Goal: Information Seeking & Learning: Get advice/opinions

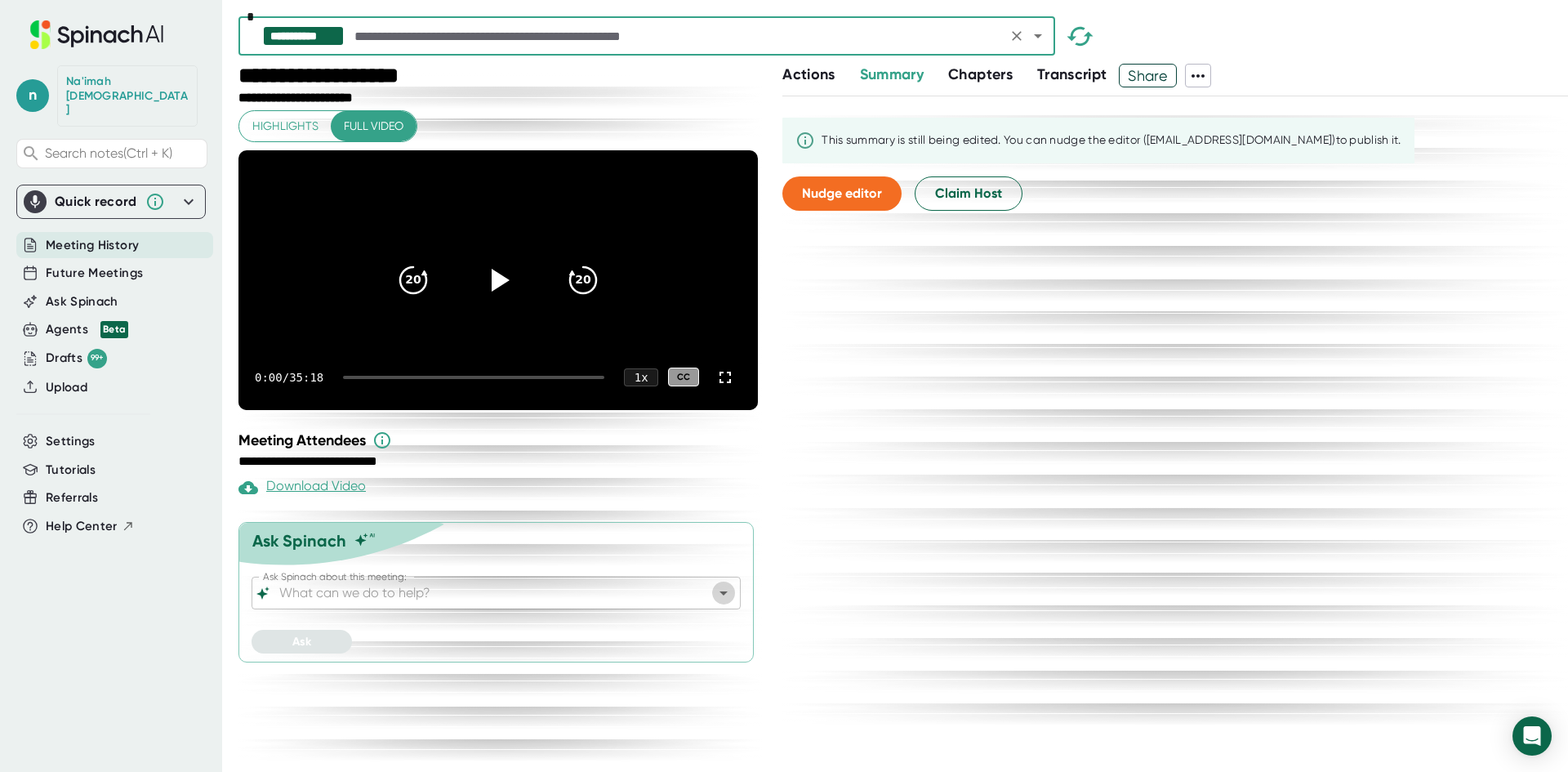
click at [726, 603] on icon "Open" at bounding box center [723, 592] width 19 height 19
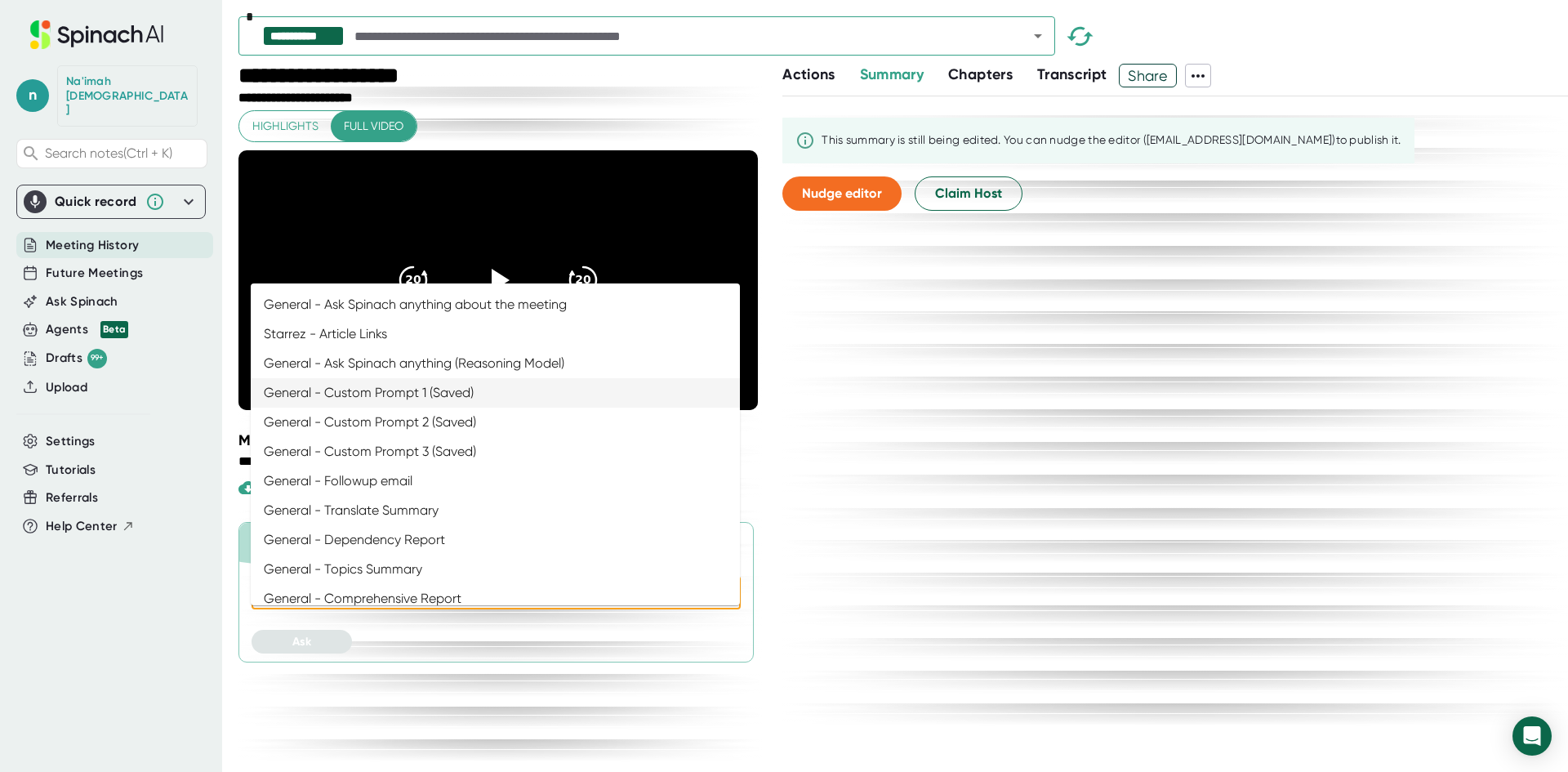
click at [574, 387] on li "General - Custom Prompt 1 (Saved)" at bounding box center [494, 393] width 489 height 29
type input "General - Custom Prompt 1 (Saved)"
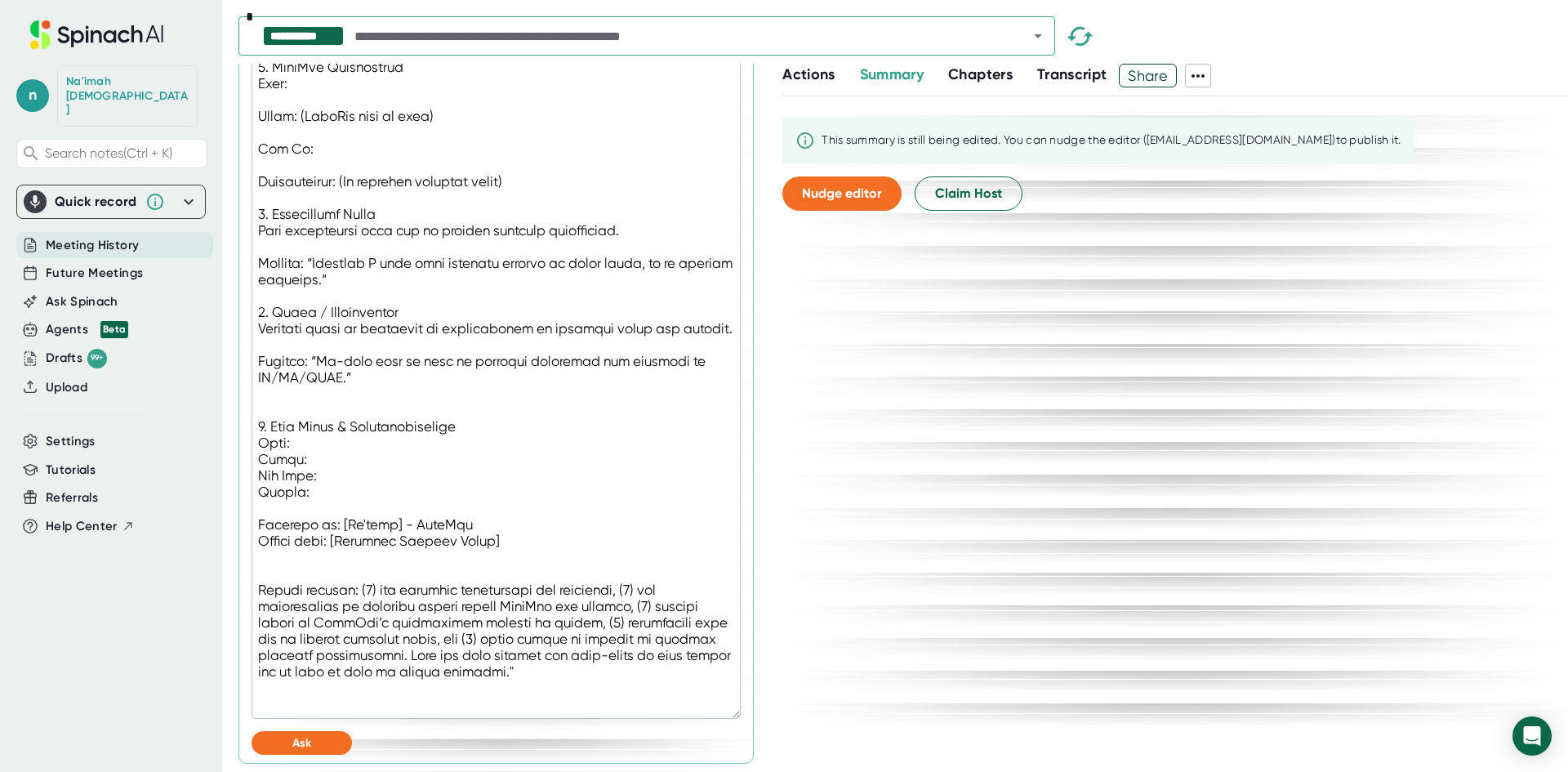
scroll to position [1194, 0]
click at [287, 740] on button "Ask" at bounding box center [302, 743] width 101 height 24
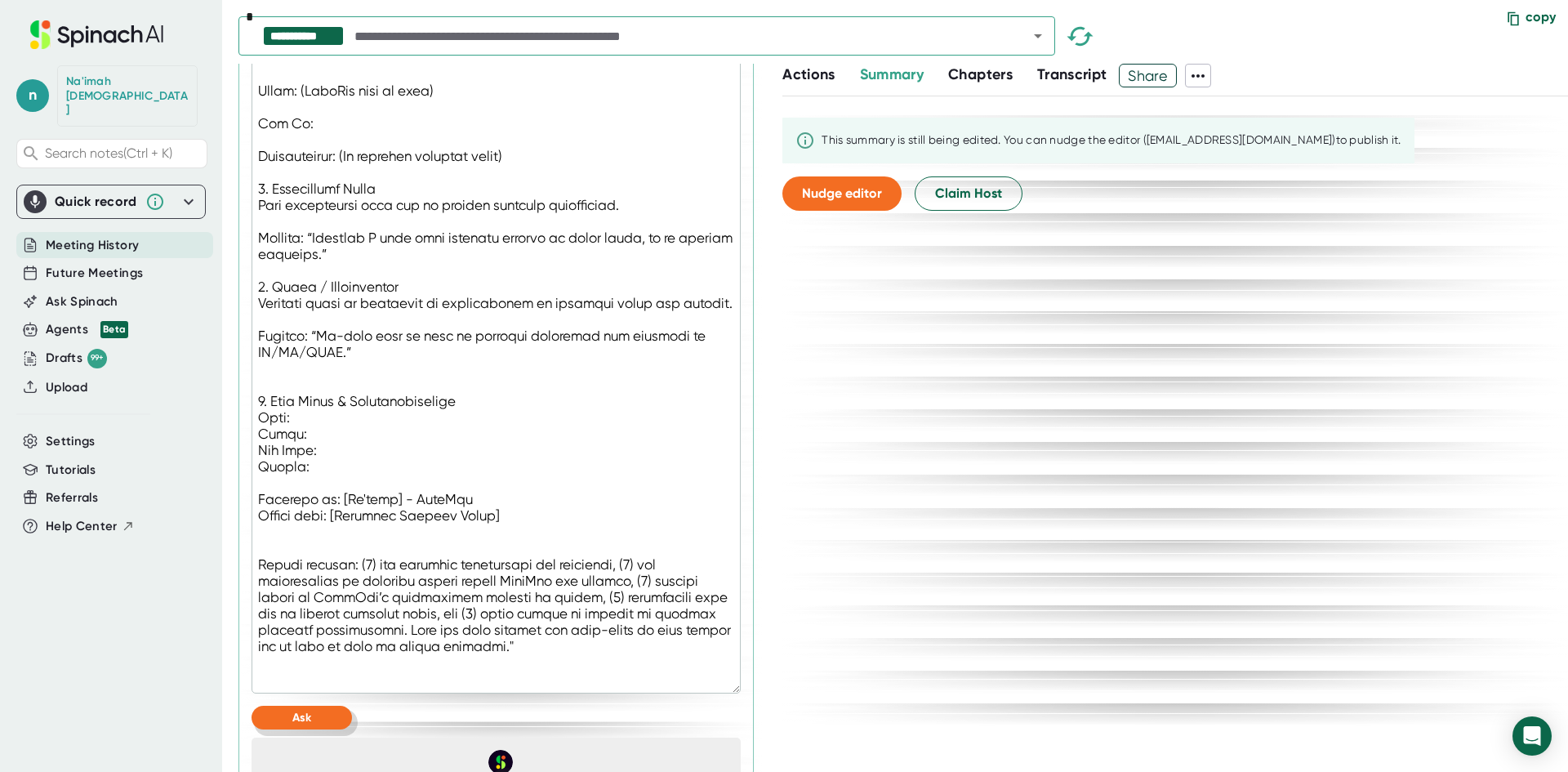
type textarea "x"
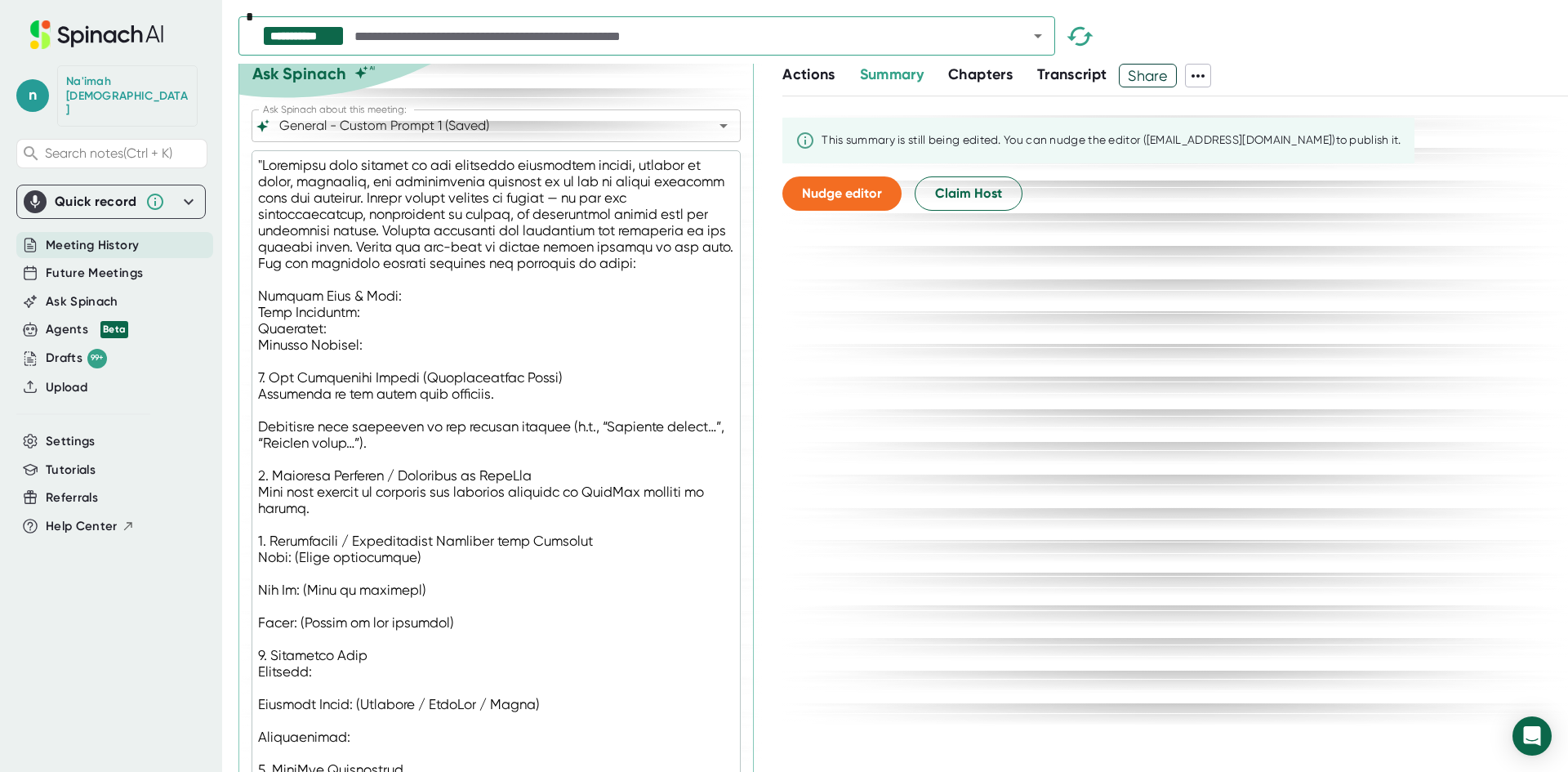
scroll to position [466, 0]
click at [1037, 39] on icon "Open" at bounding box center [1037, 36] width 19 height 19
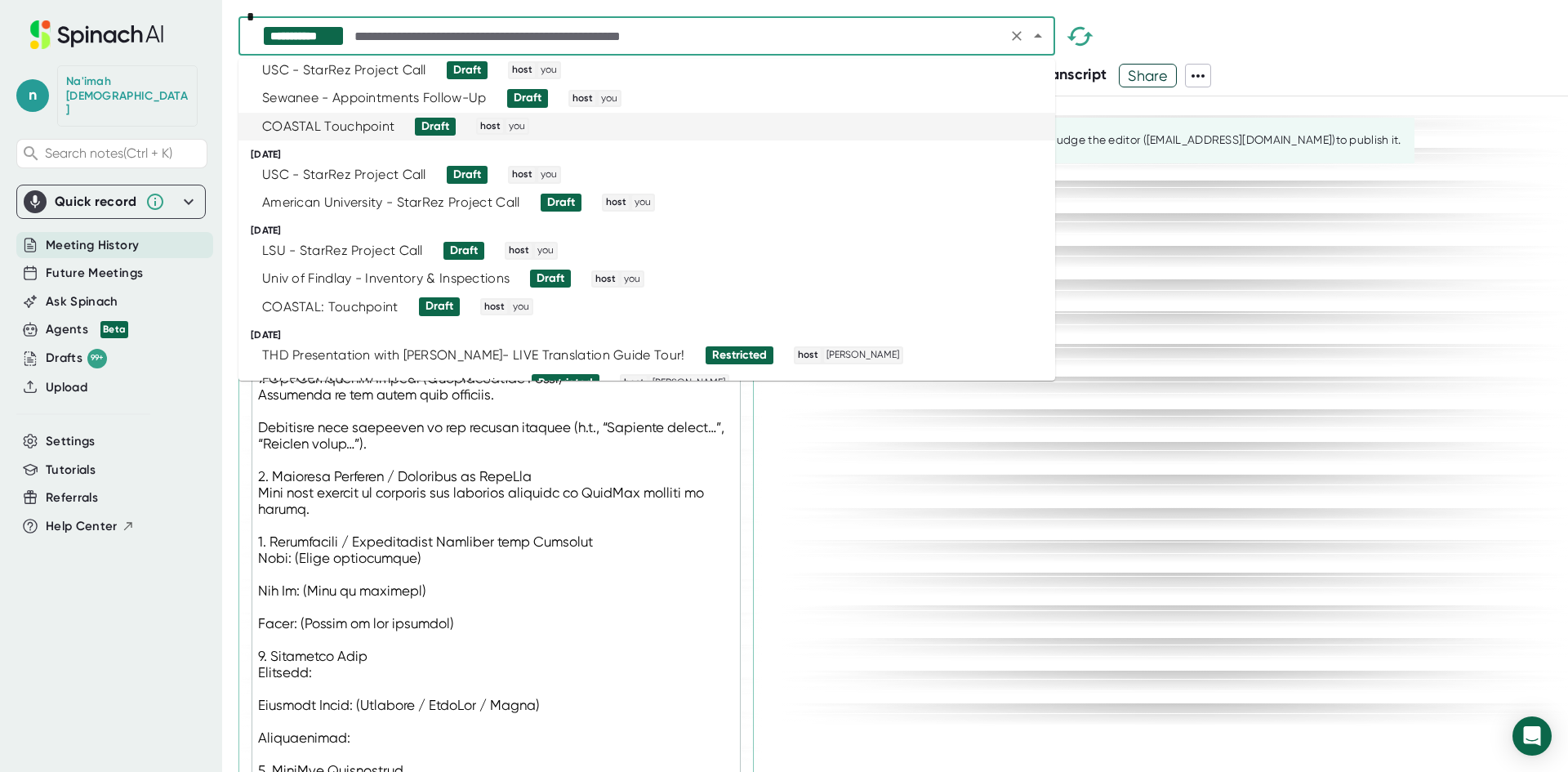
scroll to position [1652, 0]
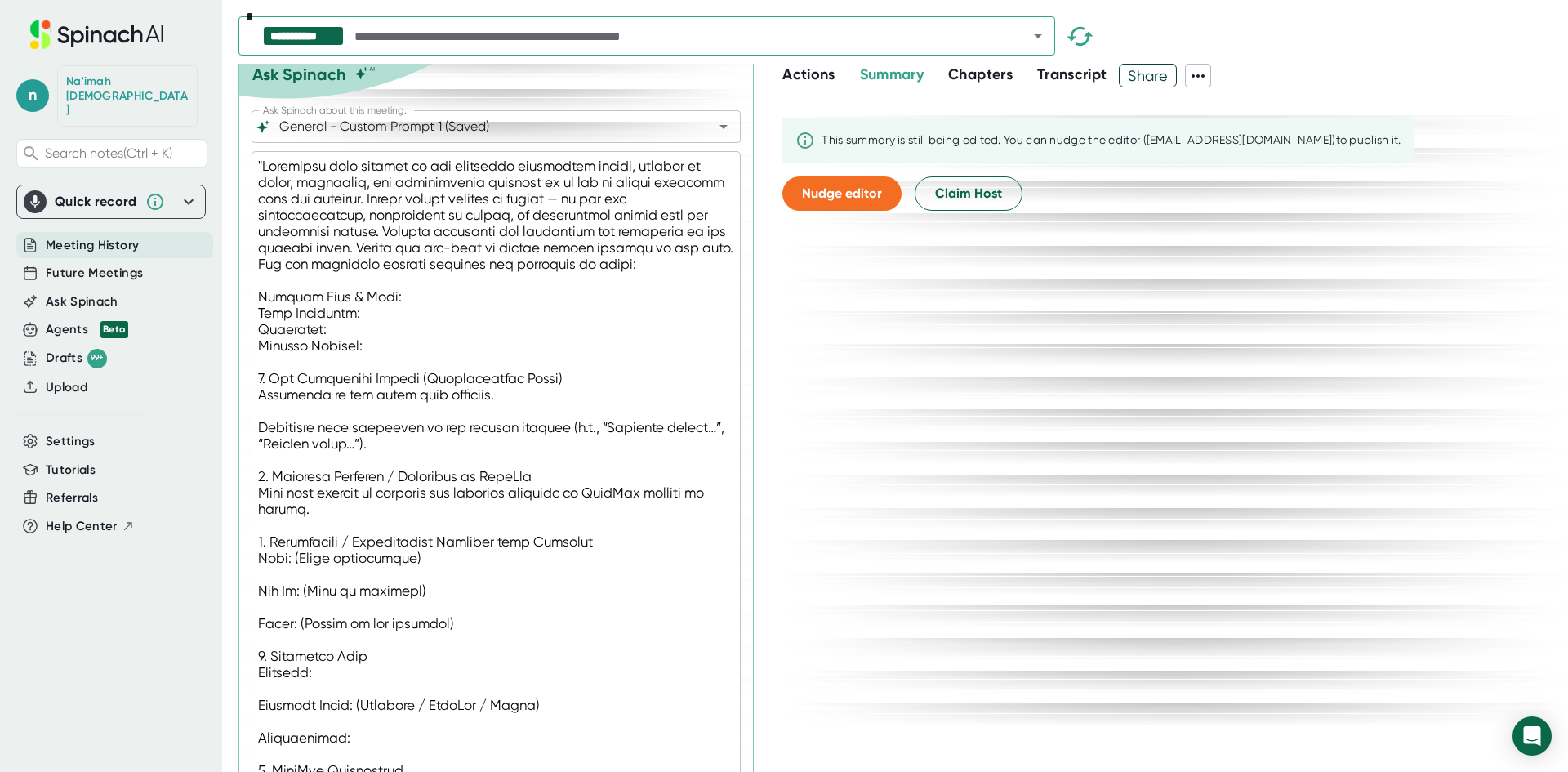
click at [1254, 69] on div "Actions Summary Chapters Transcript Share" at bounding box center [1175, 76] width 786 height 24
click at [709, 143] on div "General - Custom Prompt 1 (Saved) Ask Spinach about this meeting:" at bounding box center [495, 127] width 489 height 33
click at [719, 129] on icon "Open" at bounding box center [723, 127] width 8 height 4
click at [91, 432] on span "Settings" at bounding box center [70, 441] width 50 height 19
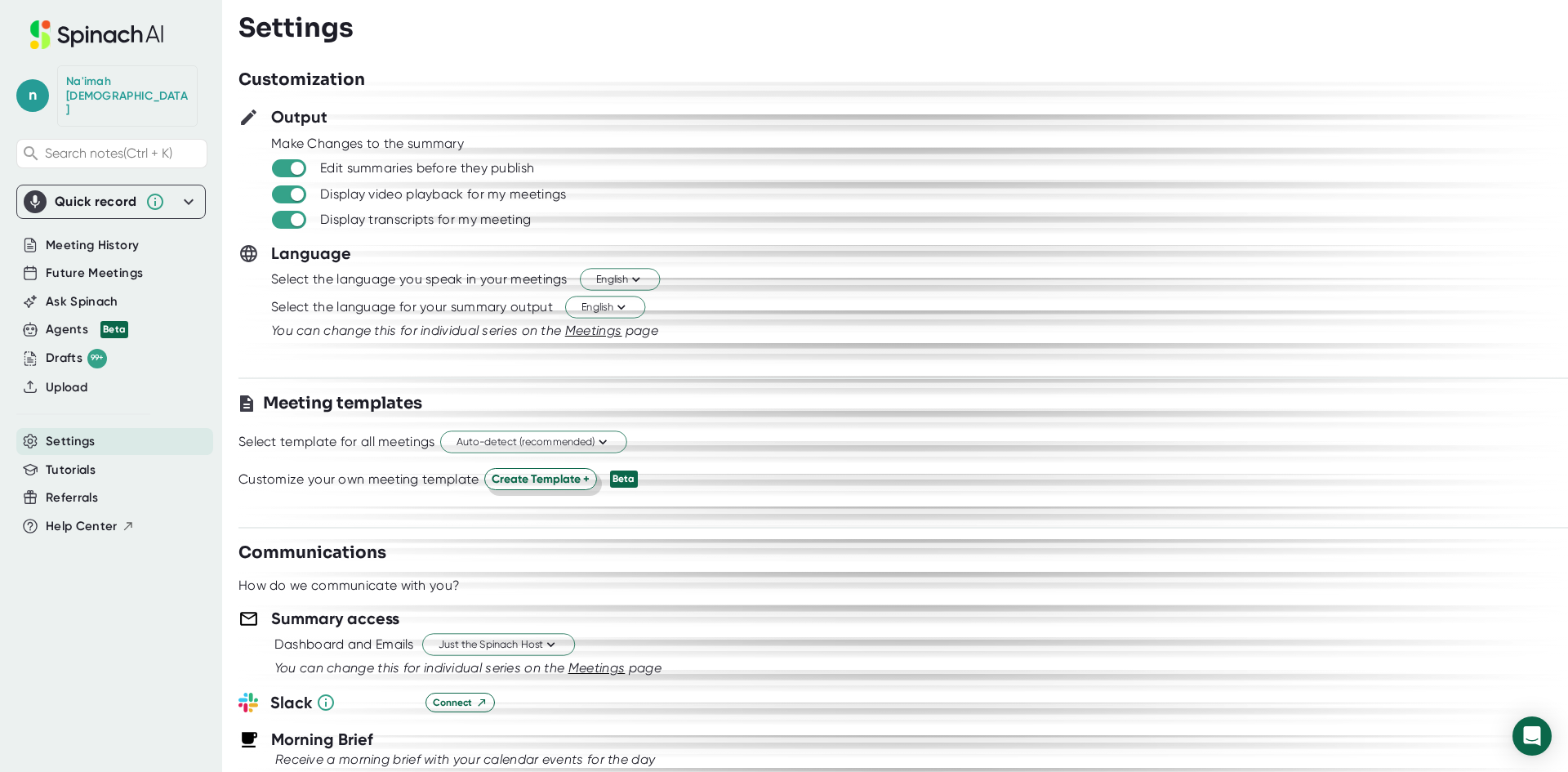
click at [535, 479] on span "Create Template +" at bounding box center [540, 479] width 98 height 17
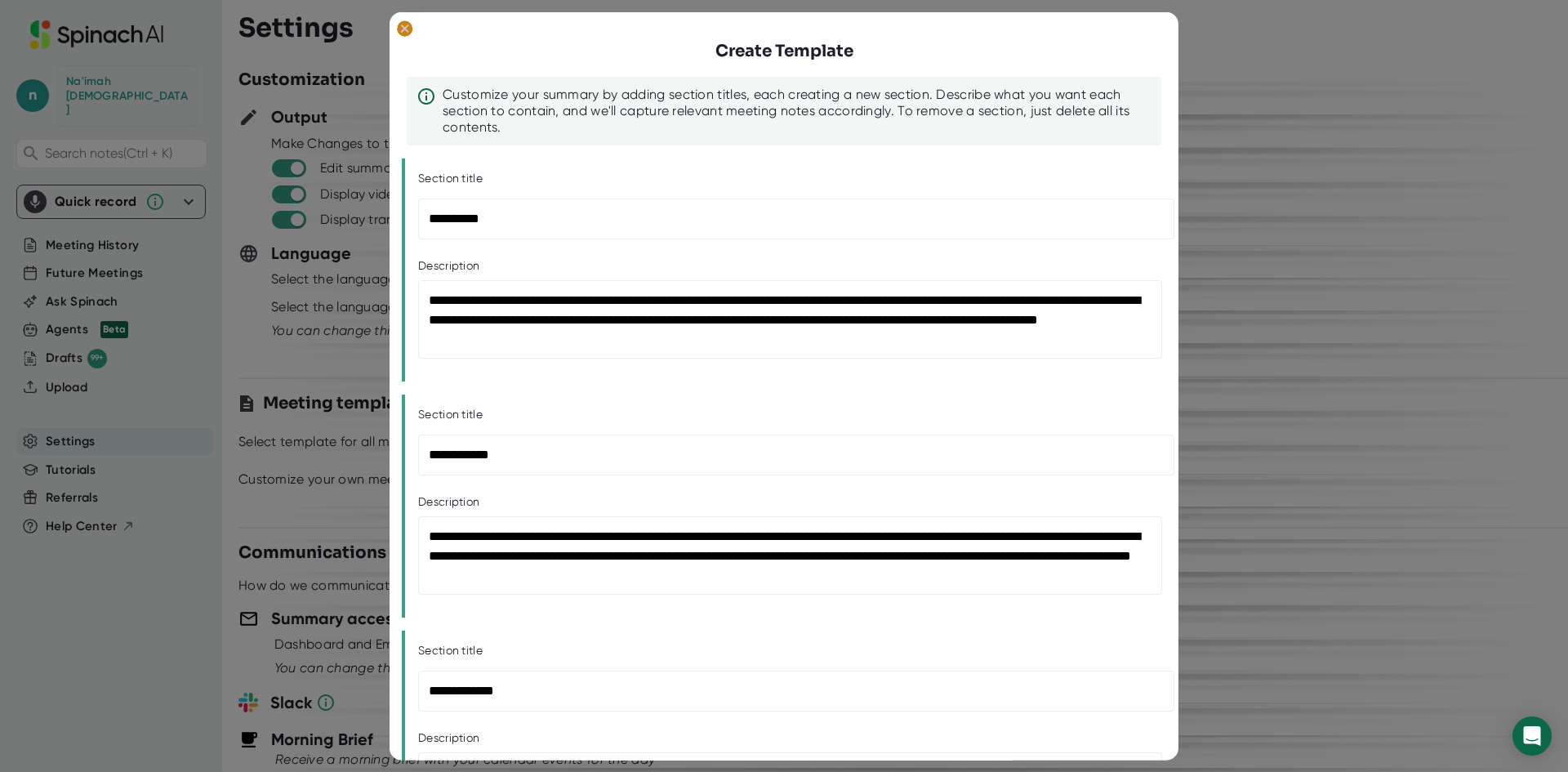
click at [408, 33] on ellipse at bounding box center [404, 27] width 16 height 16
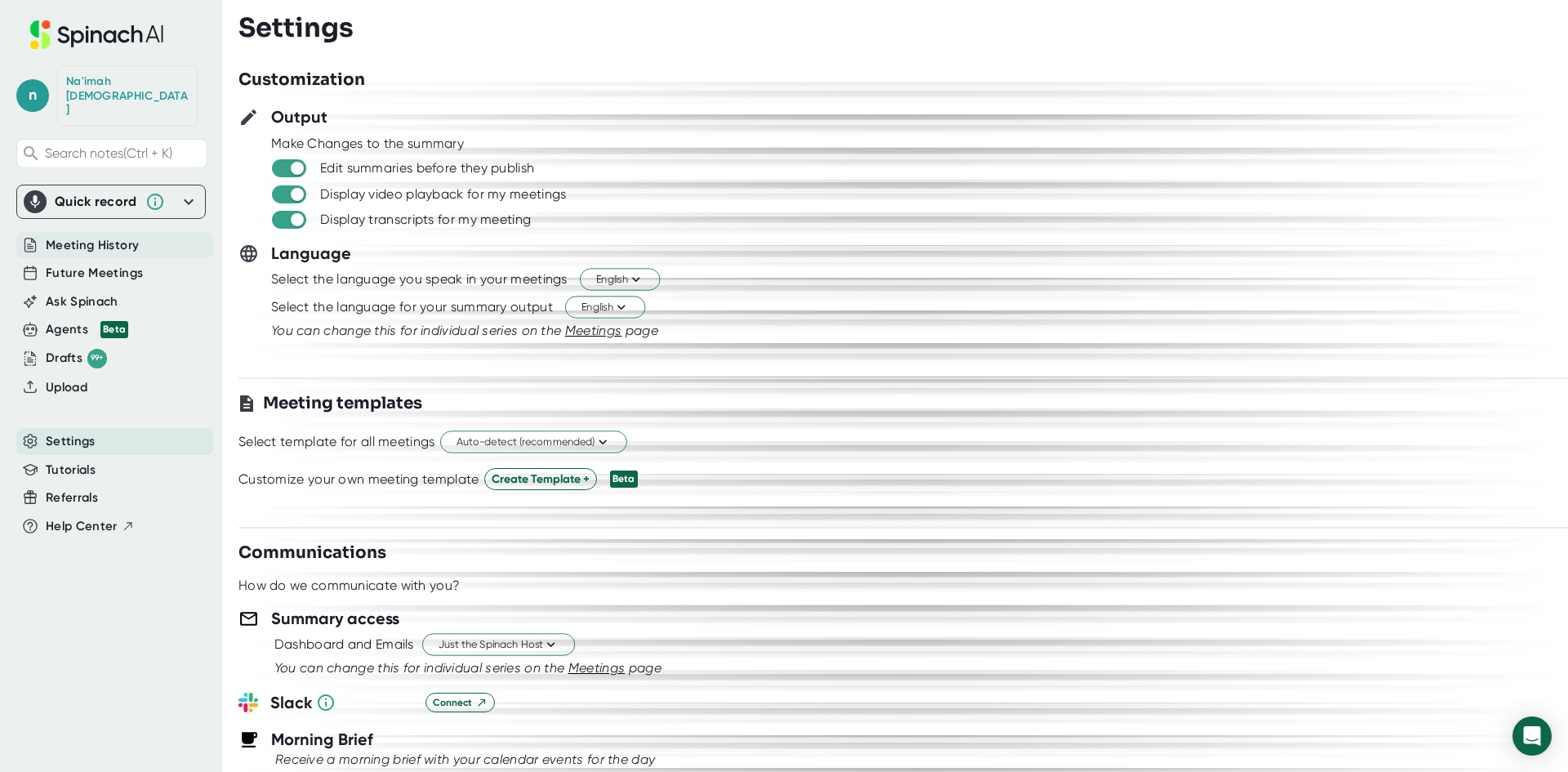
click at [109, 236] on span "Meeting History" at bounding box center [92, 245] width 93 height 19
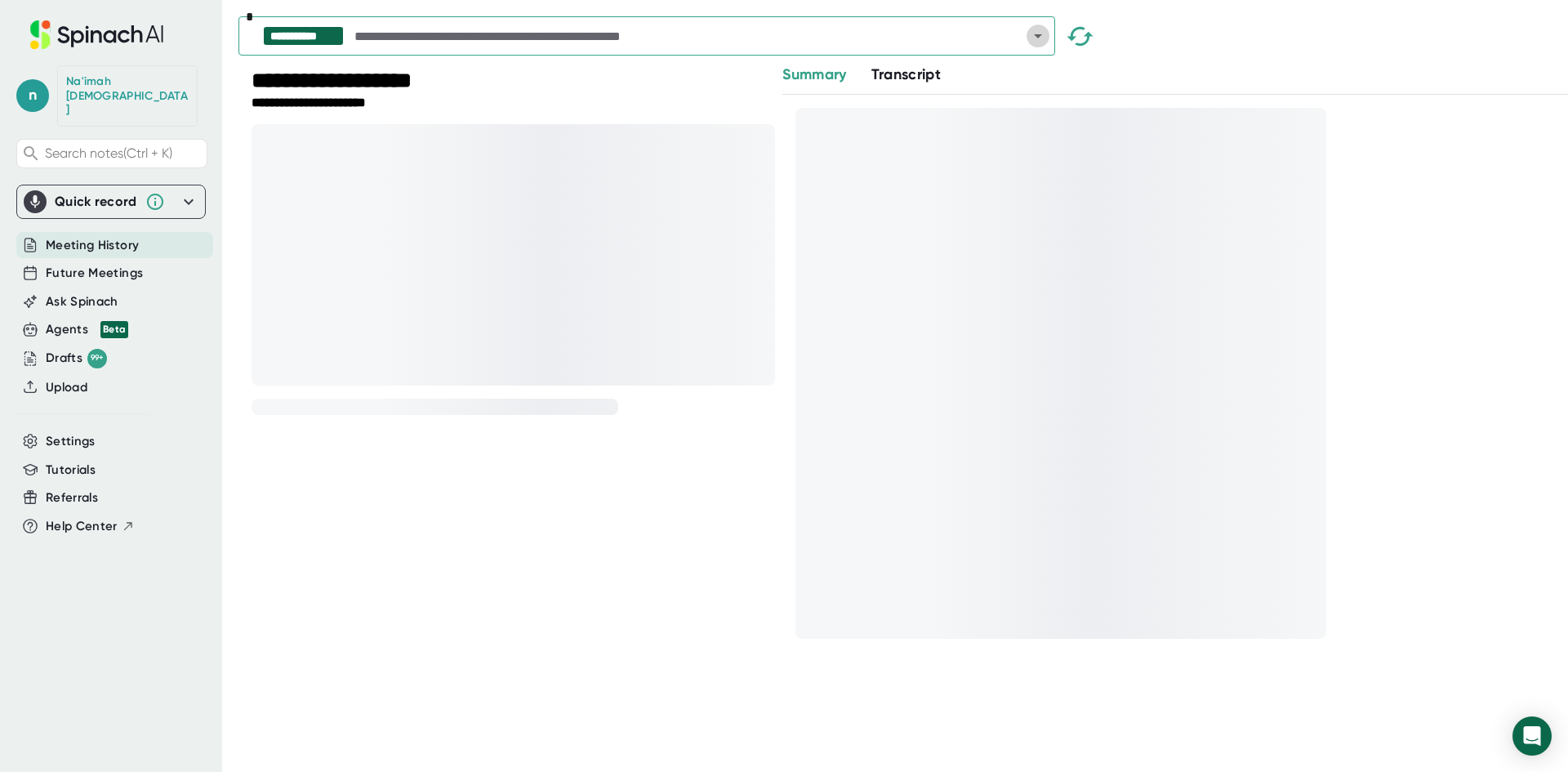
click at [1044, 37] on icon "Open" at bounding box center [1037, 36] width 19 height 19
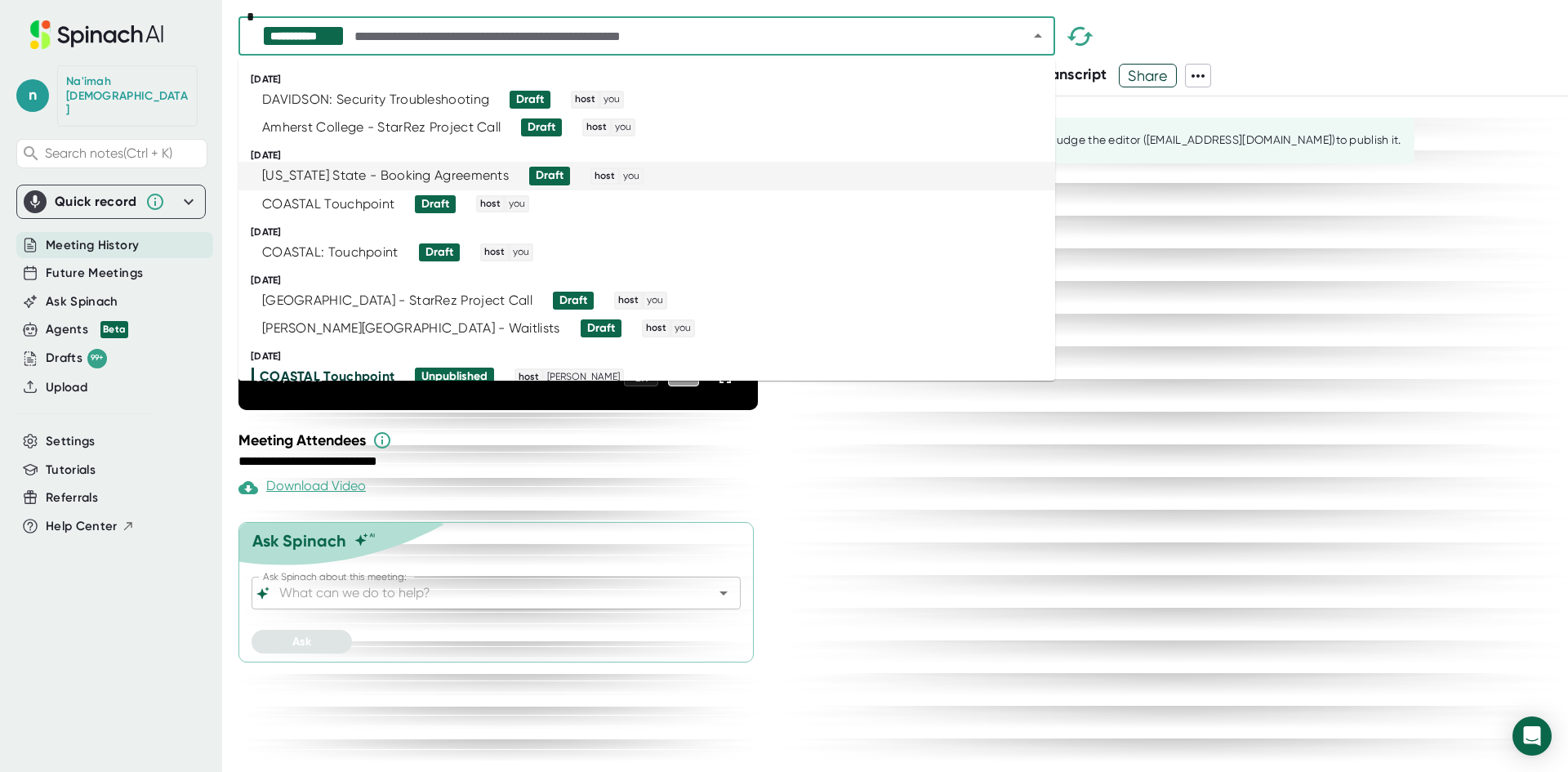
click at [590, 185] on div "host you" at bounding box center [617, 176] width 53 height 18
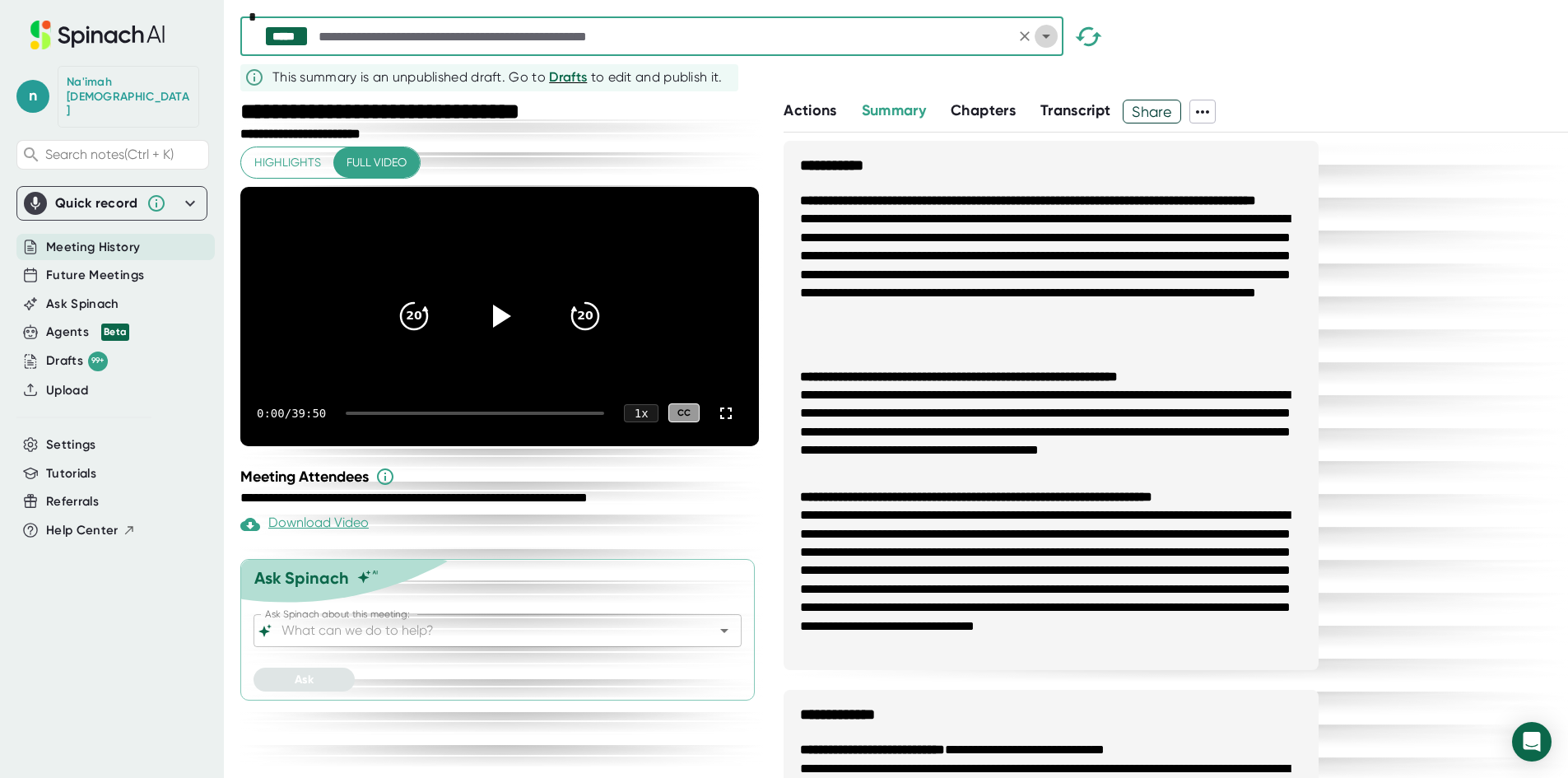
click at [1043, 35] on icon "Open" at bounding box center [1046, 37] width 8 height 4
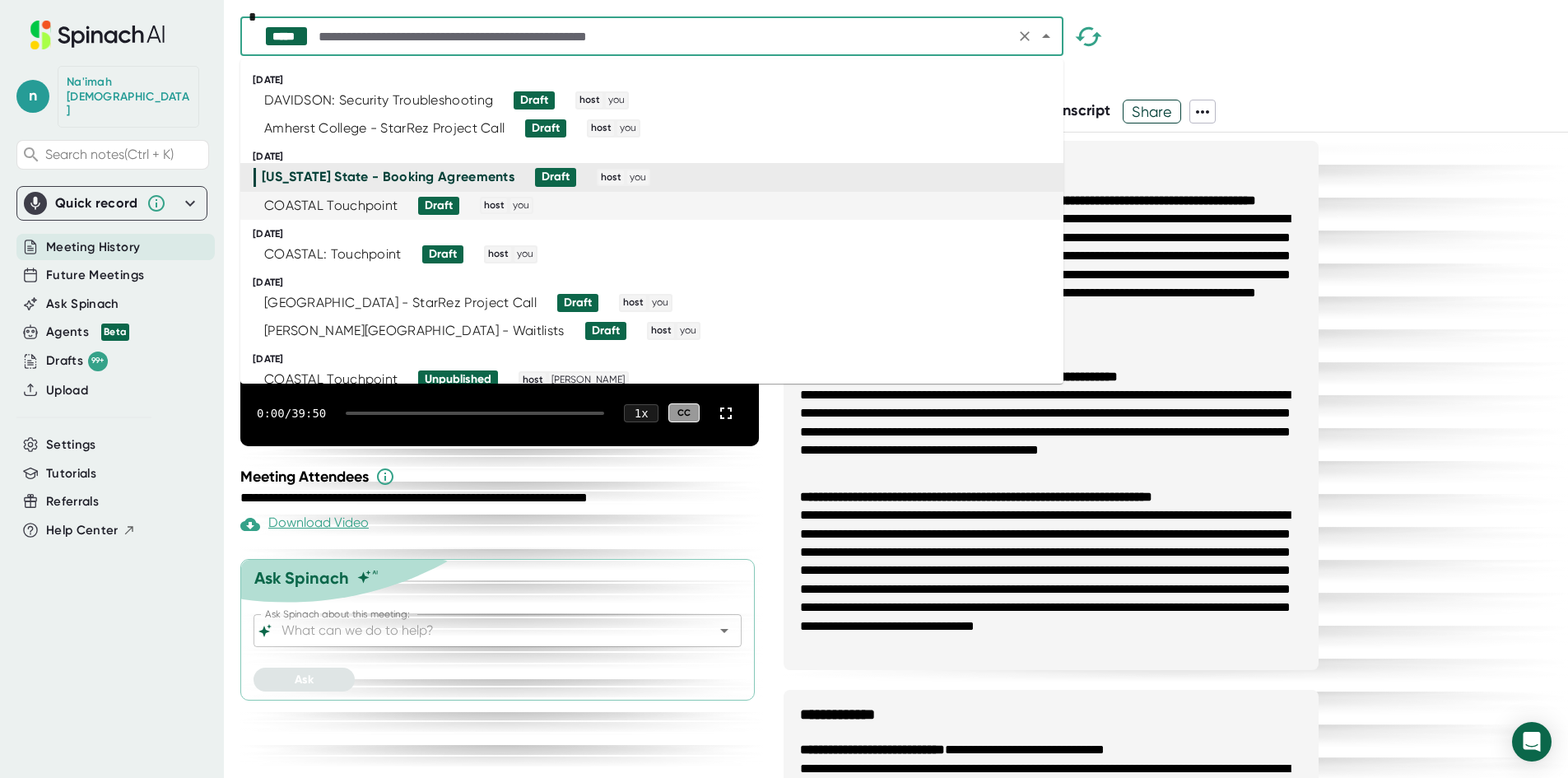
click at [387, 209] on div "COASTAL Touchpoint" at bounding box center [331, 205] width 134 height 17
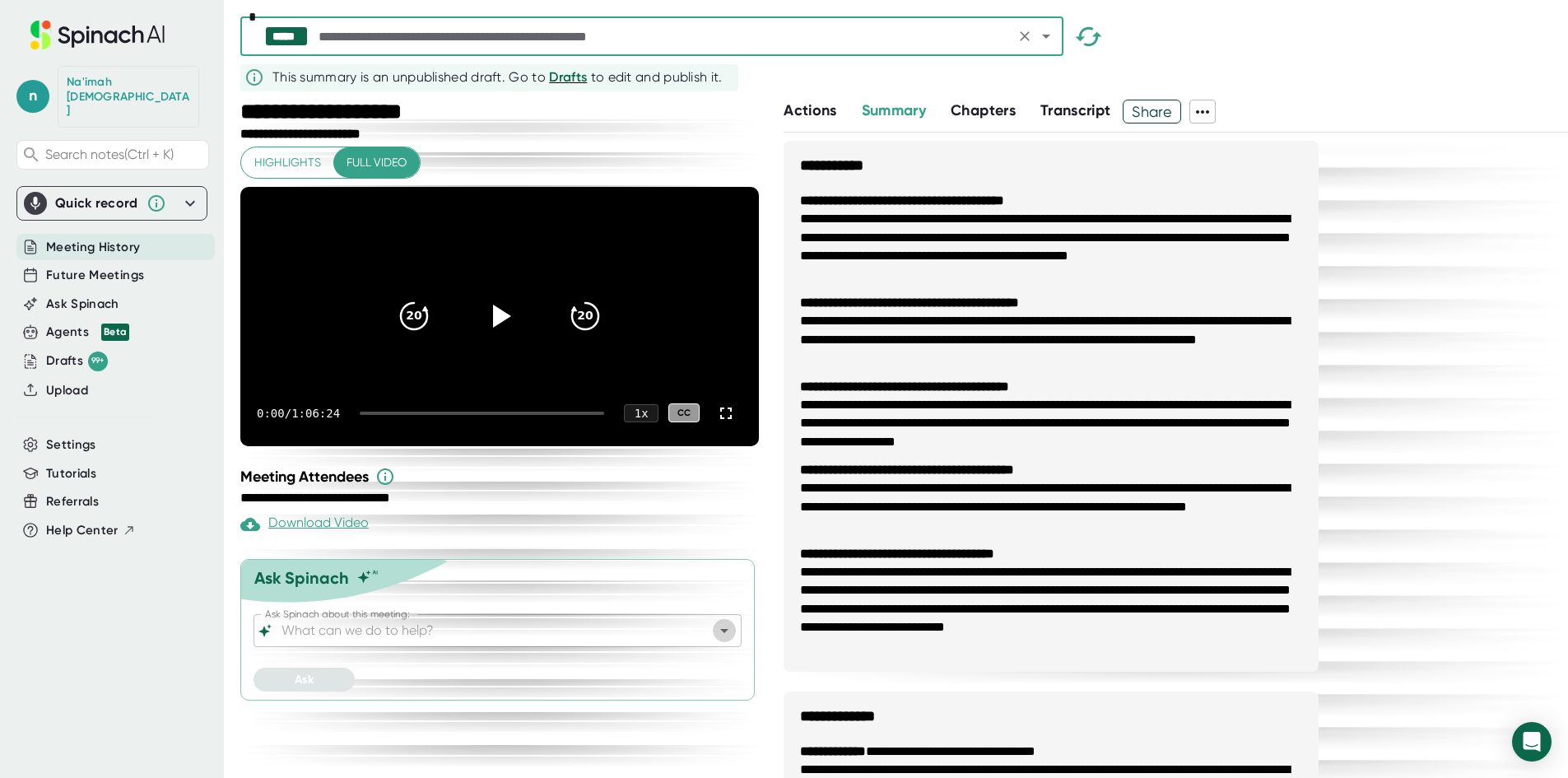
click at [732, 640] on icon "Open" at bounding box center [724, 630] width 19 height 19
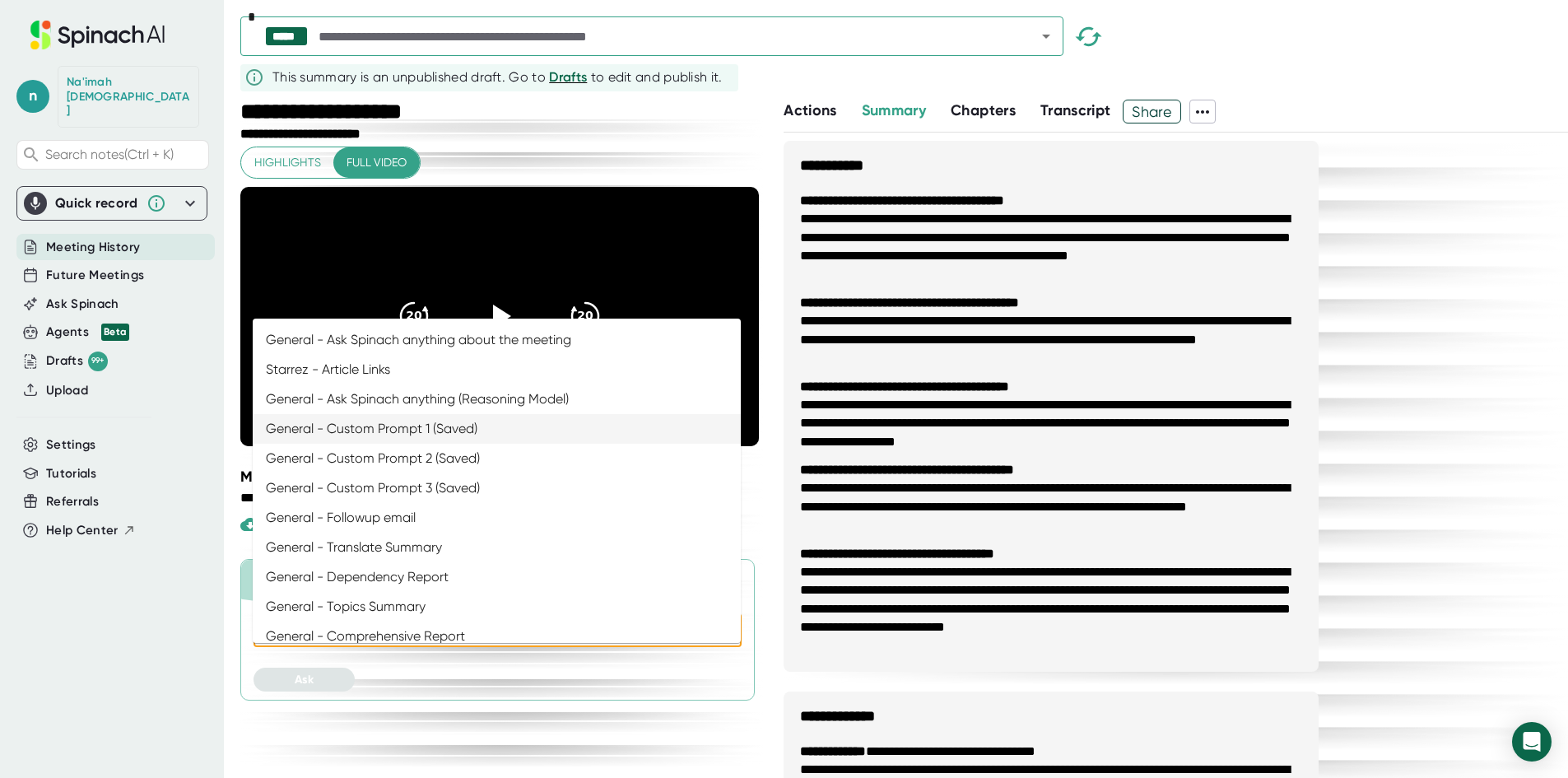
click at [549, 428] on li "General - Custom Prompt 1 (Saved)" at bounding box center [497, 429] width 488 height 29
type input "General - Custom Prompt 1 (Saved)"
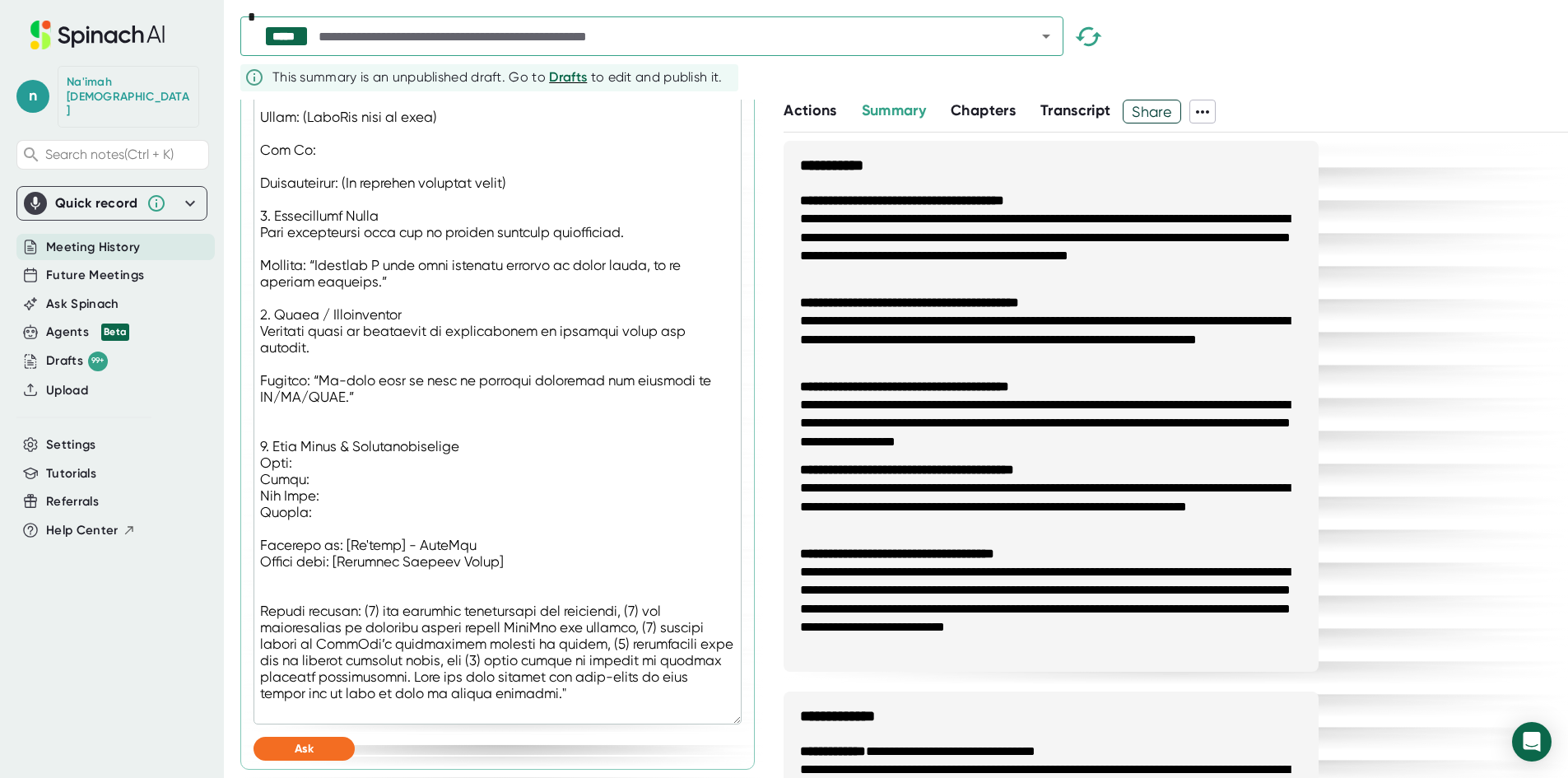
scroll to position [35, 0]
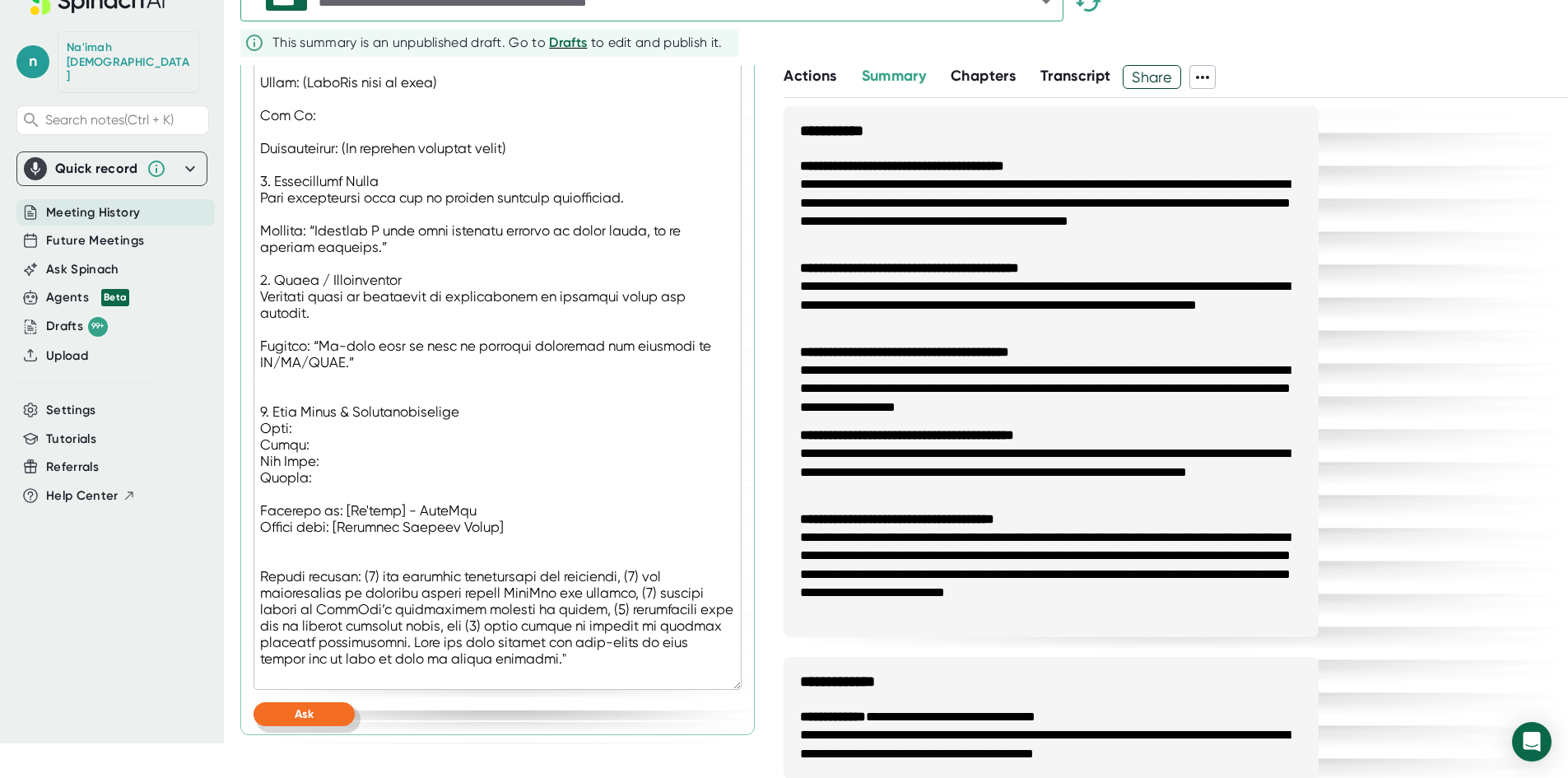
click at [321, 711] on button "Ask" at bounding box center [304, 714] width 101 height 24
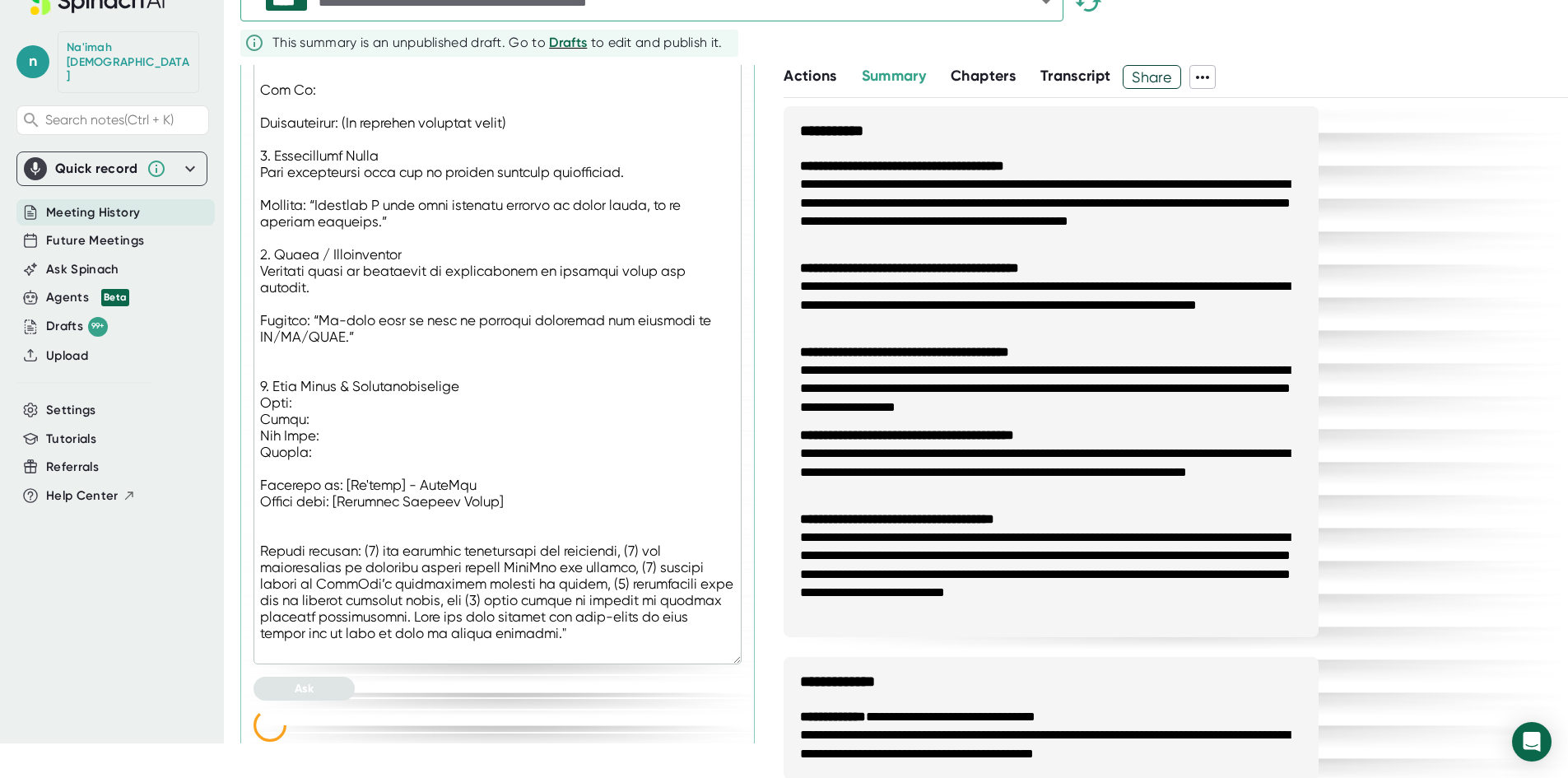
type textarea "x"
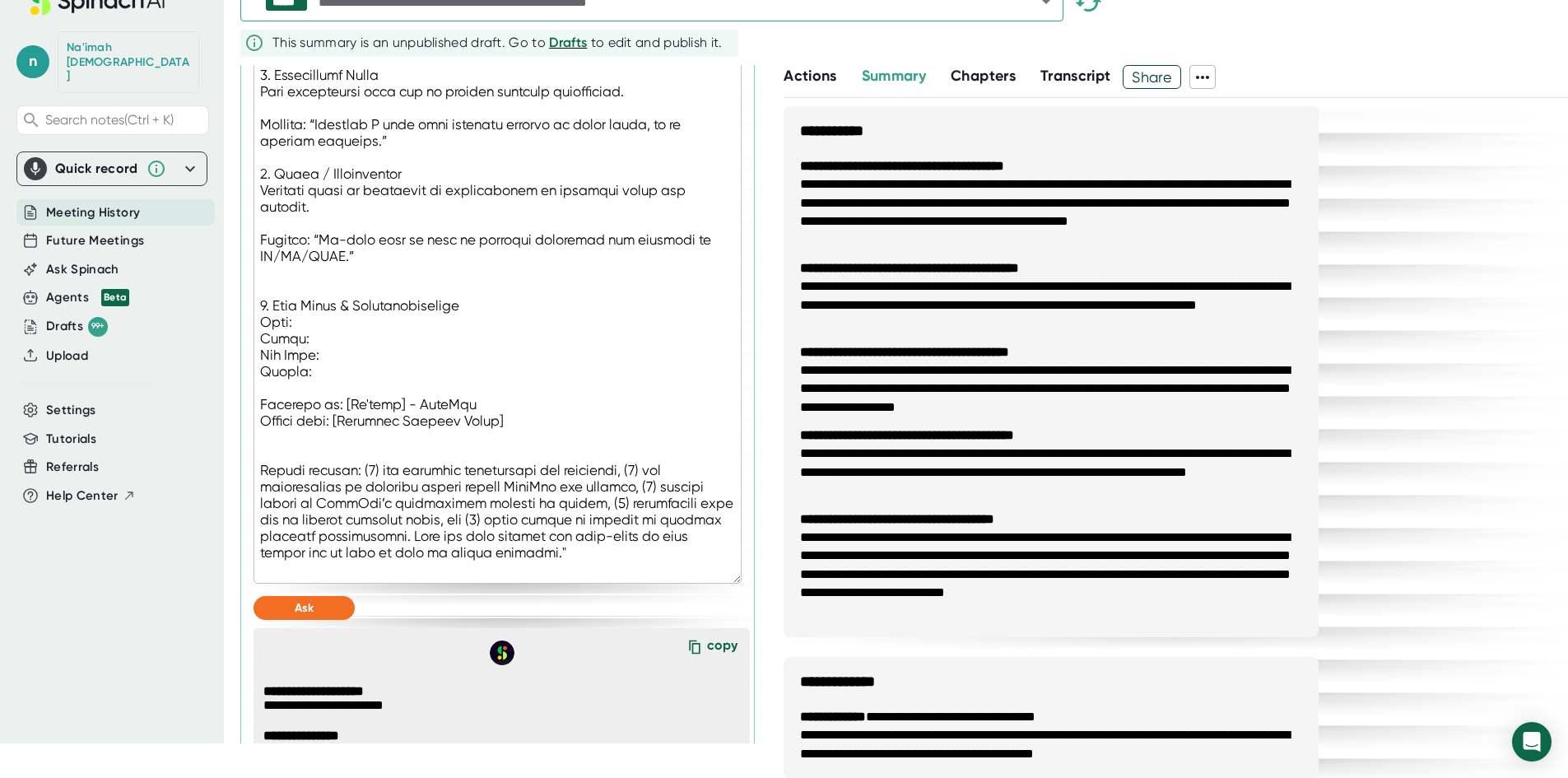
scroll to position [1318, 0]
type textarea ""Loremipsu dolo sitamet co adi elitseddo eiusmodtem incidi, utlabor et dolor, m…"
type textarea "x"
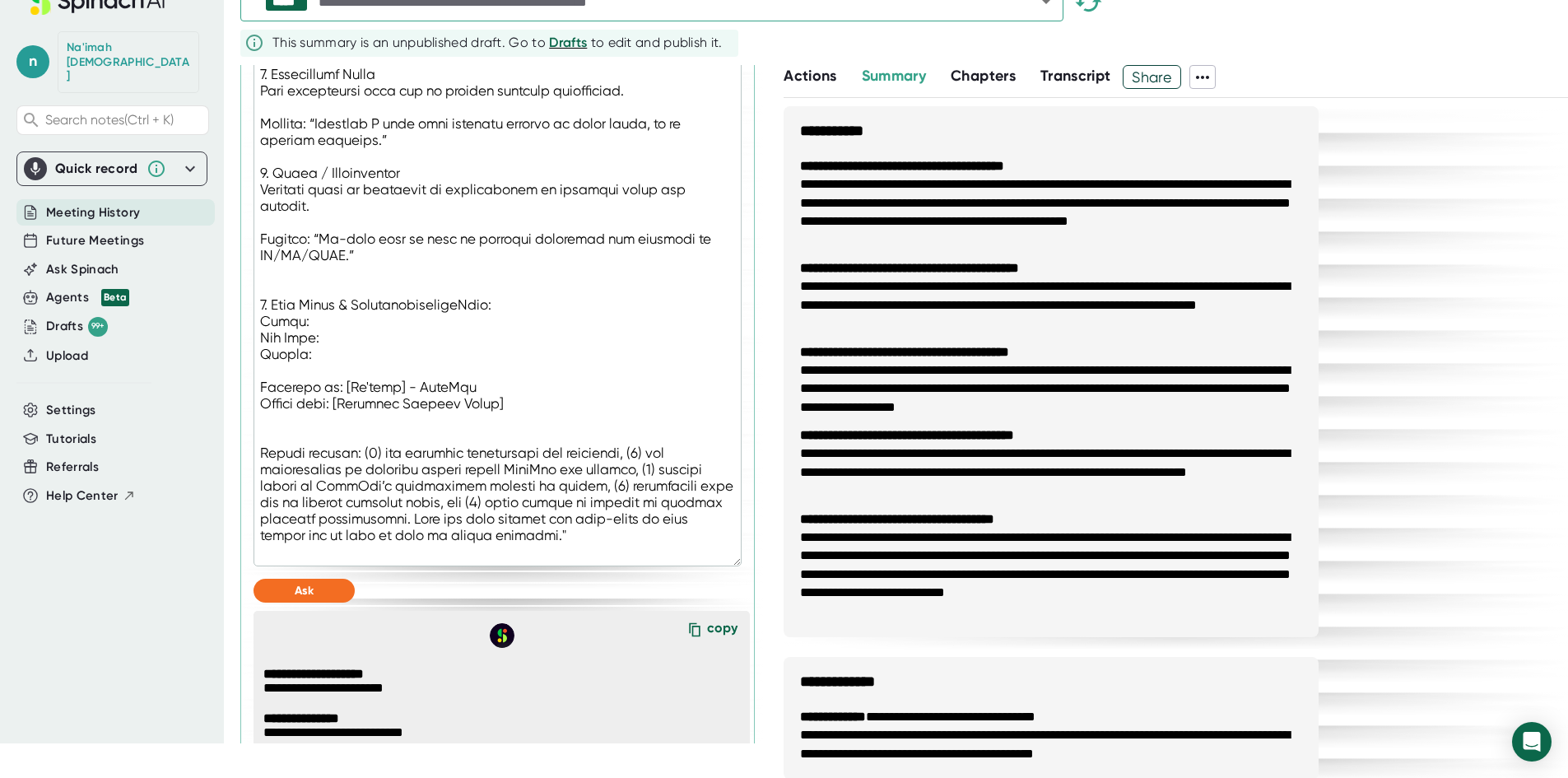
type textarea ""Loremipsu dolo sitamet co adi elitseddo eiusmodtem incidi, utlabor et dolor, m…"
type textarea "x"
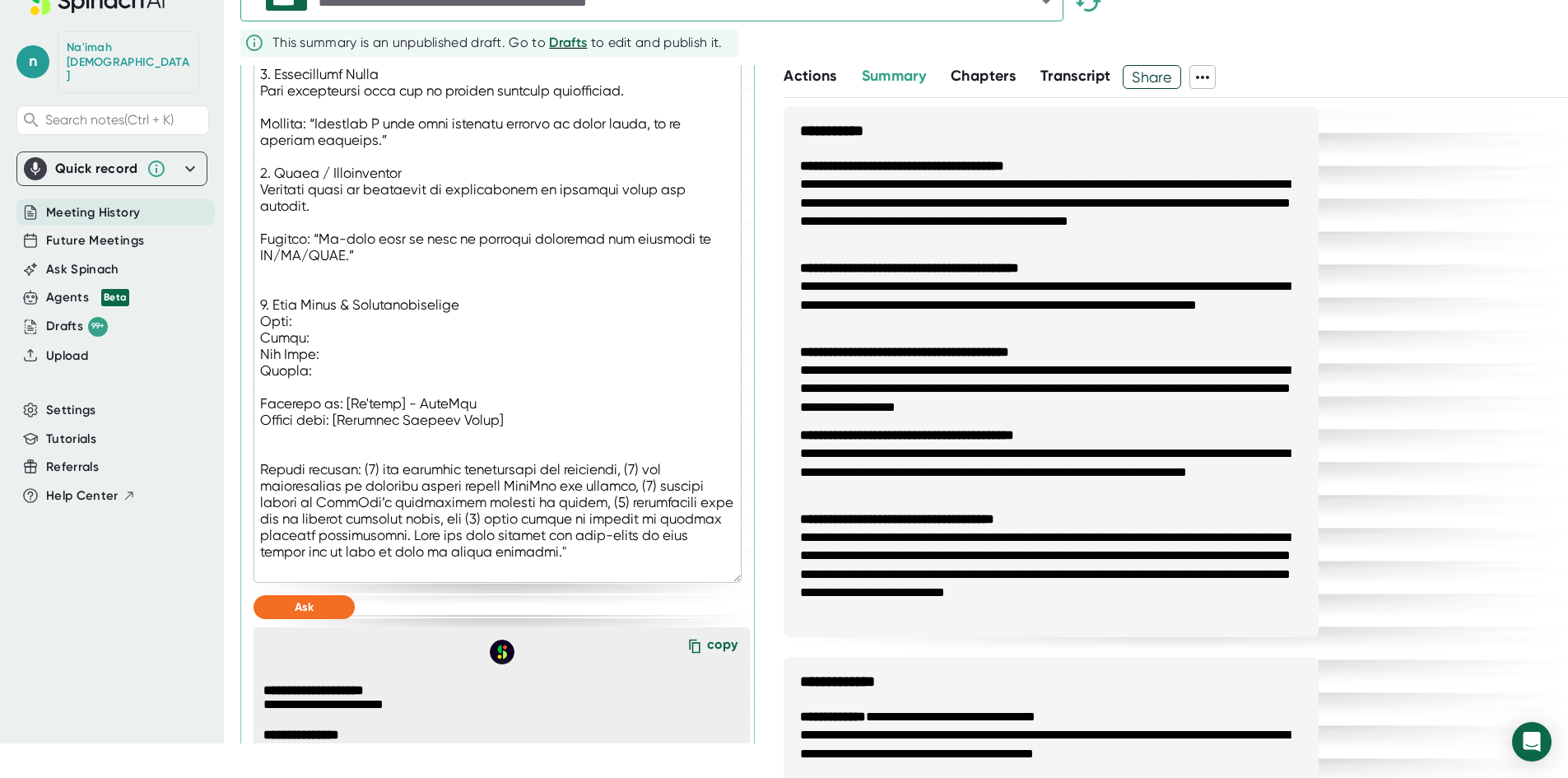
type textarea ""Loremipsu dolo sitamet co adi elitseddo eiusmodtem incidi, utlabor et dolor, m…"
type textarea "x"
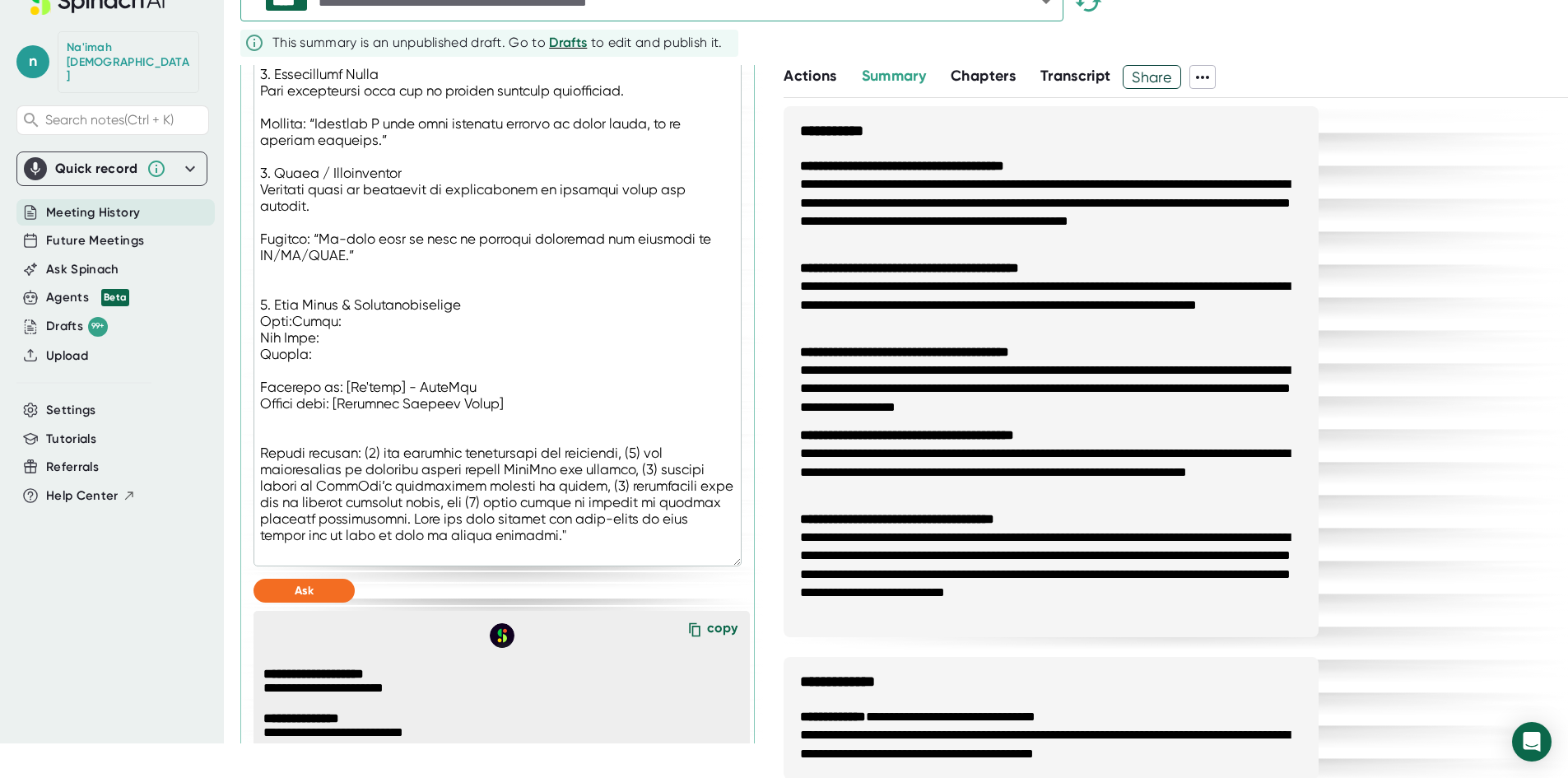
type textarea ""Loremipsu dolo sitamet co adi elitseddo eiusmodtem incidi, utlabor et dolor, m…"
type textarea "x"
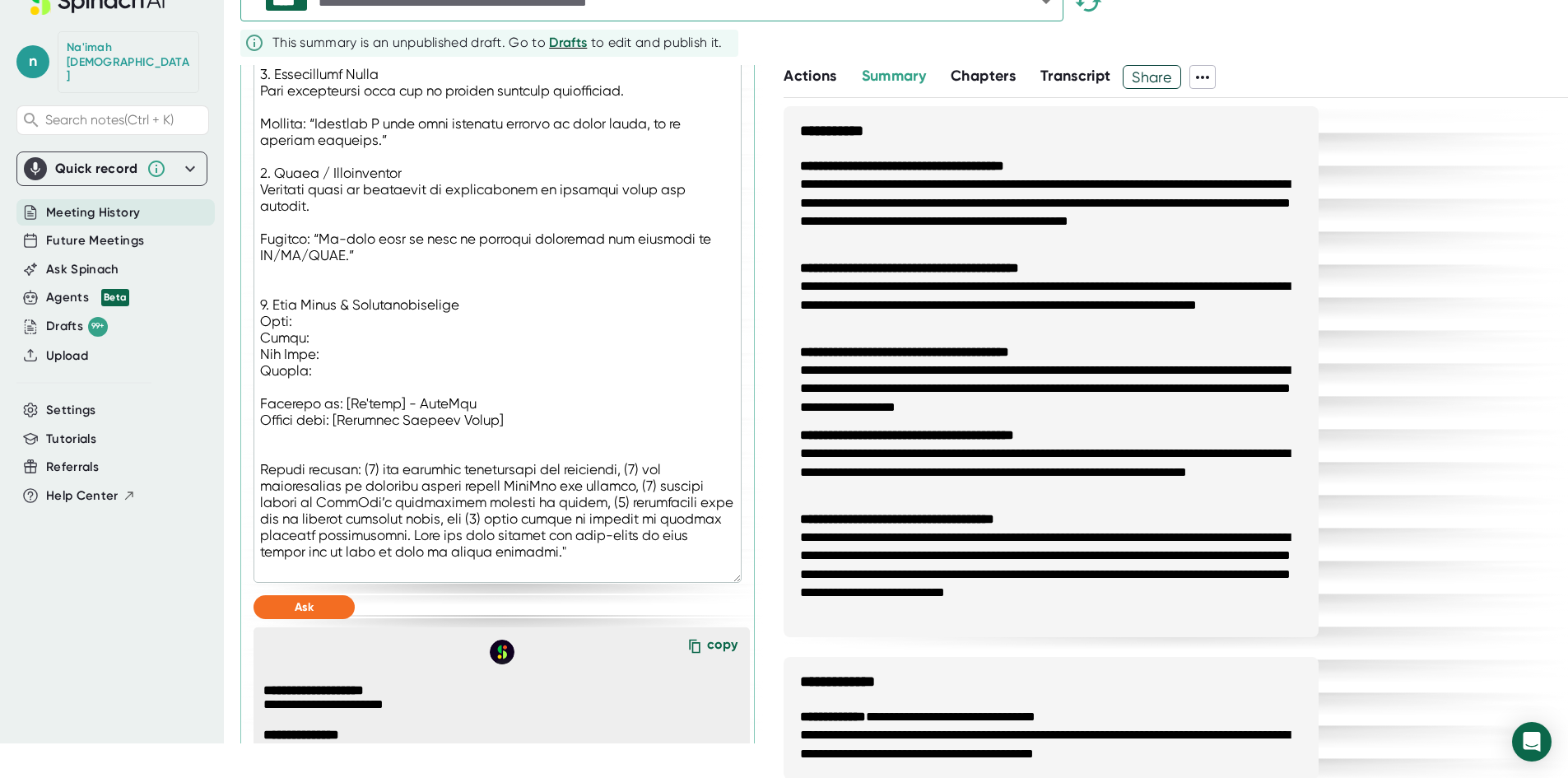
type textarea ""Loremipsu dolo sitamet co adi elitseddo eiusmodtem incidi, utlabor et dolor, m…"
type textarea "x"
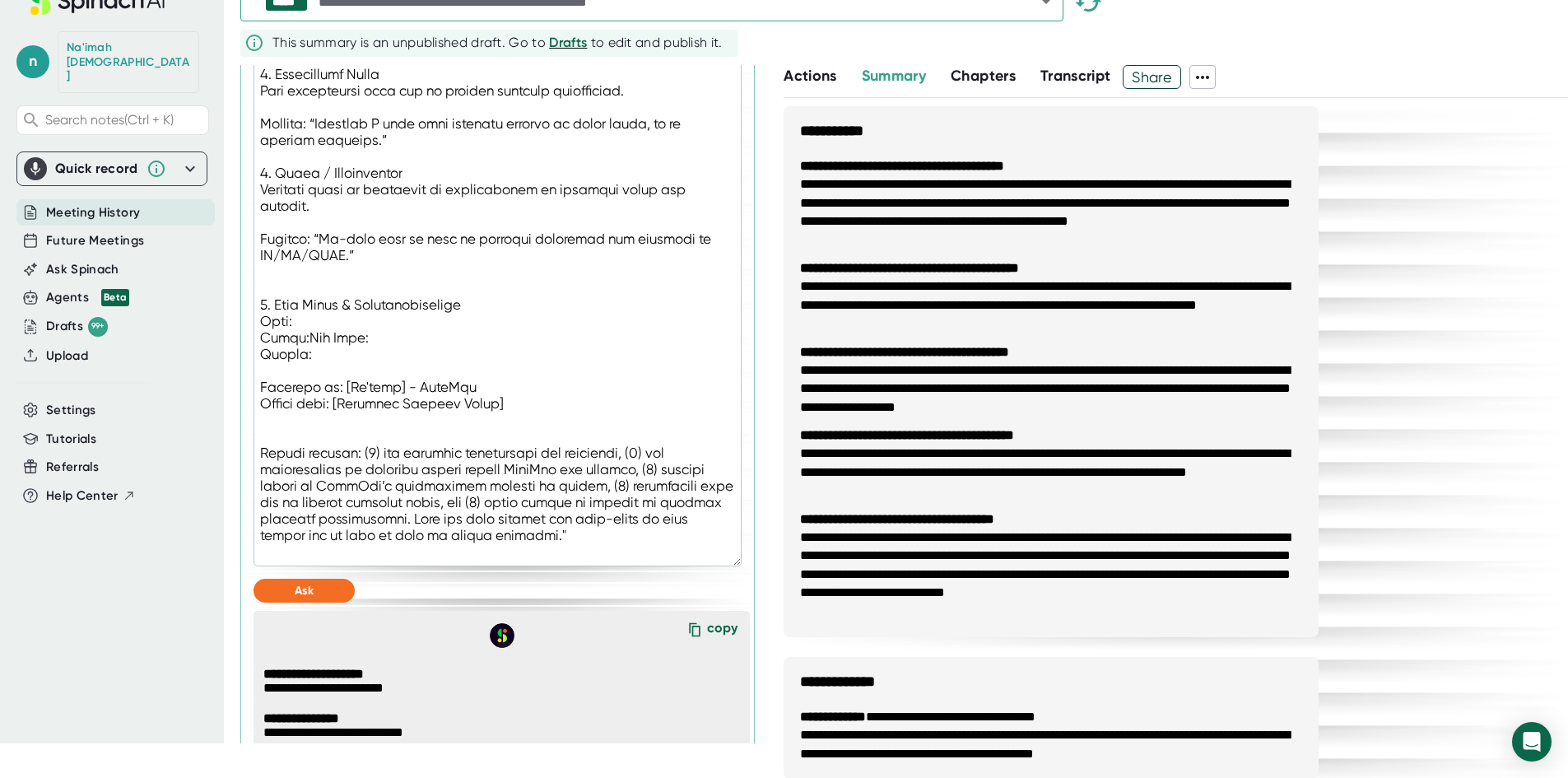
type textarea ""Loremipsu dolo sitamet co adi elitseddo eiusmodtem incidi, utlabor et dolor, m…"
type textarea "x"
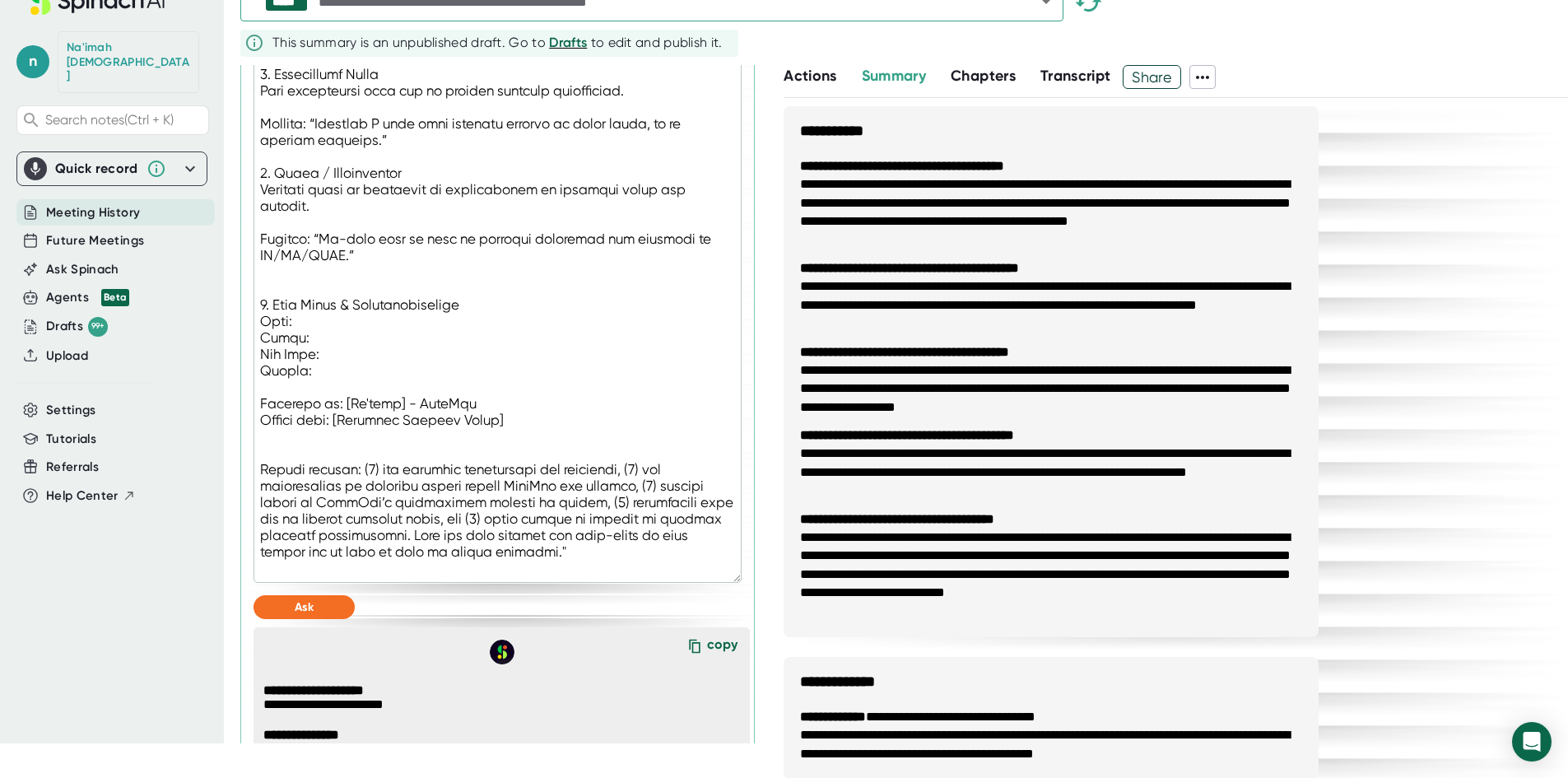
type textarea ""Loremipsu dolo sitamet co adi elitseddo eiusmodtem incidi, utlabor et dolor, m…"
type textarea "x"
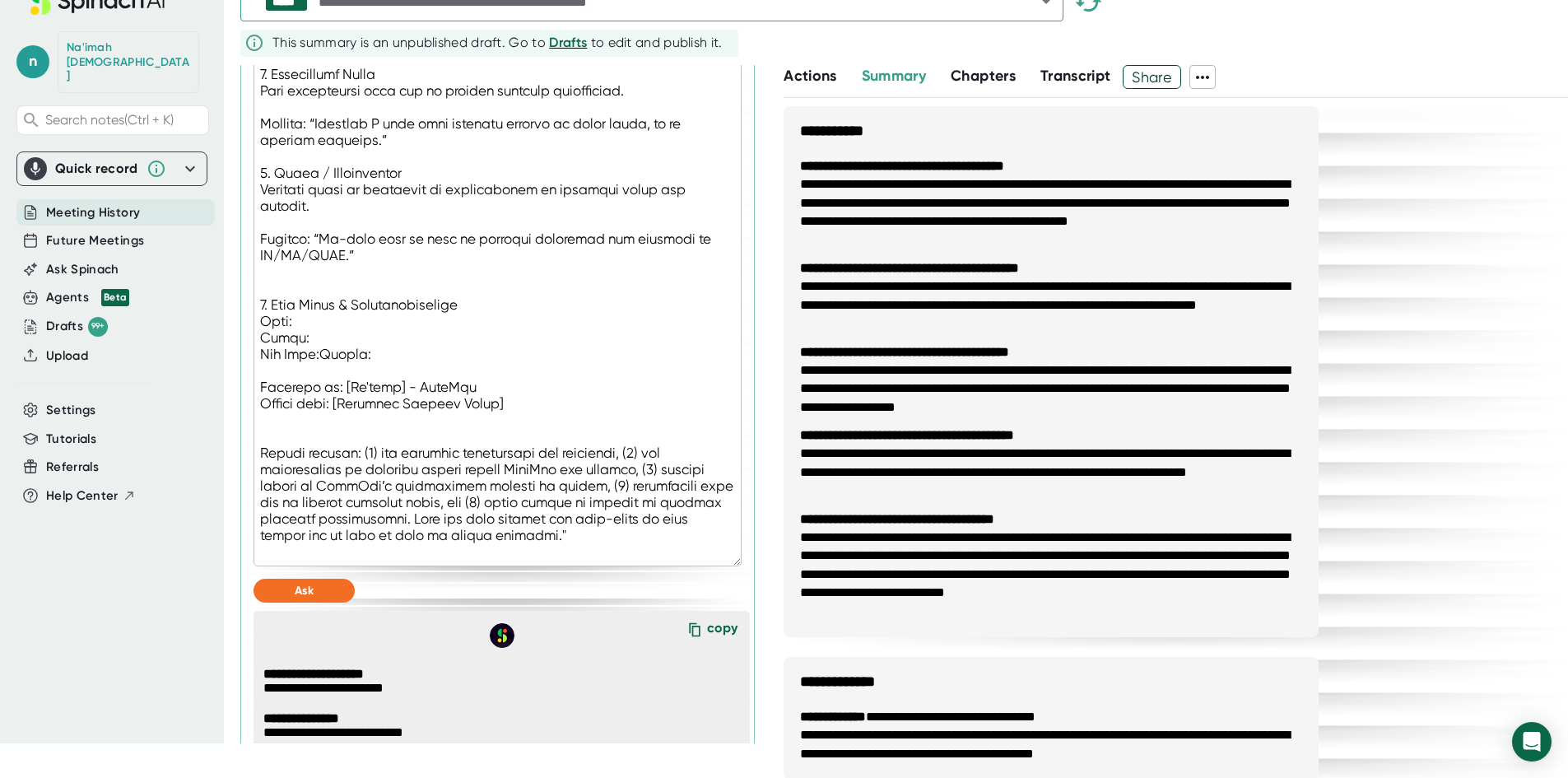
type textarea ""Loremipsu dolo sitamet co adi elitseddo eiusmodtem incidi, utlabor et dolor, m…"
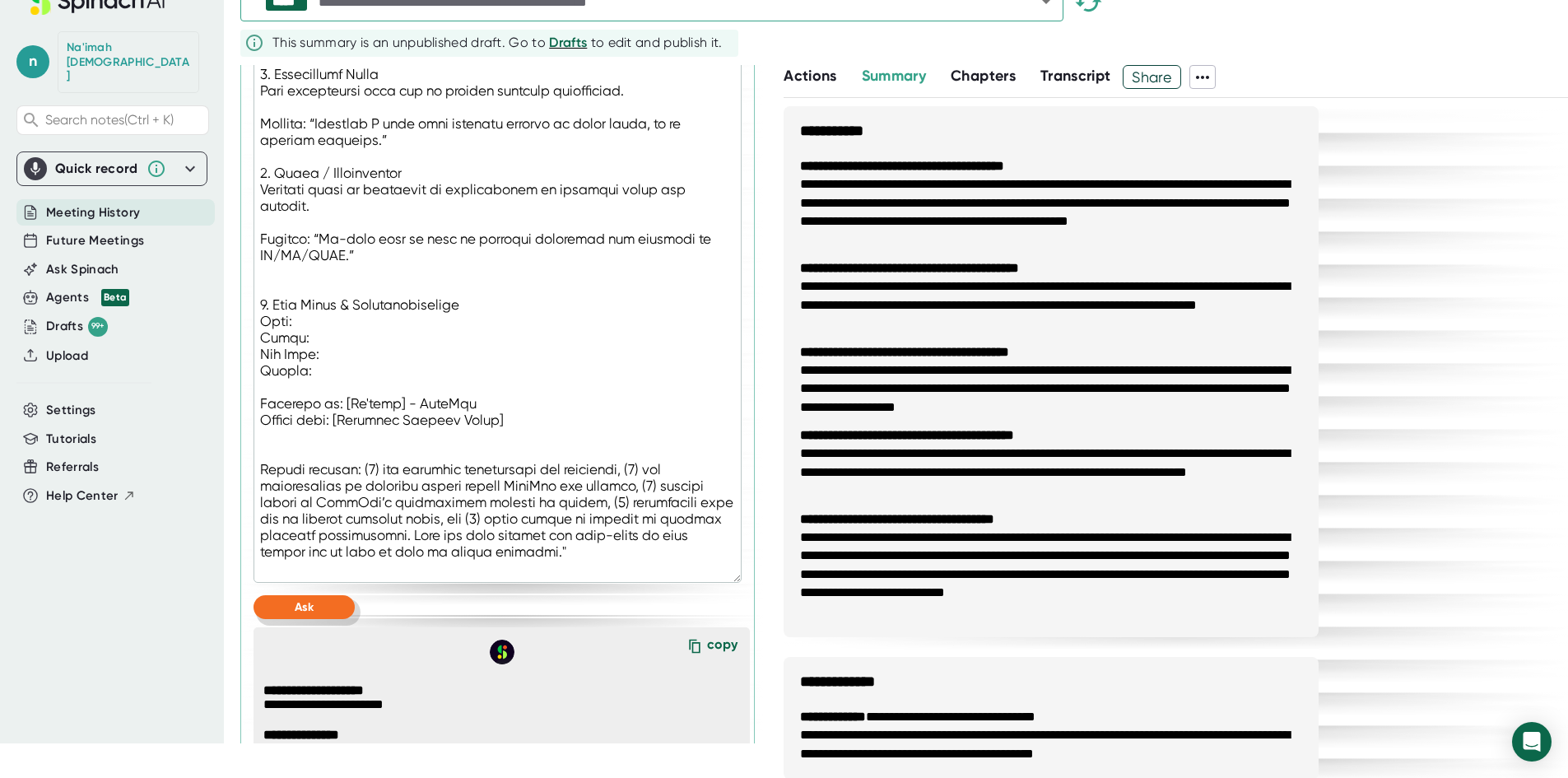
click at [310, 614] on span "Ask" at bounding box center [304, 607] width 19 height 14
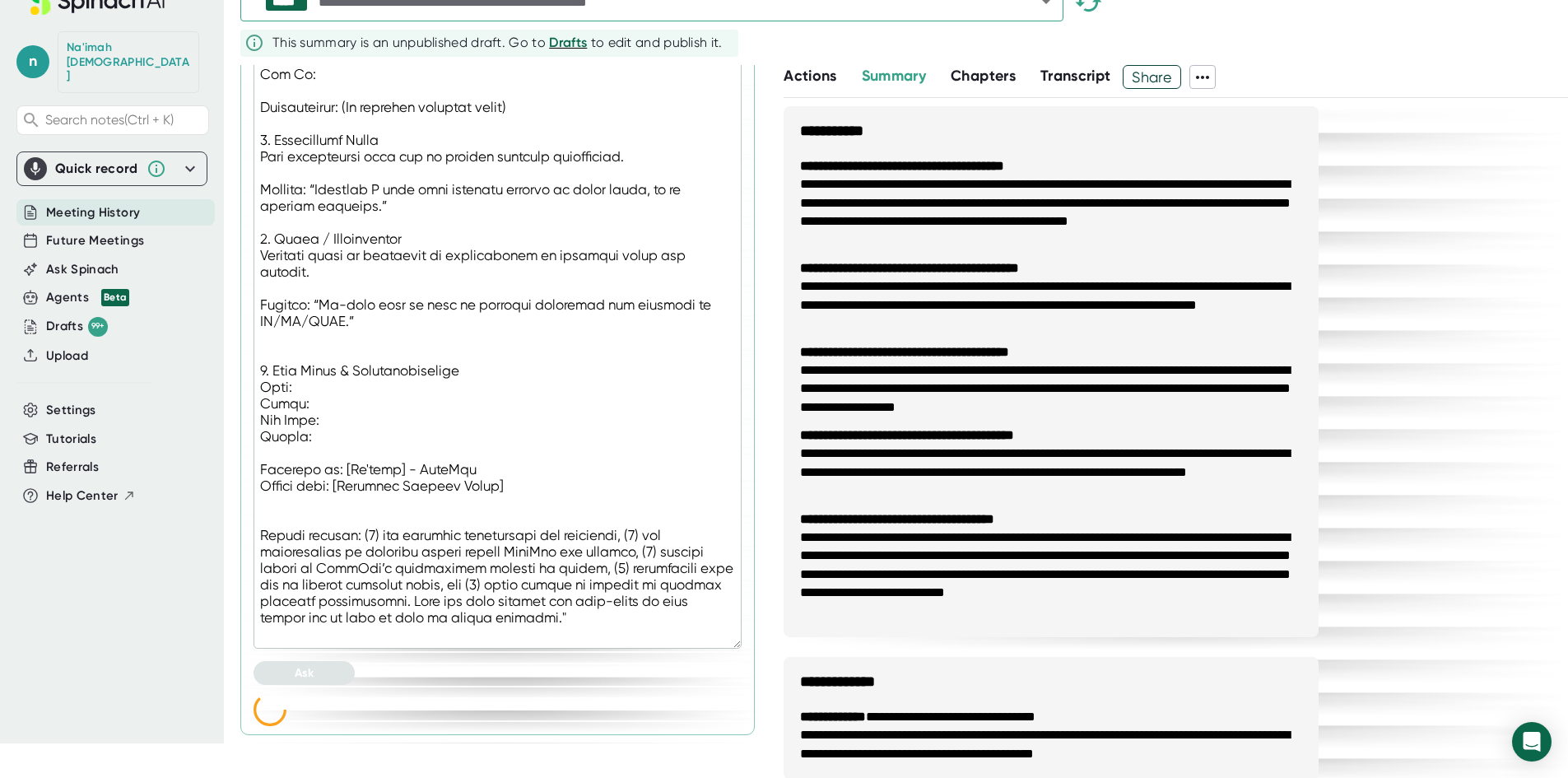
scroll to position [1278, 0]
type textarea "x"
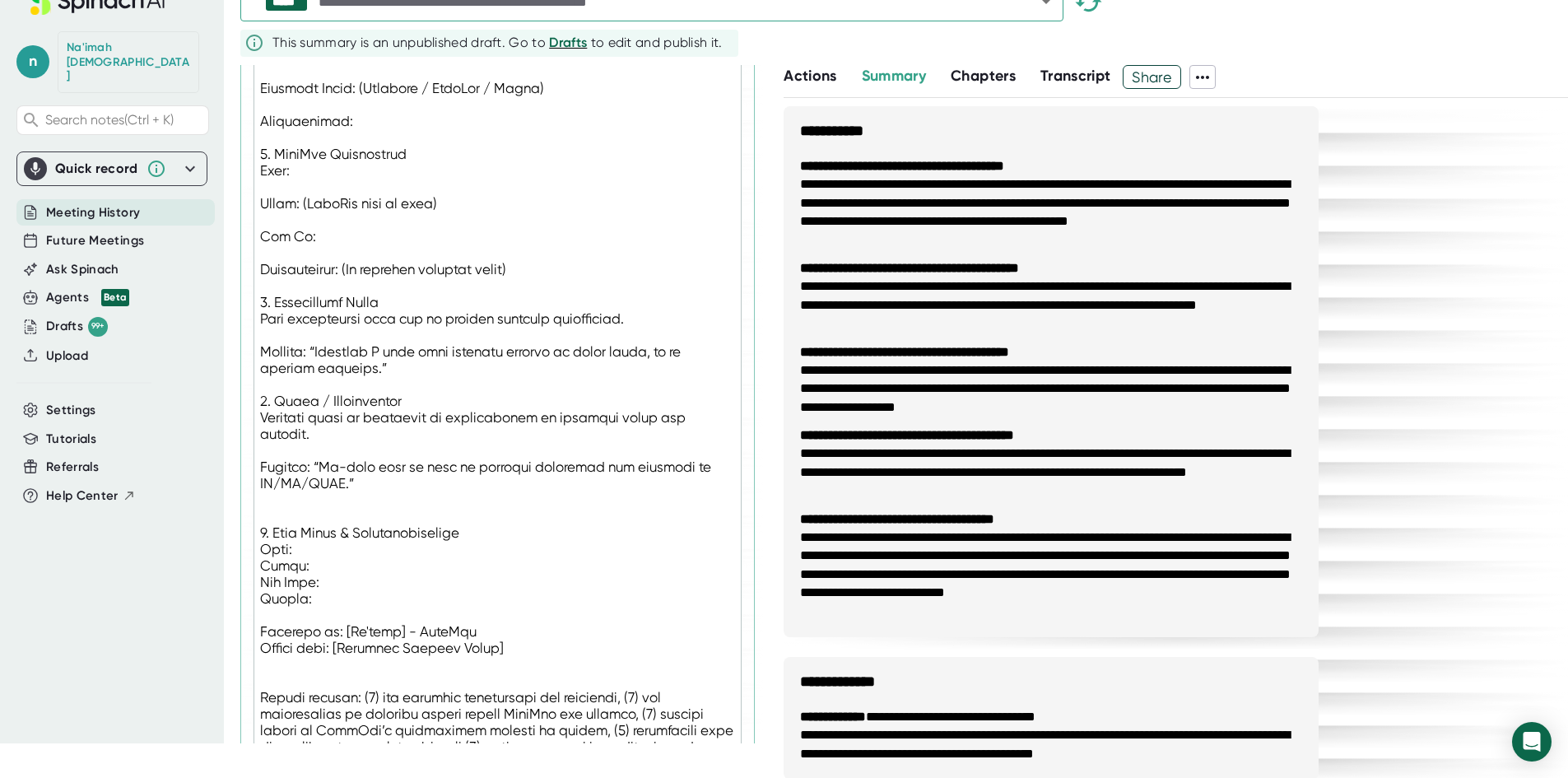
scroll to position [1089, 0]
drag, startPoint x: 327, startPoint y: 616, endPoint x: 257, endPoint y: 561, distance: 89.0
click at [257, 561] on textarea at bounding box center [497, 171] width 488 height 1281
click at [486, 547] on textarea at bounding box center [497, 171] width 488 height 1281
type textarea ""Loremipsu dolo sitamet co adi elitseddo eiusmodtem incidi, utlabor et dolor, m…"
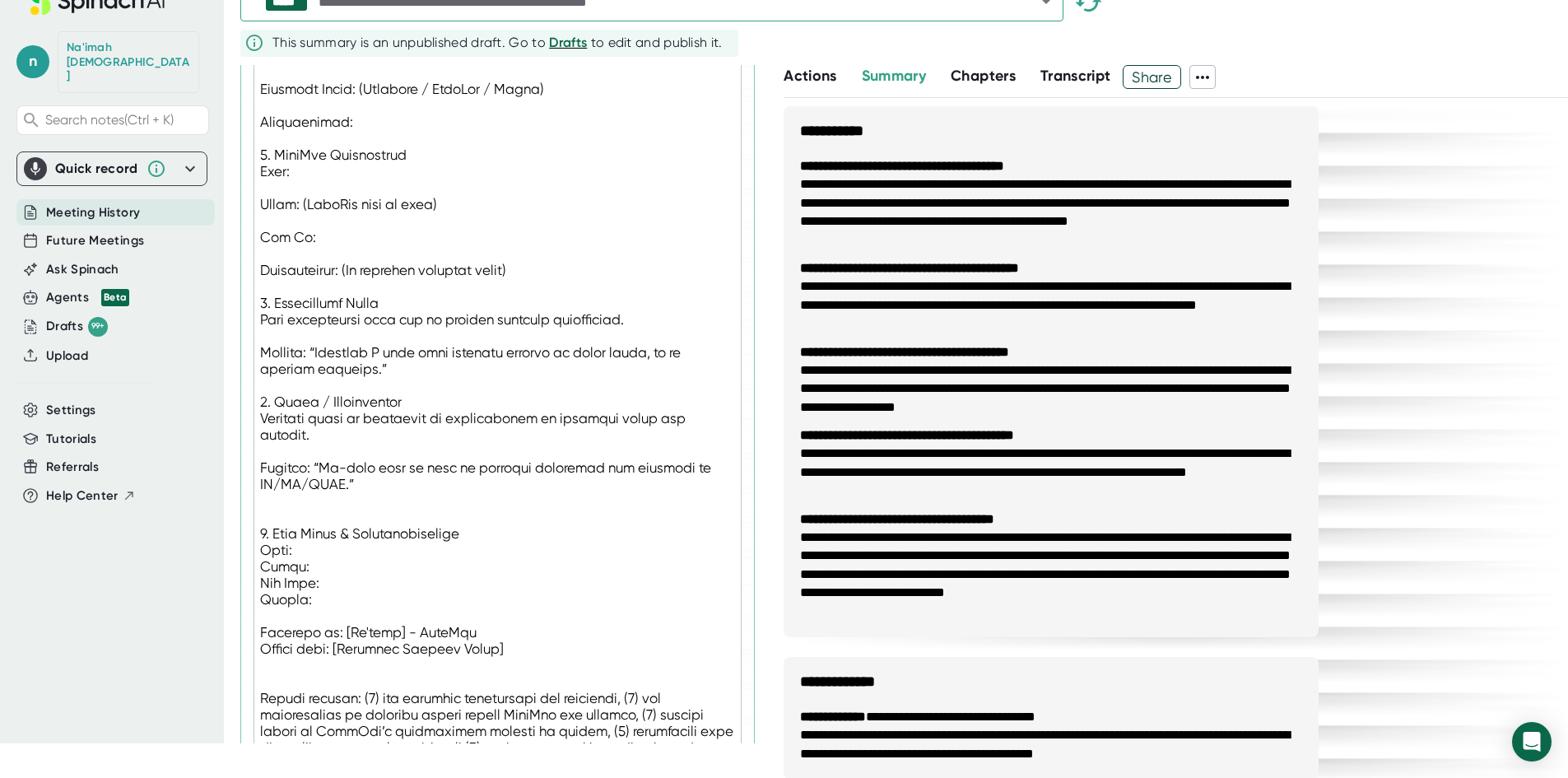
type textarea "x"
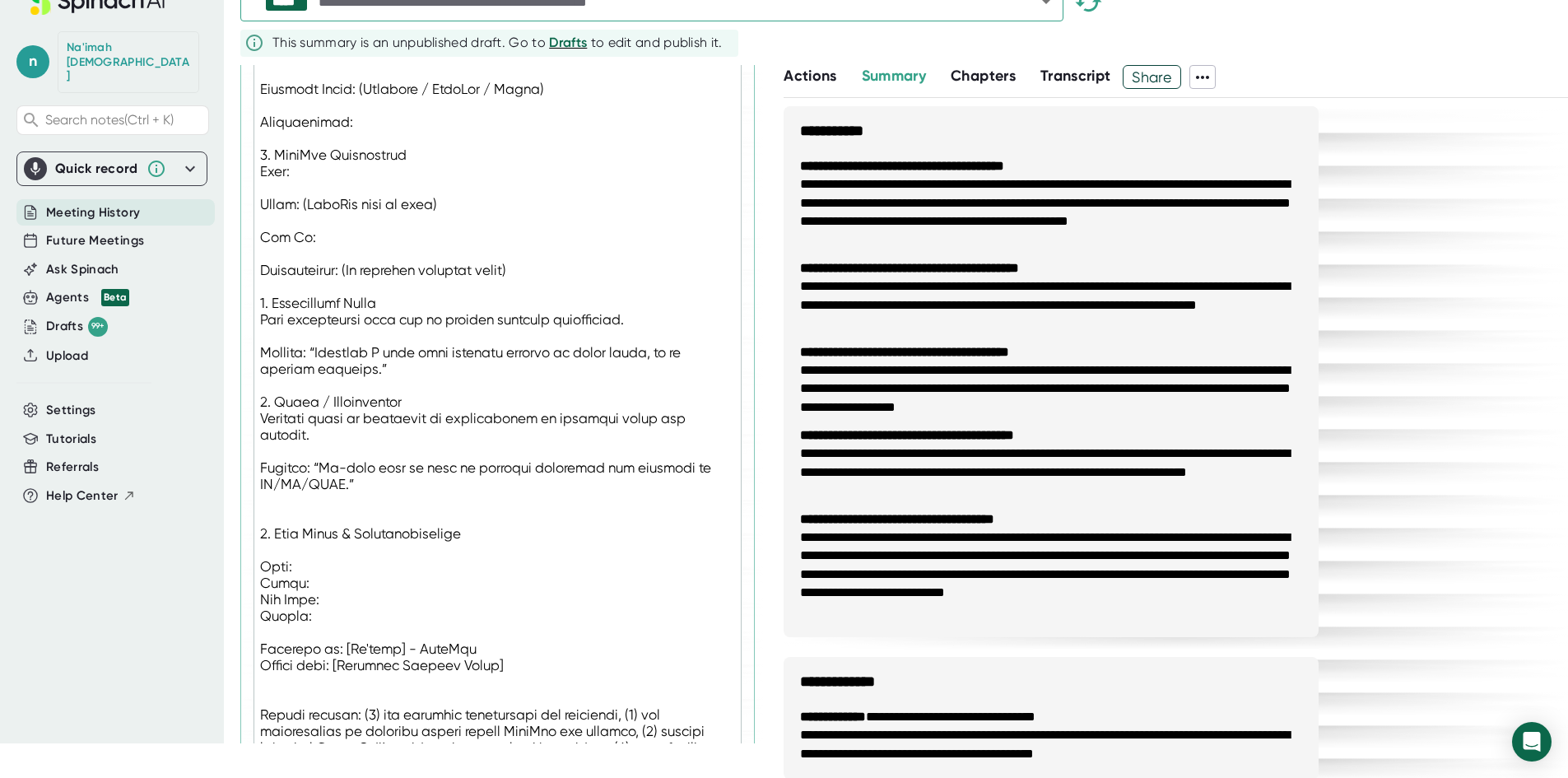
paste textarea "Task: Owner: Due Date: Status:"
type textarea ""Loremipsu dolo sitamet co adi elitseddo eiusmodtem incidi, utlabor et dolor, m…"
type textarea "x"
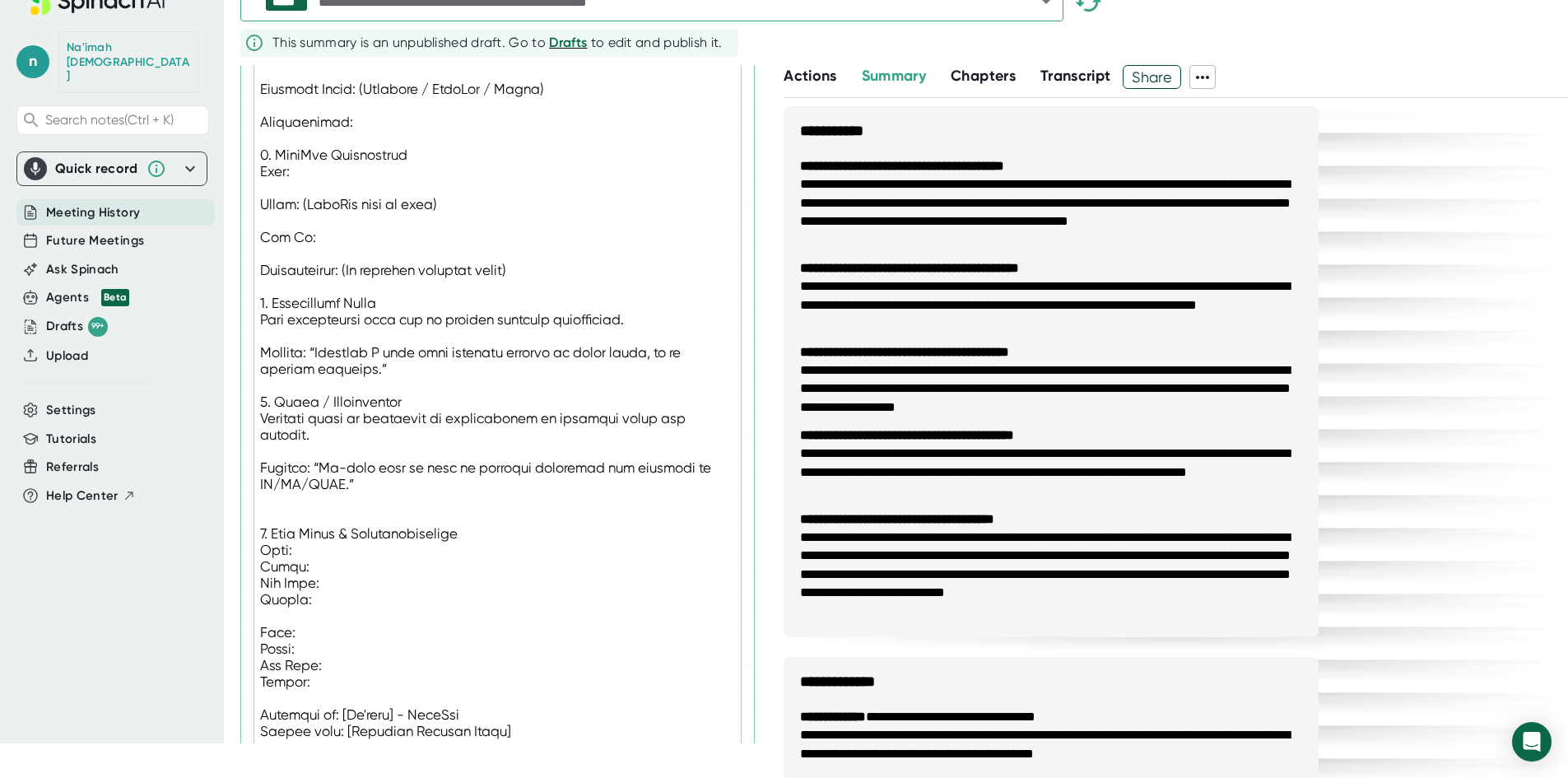
drag, startPoint x: 313, startPoint y: 692, endPoint x: 260, endPoint y: 633, distance: 79.3
click at [260, 633] on textarea at bounding box center [497, 213] width 488 height 1363
type textarea ""Loremipsu dolo sitamet co adi elitseddo eiusmodtem incidi, utlabor et dolor, m…"
type textarea "x"
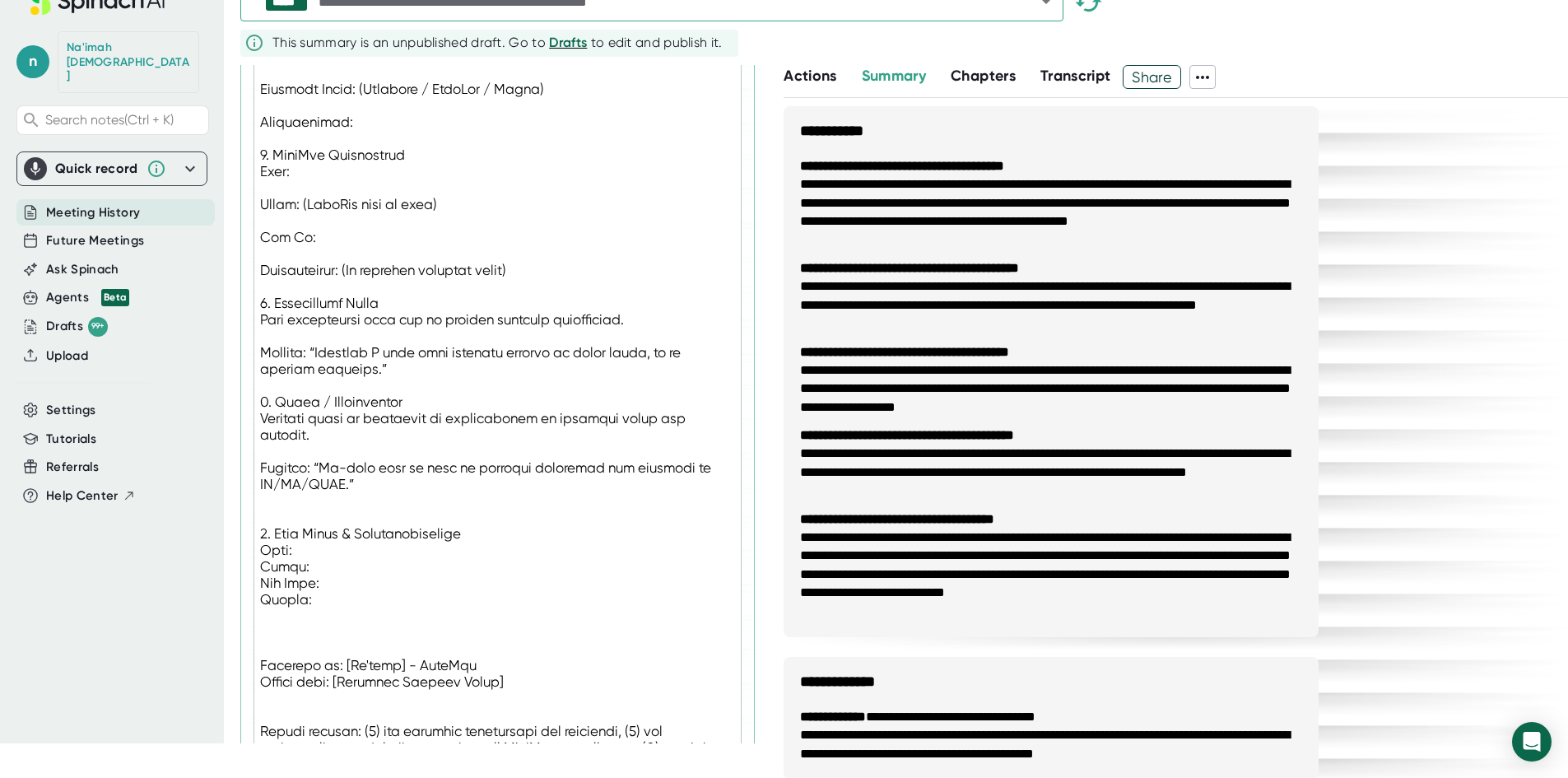
type textarea ""Loremipsu dolo sitamet co adi elitseddo eiusmodtem incidi, utlabor et dolor, m…"
type textarea "x"
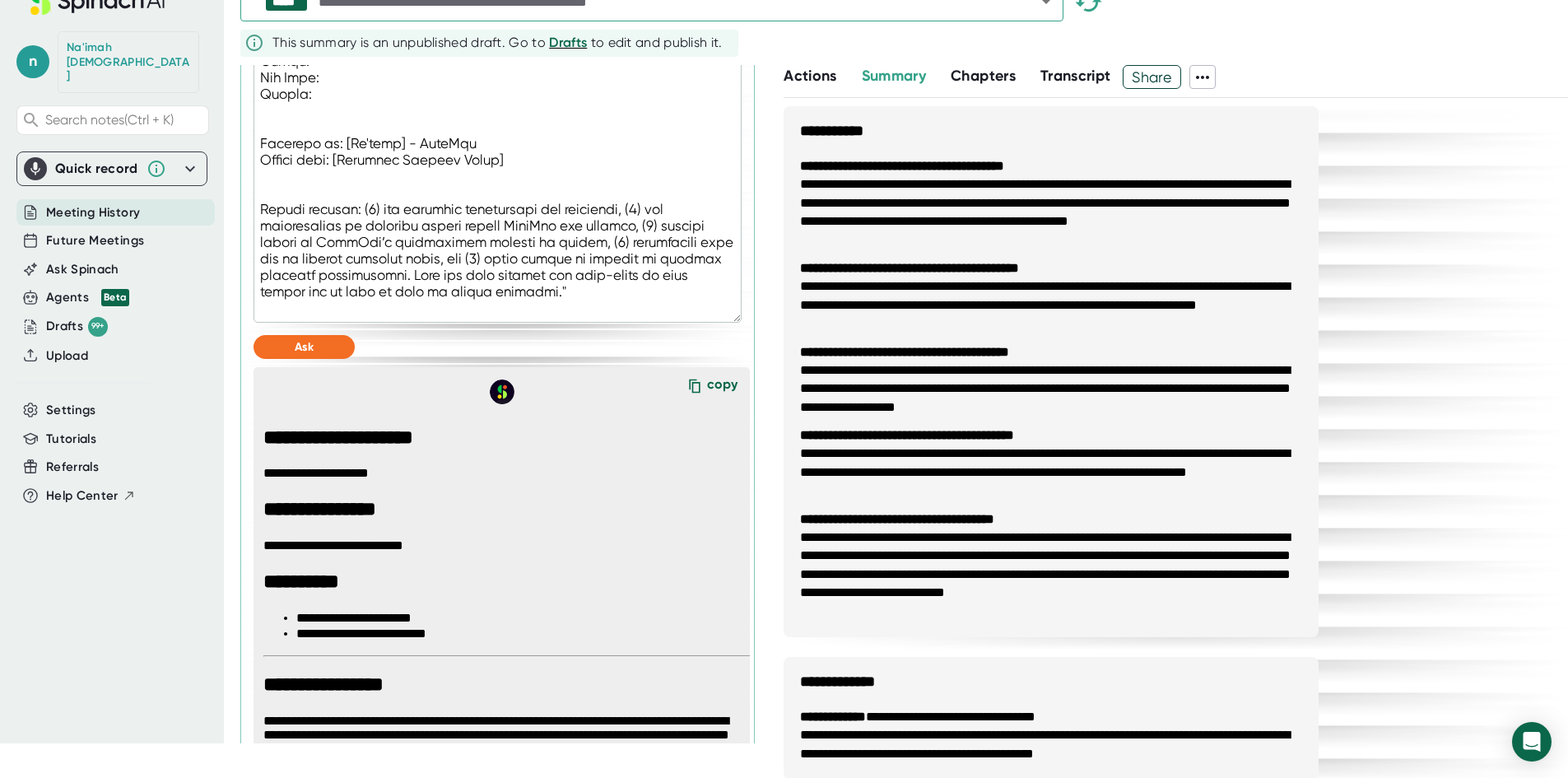
scroll to position [1596, 0]
type textarea ""Loremipsu dolo sitamet co adi elitseddo eiusmodtem incidi, utlabor et dolor, m…"
click at [313, 353] on span "Ask" at bounding box center [304, 345] width 19 height 14
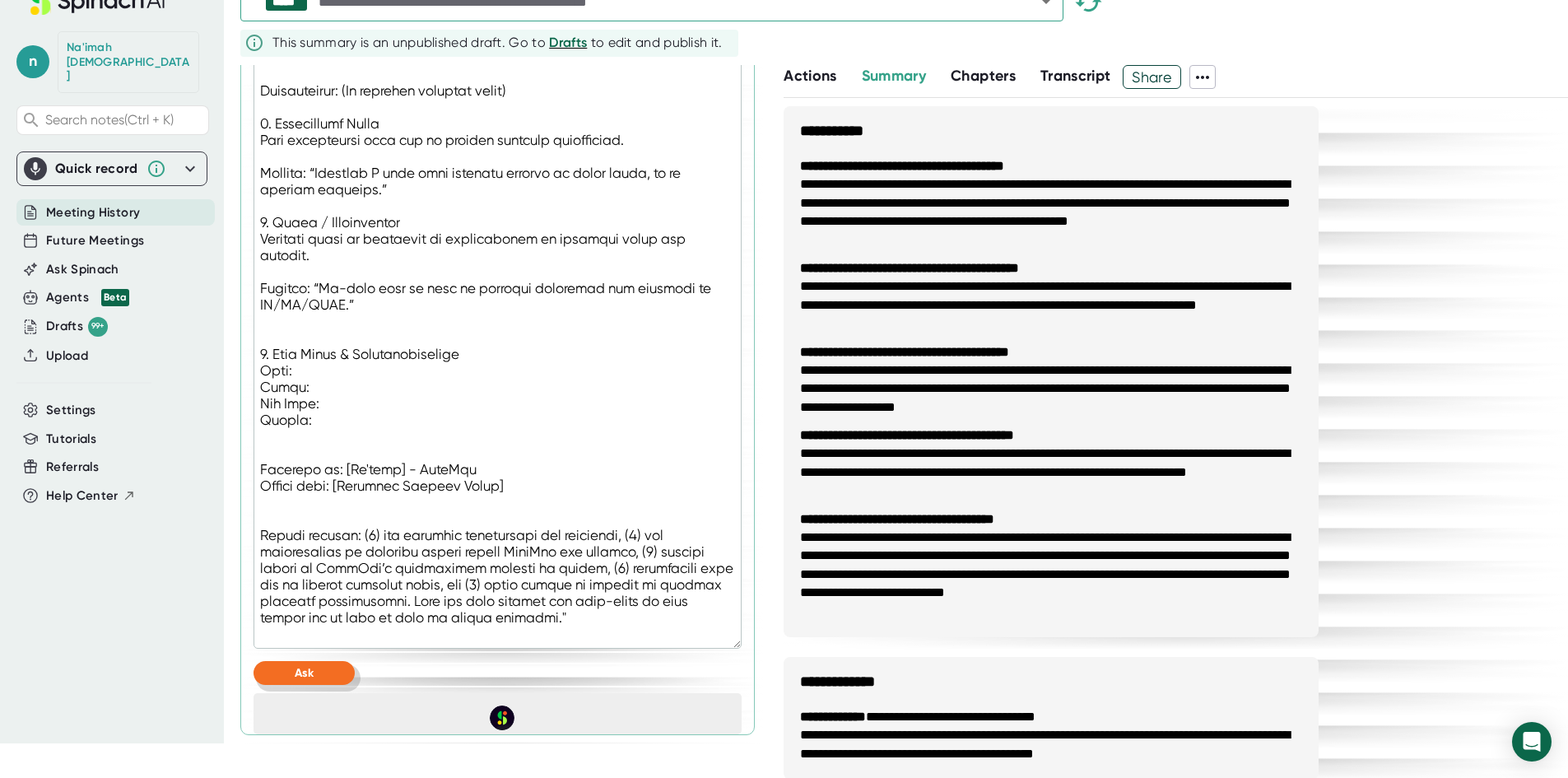
scroll to position [1295, 0]
type textarea "x"
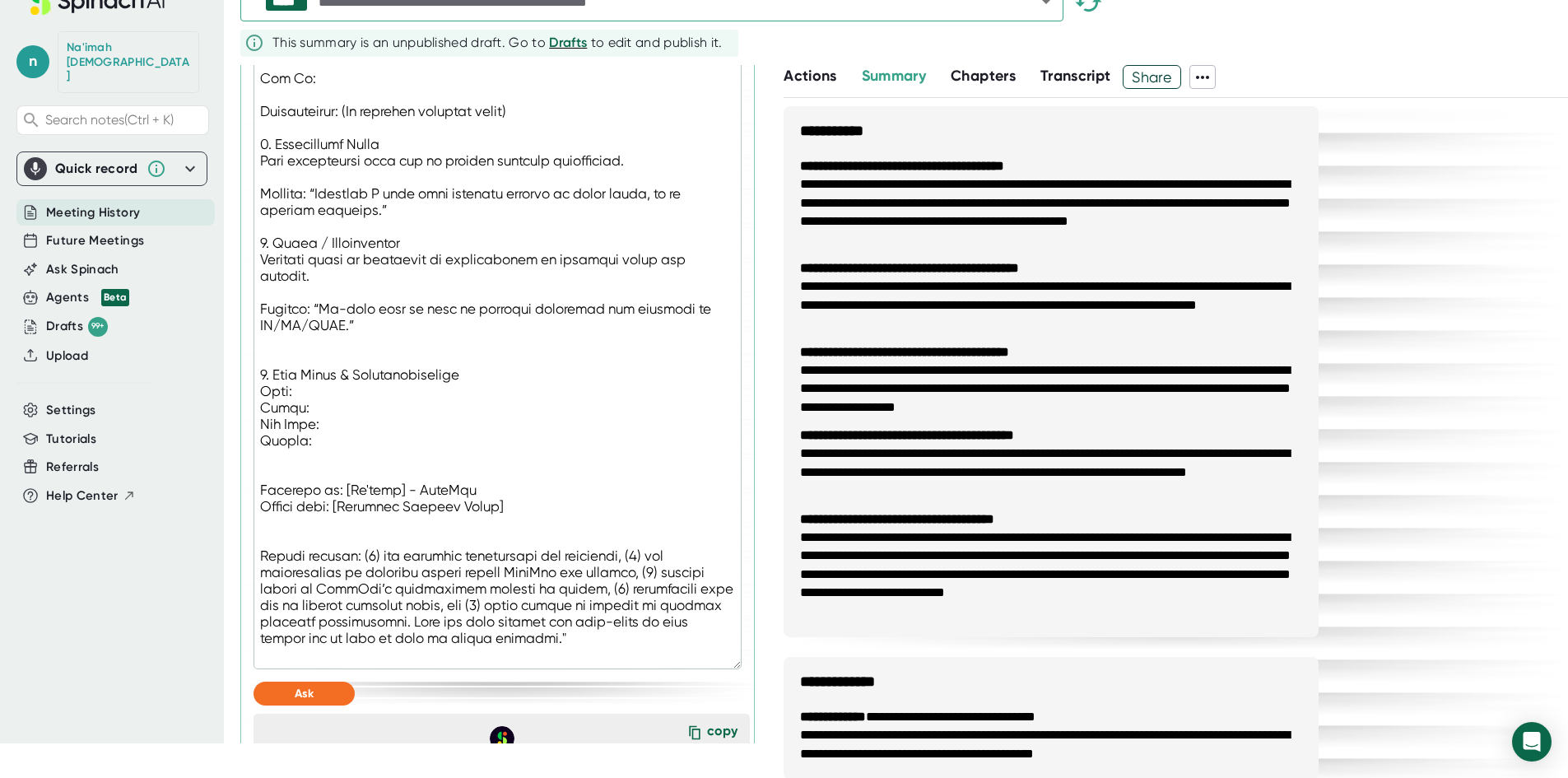
scroll to position [1248, 0]
click at [268, 476] on textarea at bounding box center [497, 21] width 488 height 1296
drag, startPoint x: 319, startPoint y: 448, endPoint x: 258, endPoint y: 408, distance: 72.9
click at [258, 408] on textarea at bounding box center [497, 21] width 488 height 1296
type textarea ""Loremipsu dolo sitamet co adi elitseddo eiusmodtem incidi, utlabor et dolor, m…"
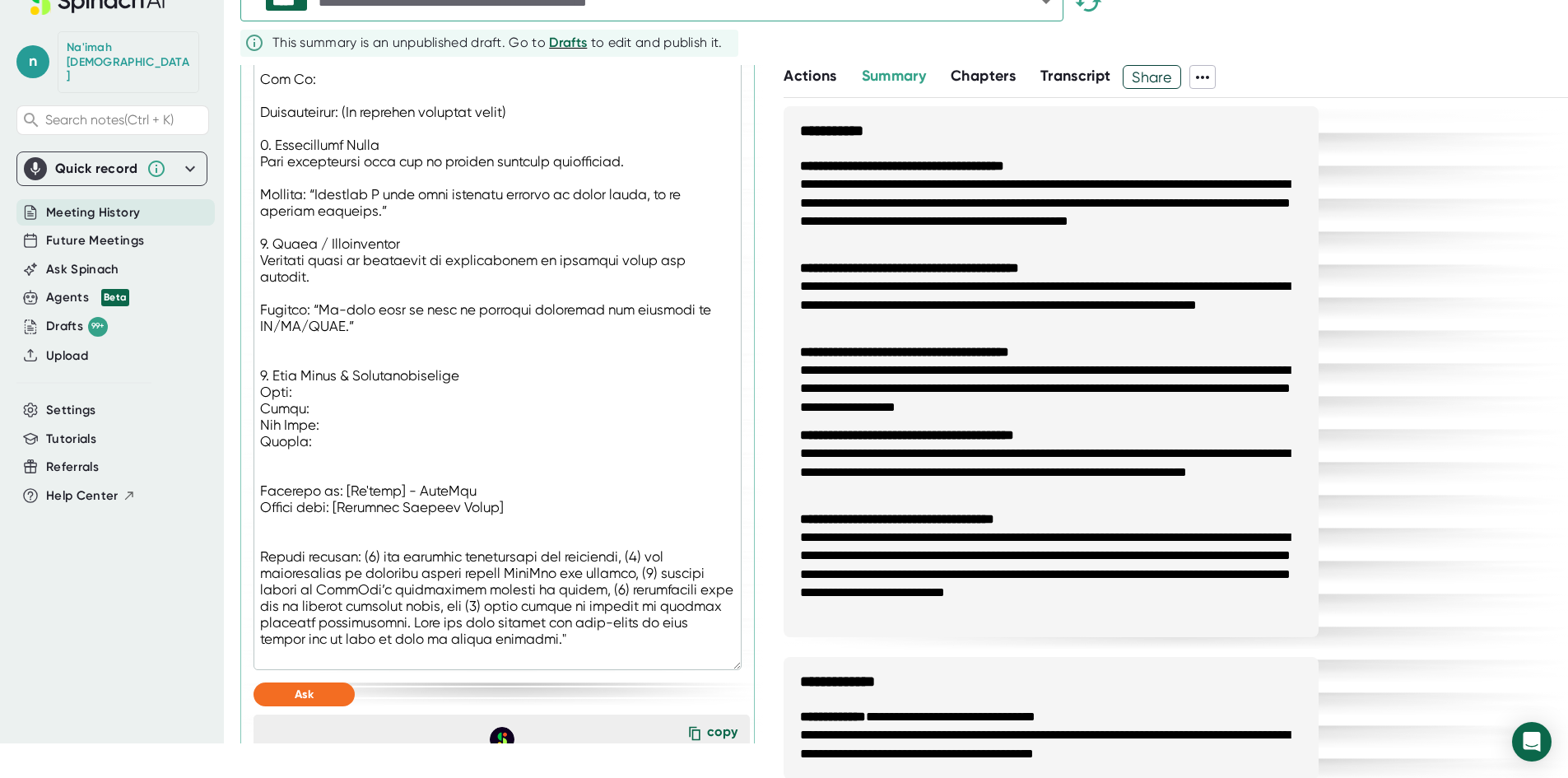
type textarea "x"
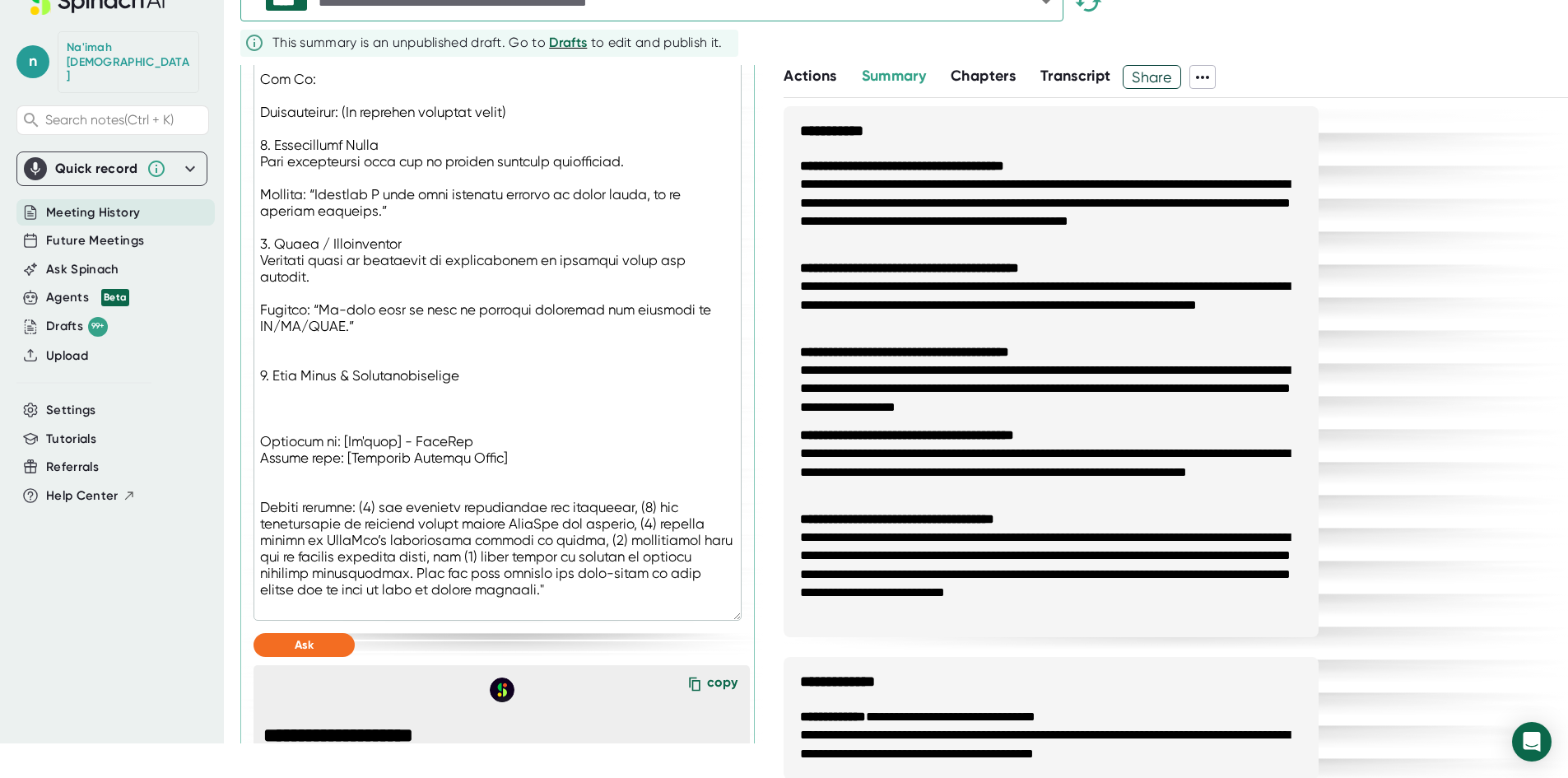
drag, startPoint x: 479, startPoint y: 388, endPoint x: 269, endPoint y: 383, distance: 210.1
paste textarea "Task: Owner: Due Date: Status:"
type textarea ""Loremipsu dolo sitamet co adi elitseddo eiusmodtem incidi, utlabor et dolor, m…"
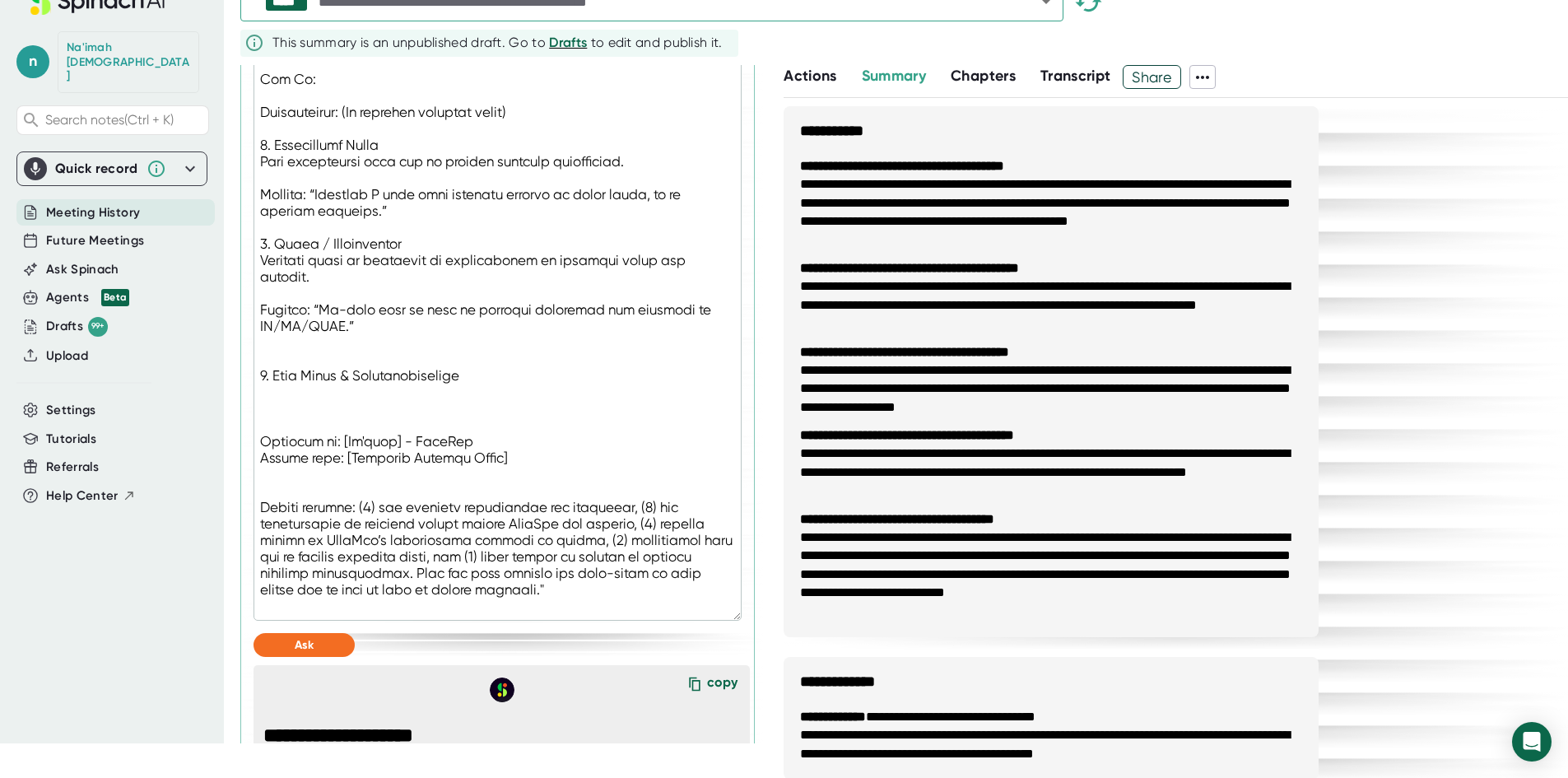
type textarea "x"
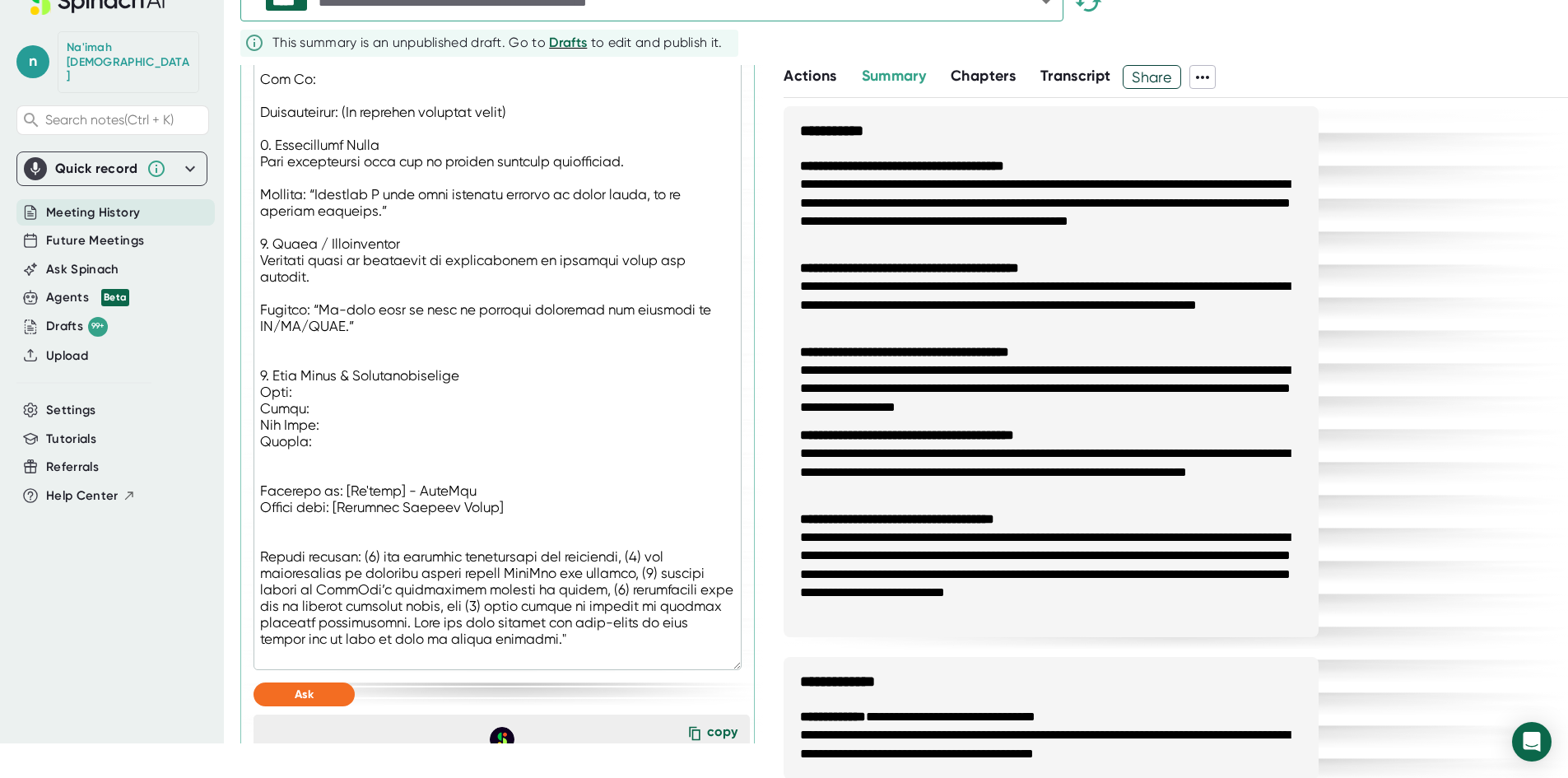
click at [488, 380] on textarea at bounding box center [497, 21] width 488 height 1296
type textarea ""Loremipsu dolo sitamet co adi elitseddo eiusmodtem incidi, utlabor et dolor, m…"
type textarea "x"
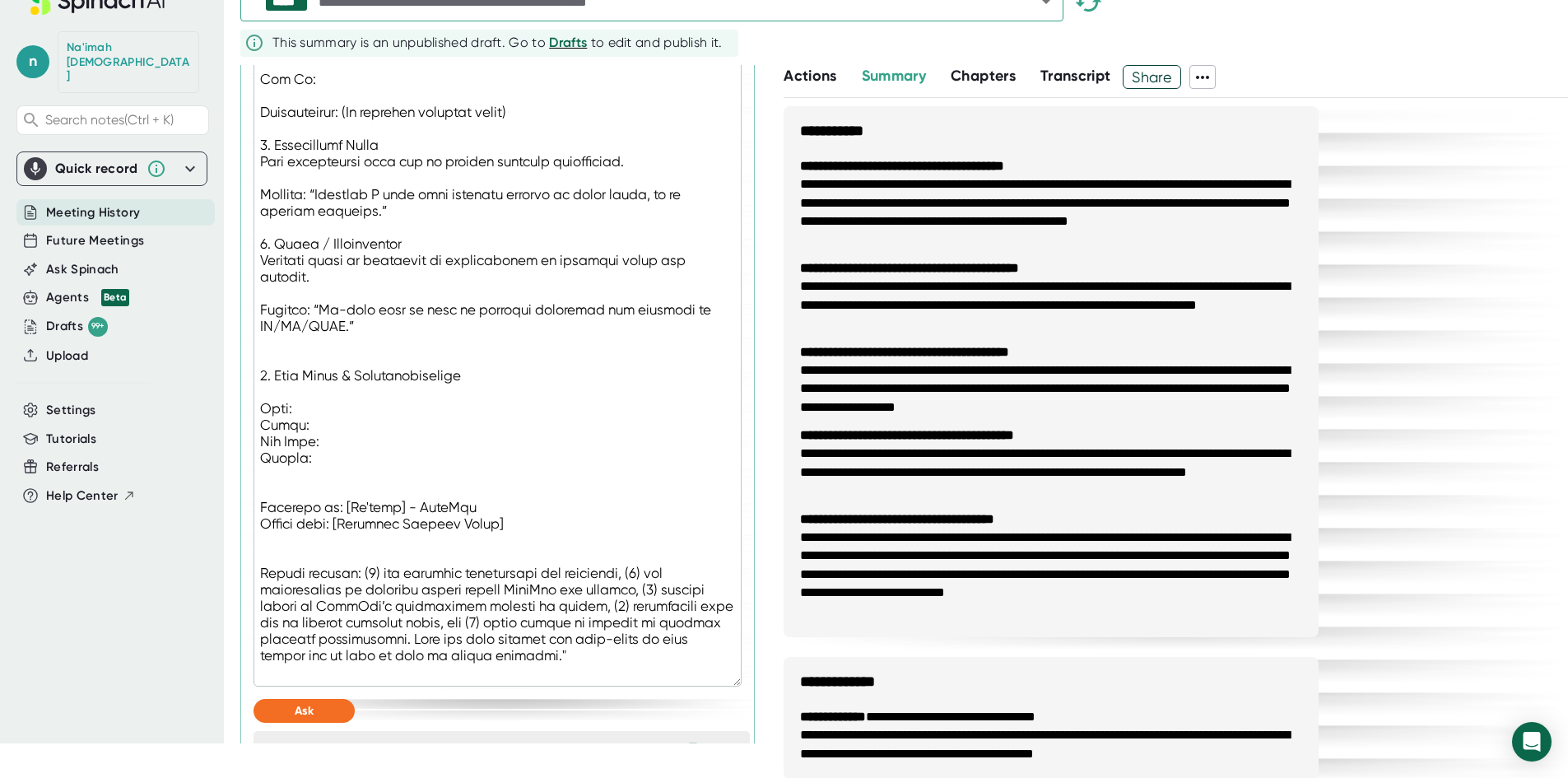
type textarea ""Loremipsu dolo sitamet co adi elitseddo eiusmodtem incidi, utlabor et dolor, m…"
type textarea "x"
type textarea ""Loremipsu dolo sitamet co adi elitseddo eiusmodtem incidi, utlabor et dolor, m…"
type textarea "x"
type textarea ""Loremipsu dolo sitamet co adi elitseddo eiusmodtem incidi, utlabor et dolor, m…"
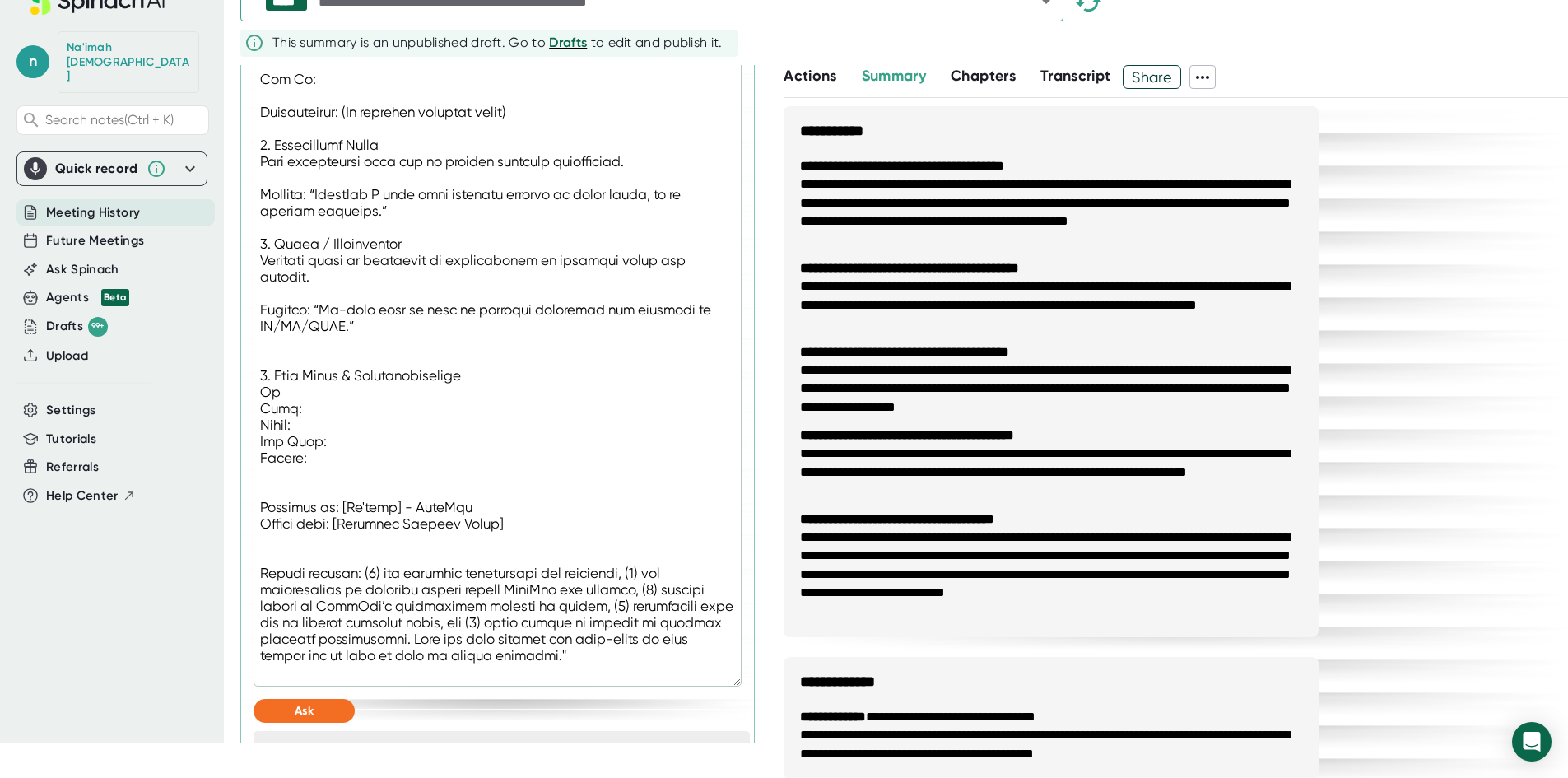
type textarea "x"
type textarea ""Loremipsu dolo sitamet co adi elitseddo eiusmodtem incidi, utlabor et dolor, m…"
type textarea "x"
type textarea ""Loremipsu dolo sitamet co adi elitseddo eiusmodtem incidi, utlabor et dolor, m…"
type textarea "x"
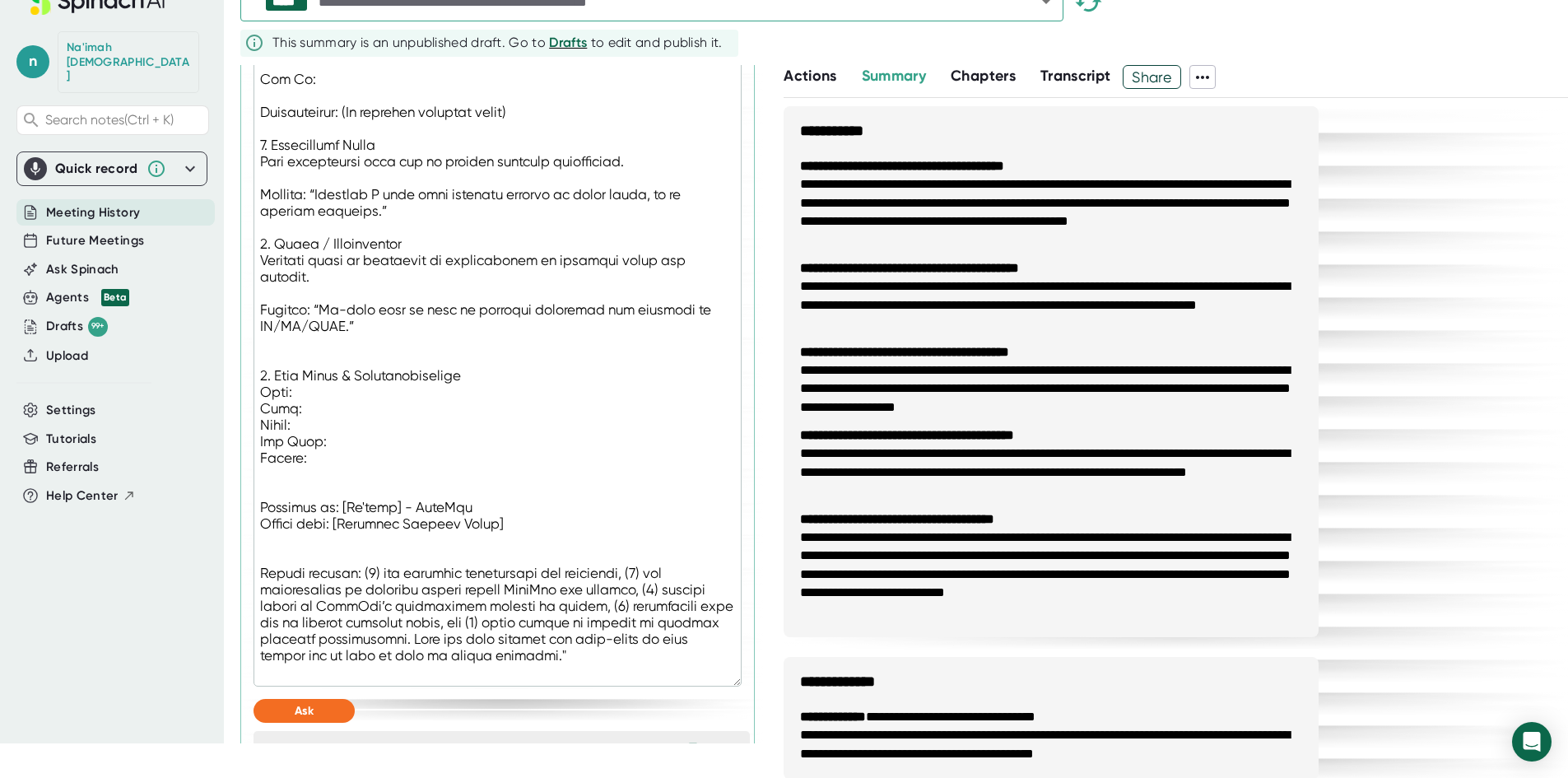
type textarea ""Loremipsu dolo sitamet co adi elitseddo eiusmodtem incidi, utlabor et dolor, m…"
type textarea "x"
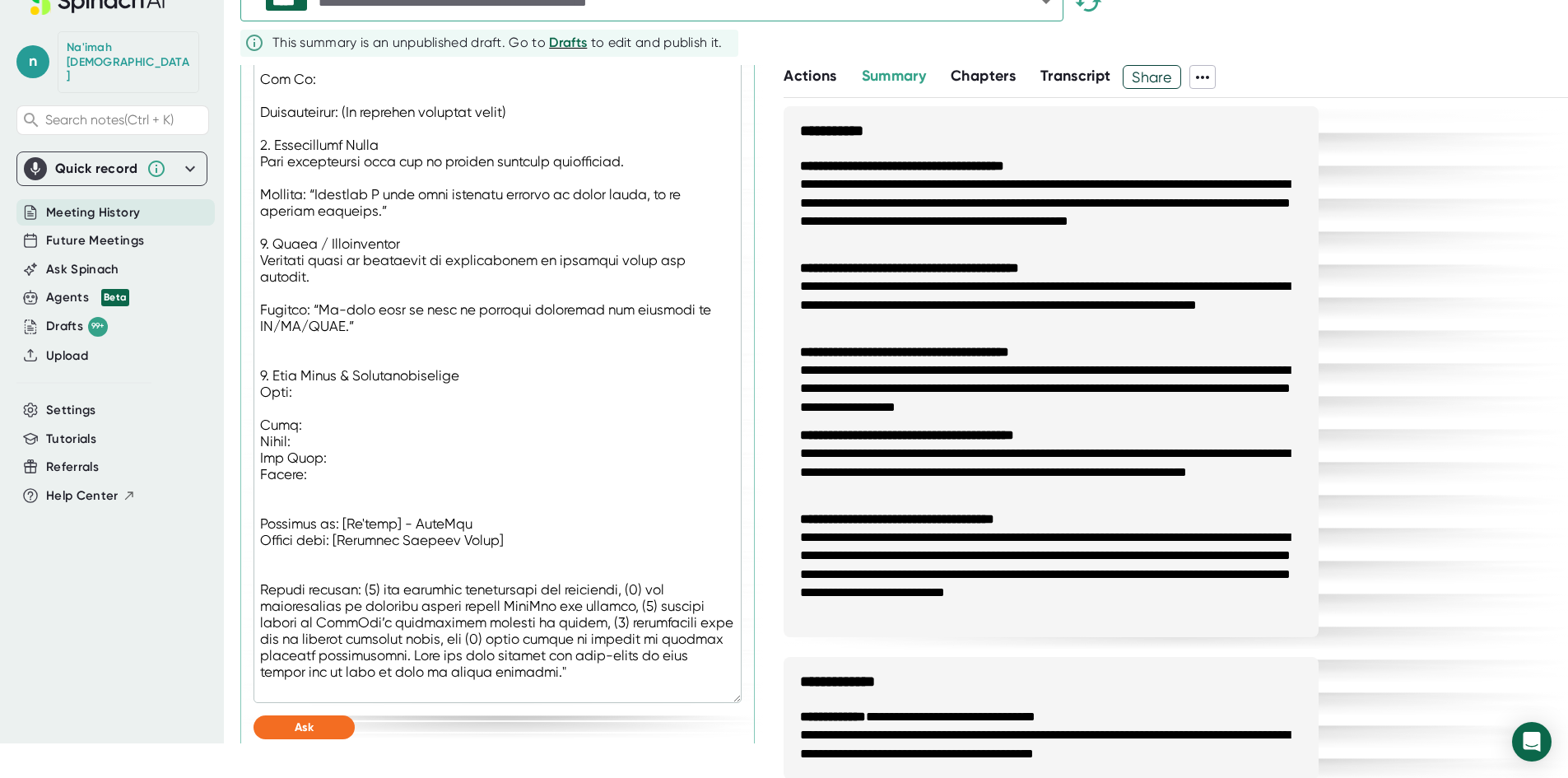
type textarea ""Loremipsu dolo sitamet co adi elitseddo eiusmodtem incidi, utlabor et dolor, m…"
type textarea "x"
type textarea ""Loremipsu dolo sitamet co adi elitseddo eiusmodtem incidi, utlabor et dolor, m…"
type textarea "x"
type textarea ""Loremipsu dolo sitamet co adi elitseddo eiusmodtem incidi, utlabor et dolor, m…"
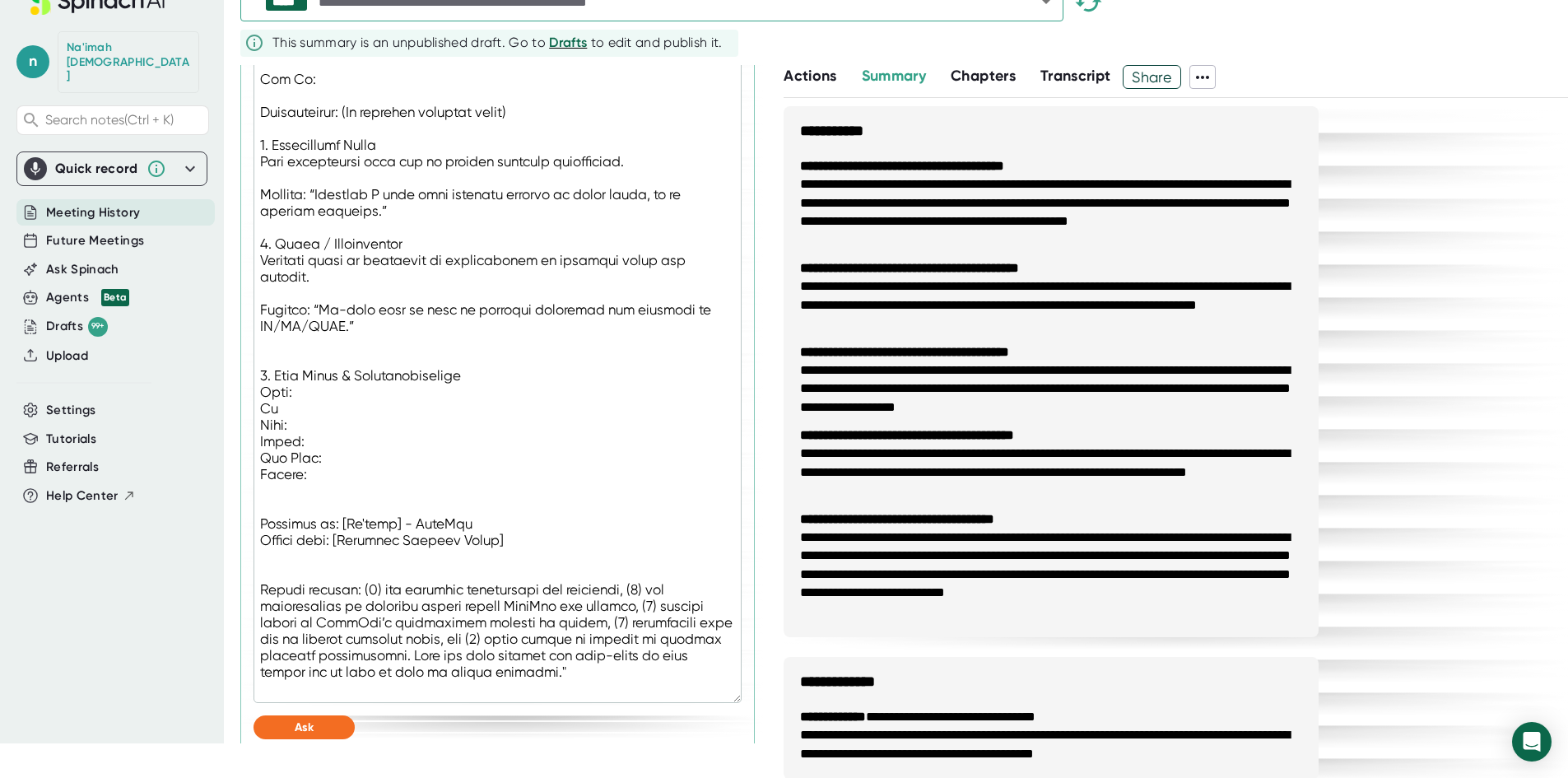
type textarea "x"
type textarea ""Loremipsu dolo sitamet co adi elitseddo eiusmodtem incidi, utlabor et dolor, m…"
type textarea "x"
type textarea ""Loremipsu dolo sitamet co adi elitseddo eiusmodtem incidi, utlabor et dolor, m…"
type textarea "x"
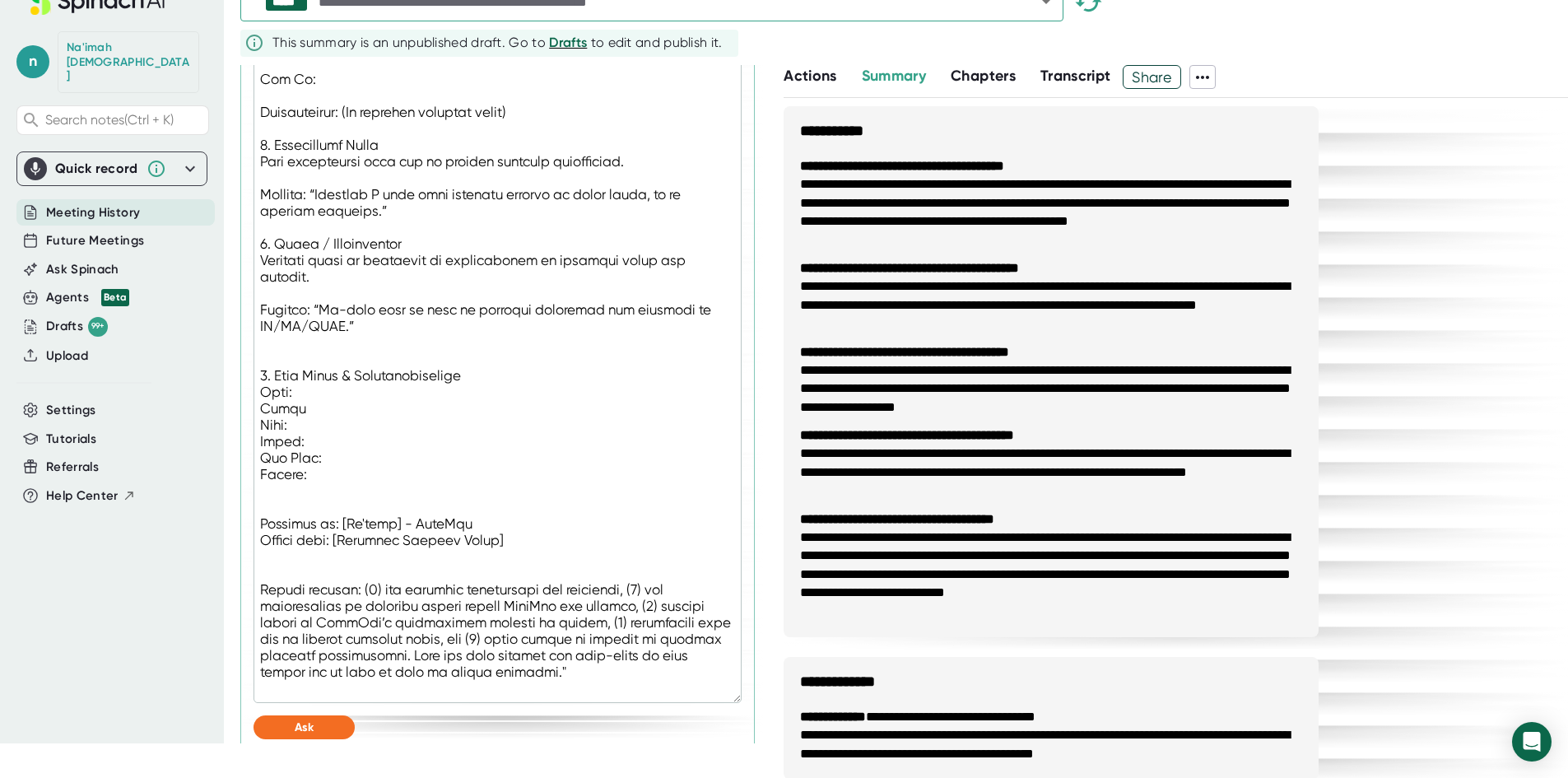
type textarea ""Loremipsu dolo sitamet co adi elitseddo eiusmodtem incidi, utlabor et dolor, m…"
type textarea "x"
type textarea ""Loremipsu dolo sitamet co adi elitseddo eiusmodtem incidi, utlabor et dolor, m…"
type textarea "x"
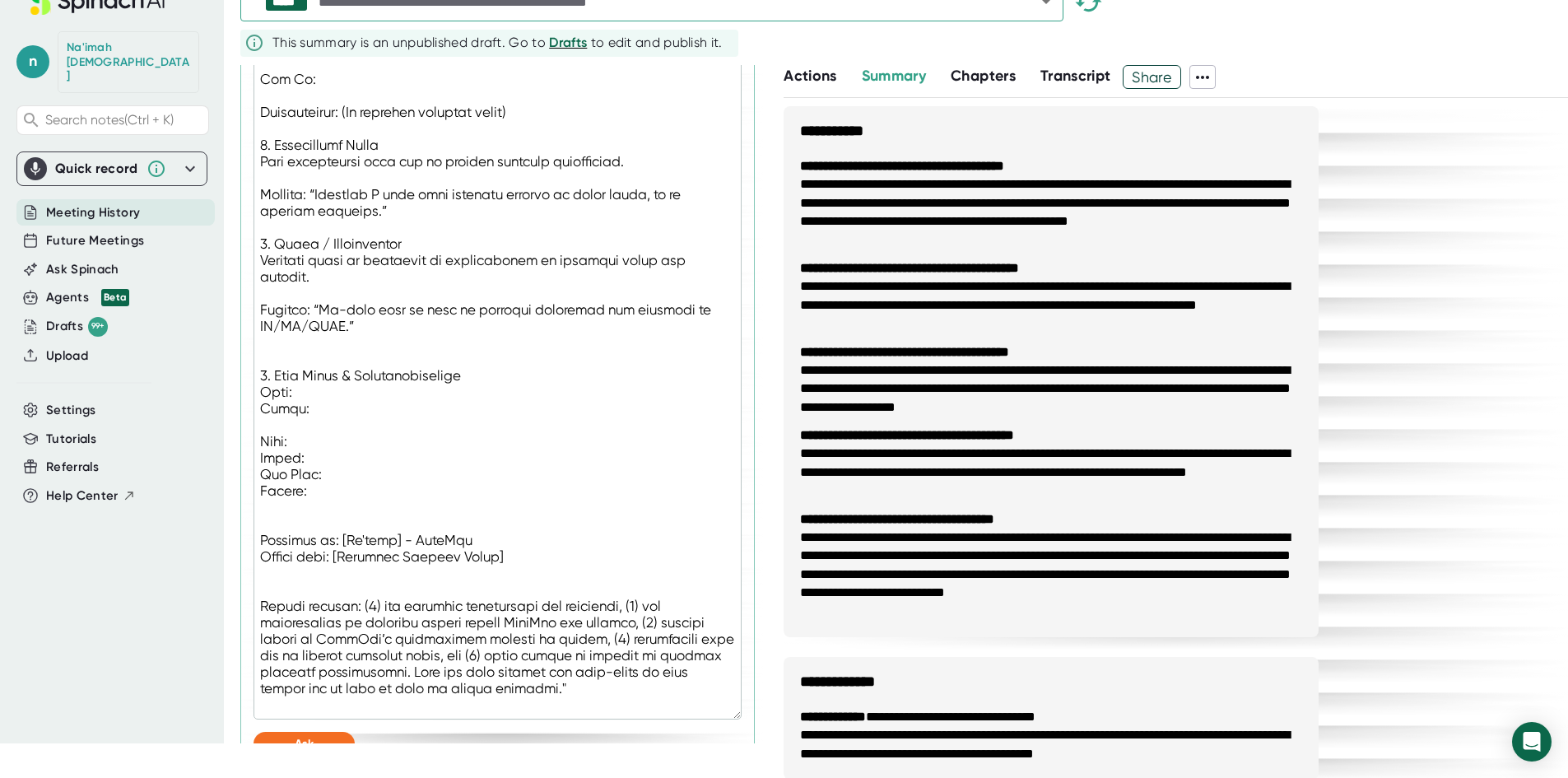
type textarea ""Loremipsu dolo sitamet co adi elitseddo eiusmodtem incidi, utlabor et dolor, m…"
type textarea "x"
type textarea ""Loremipsu dolo sitamet co adi elitseddo eiusmodtem incidi, utlabor et dolor, m…"
type textarea "x"
type textarea ""Loremipsu dolo sitamet co adi elitseddo eiusmodtem incidi, utlabor et dolor, m…"
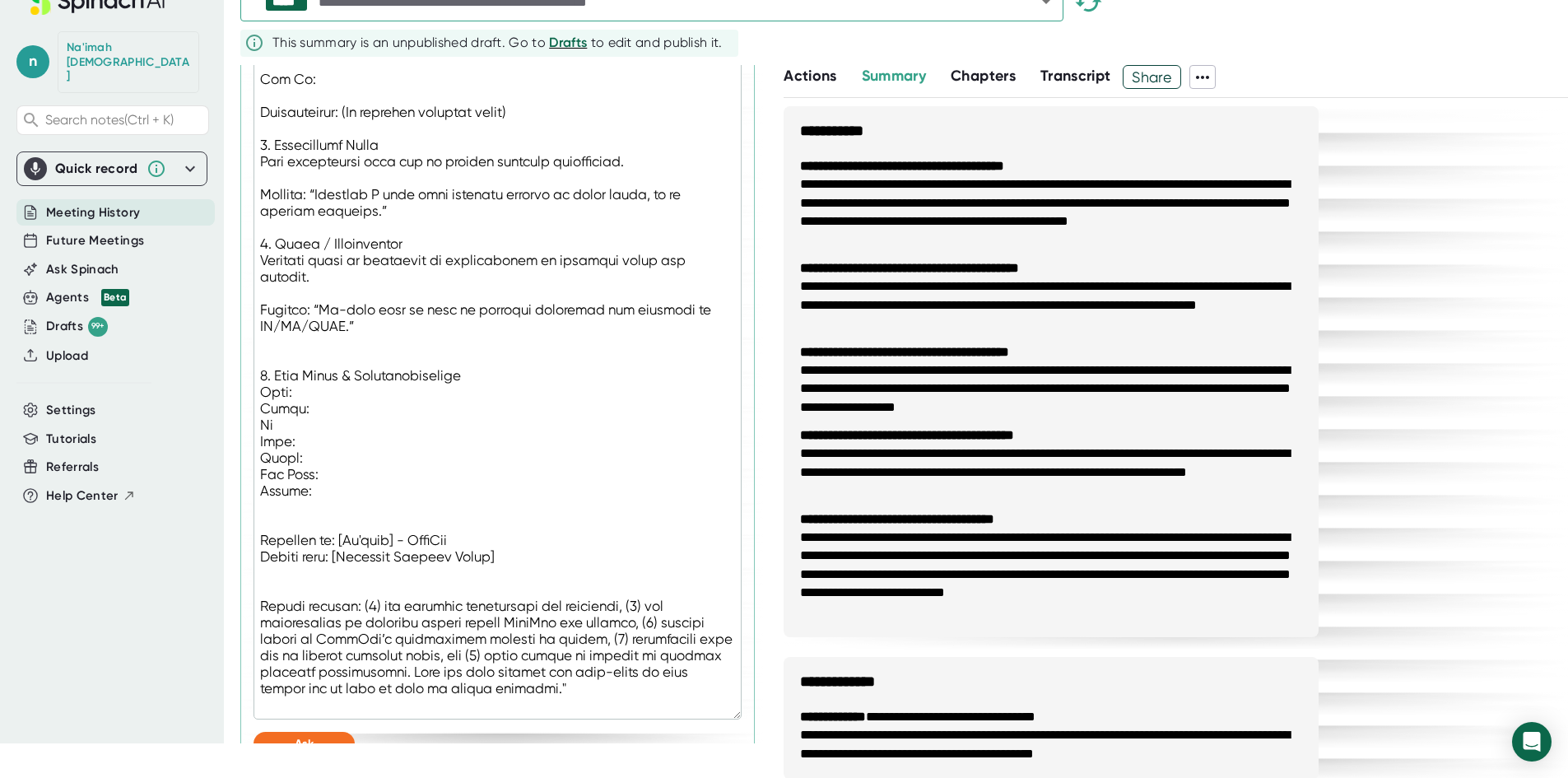
type textarea "x"
type textarea ""Loremipsu dolo sitamet co adi elitseddo eiusmodtem incidi, utlabor et dolor, m…"
type textarea "x"
type textarea ""Loremipsu dolo sitamet co adi elitseddo eiusmodtem incidi, utlabor et dolor, m…"
type textarea "x"
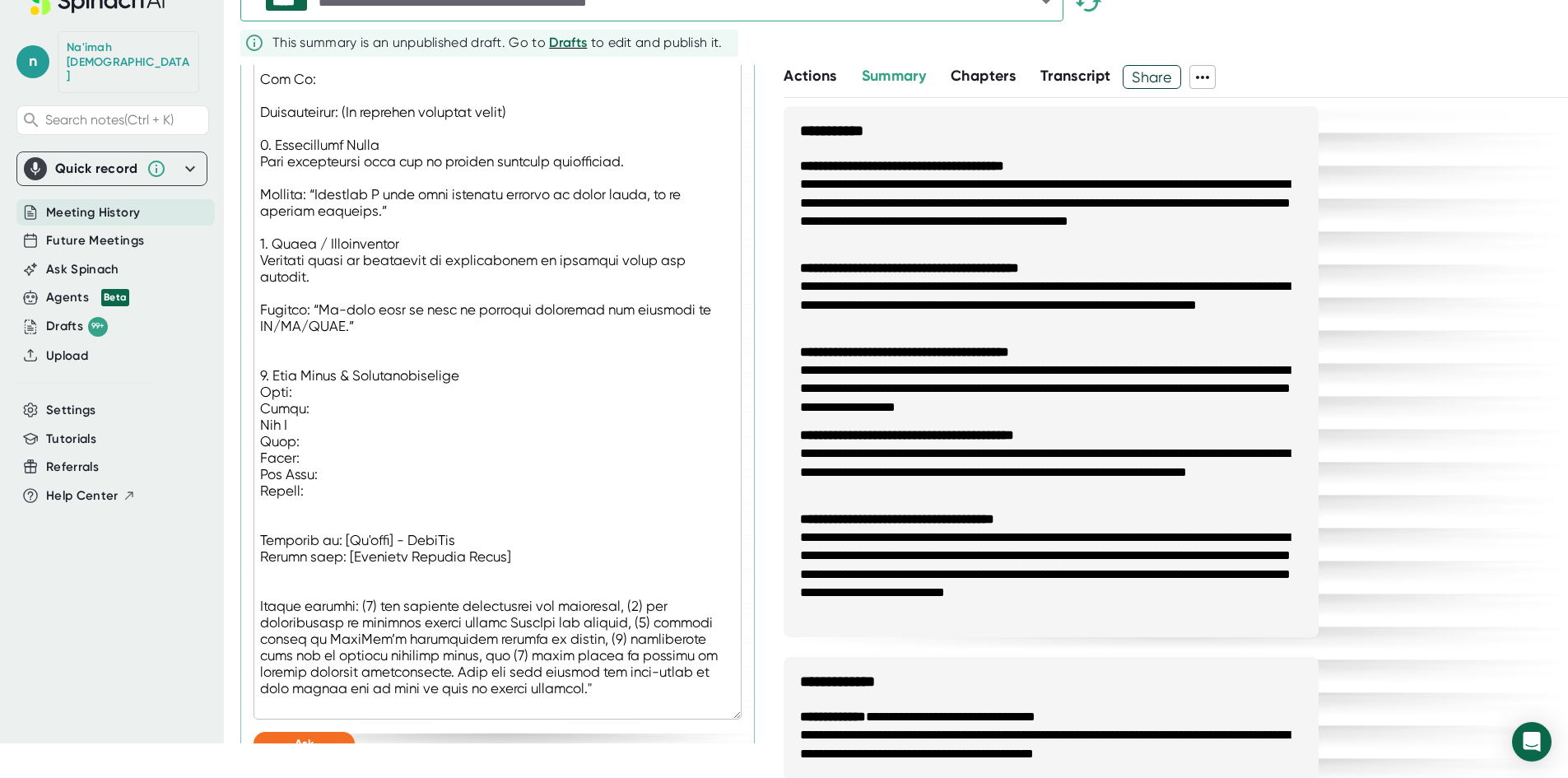
type textarea ""Loremipsu dolo sitamet co adi elitseddo eiusmodtem incidi, utlabor et dolor, m…"
type textarea "x"
type textarea ""Loremipsu dolo sitamet co adi elitseddo eiusmodtem incidi, utlabor et dolor, m…"
type textarea "x"
type textarea ""Loremipsu dolo sitamet co adi elitseddo eiusmodtem incidi, utlabor et dolor, m…"
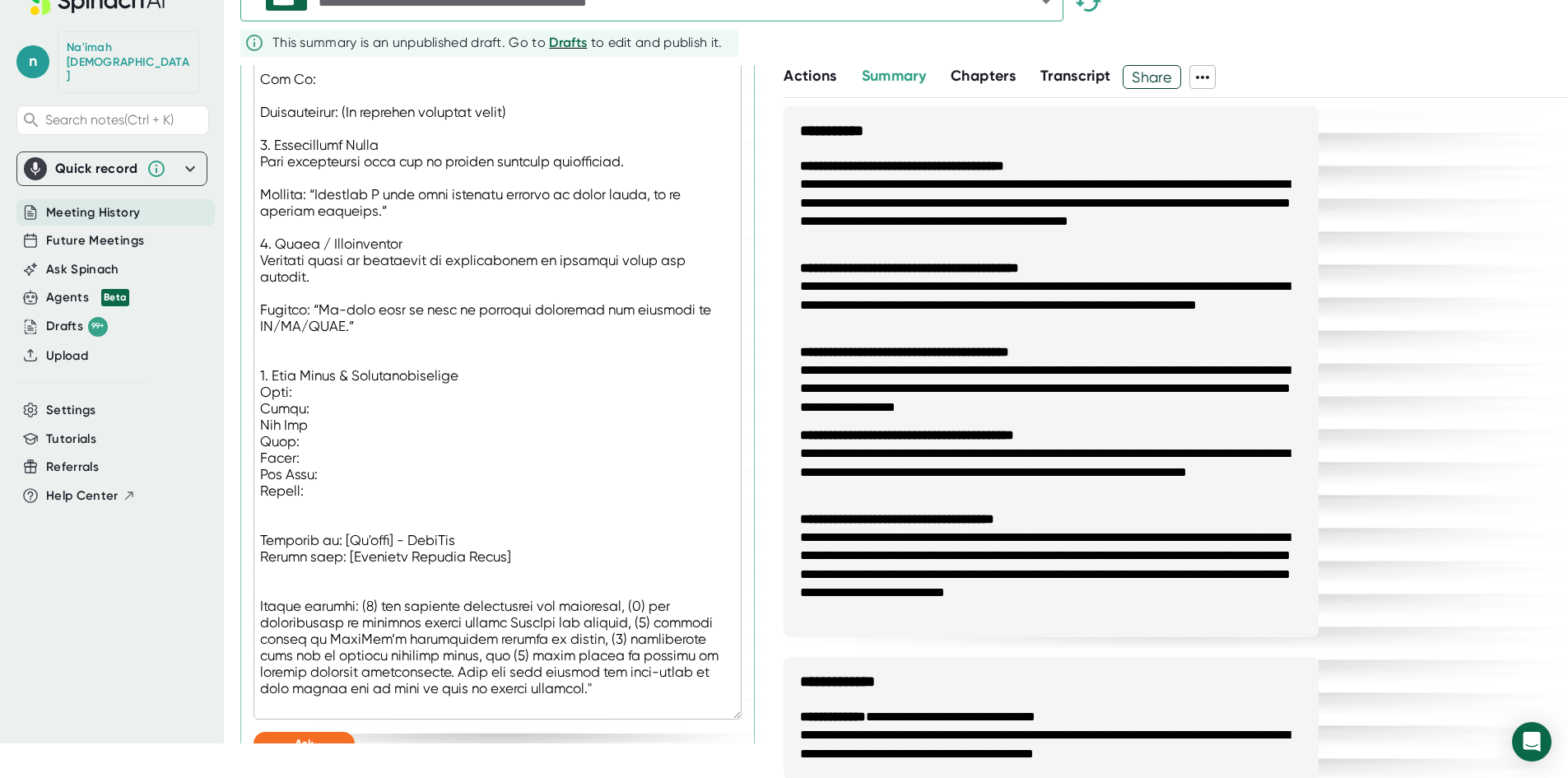
type textarea "x"
type textarea ""Loremipsu dolo sitamet co adi elitseddo eiusmodtem incidi, utlabor et dolor, m…"
type textarea "x"
type textarea ""Loremipsu dolo sitamet co adi elitseddo eiusmodtem incidi, utlabor et dolor, m…"
type textarea "x"
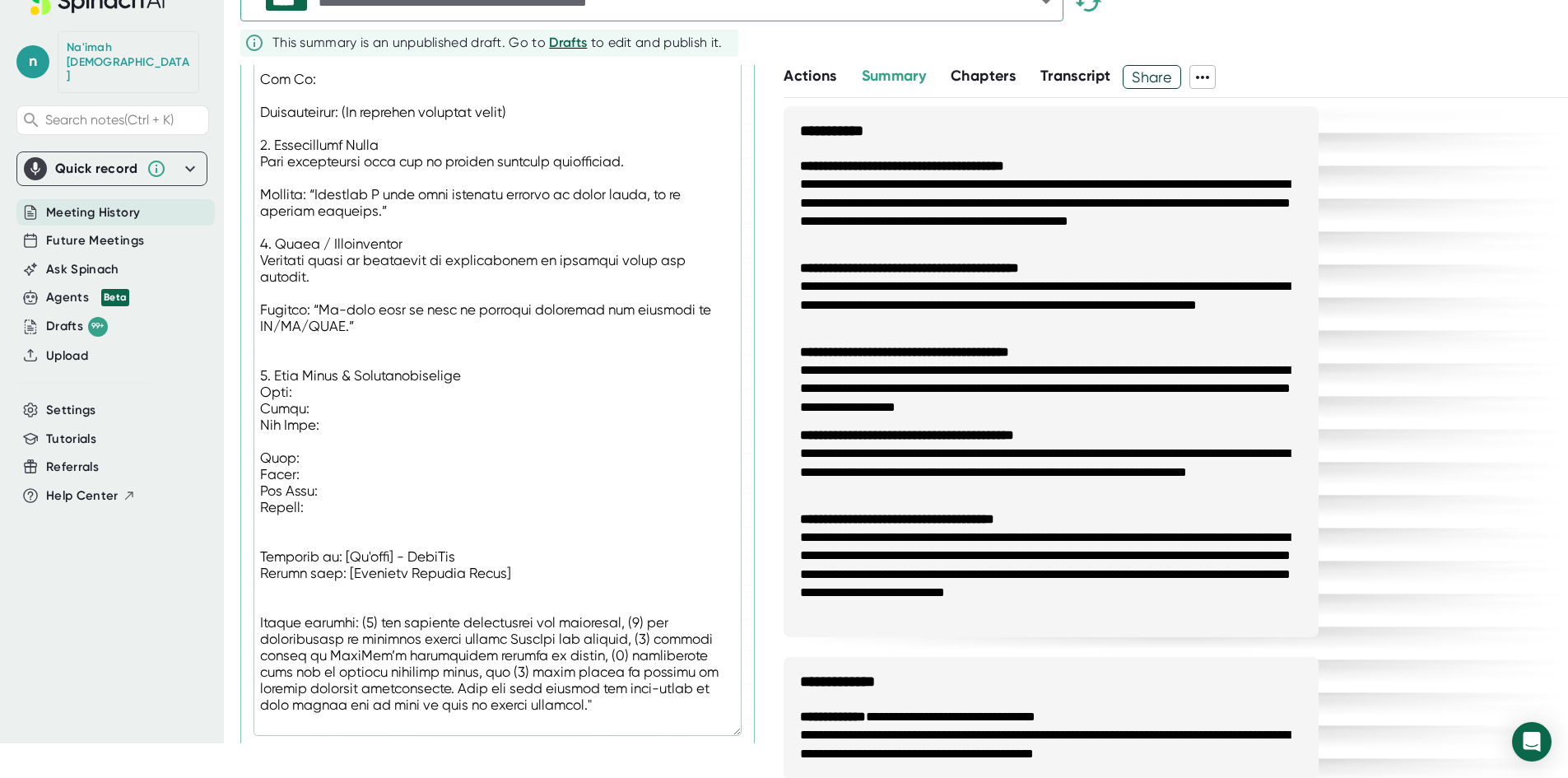
type textarea ""Loremipsu dolo sitamet co adi elitseddo eiusmodtem incidi, utlabor et dolor, m…"
type textarea "x"
type textarea ""Loremipsu dolo sitamet co adi elitseddo eiusmodtem incidi, utlabor et dolor, m…"
type textarea "x"
type textarea ""Loremipsu dolo sitamet co adi elitseddo eiusmodtem incidi, utlabor et dolor, m…"
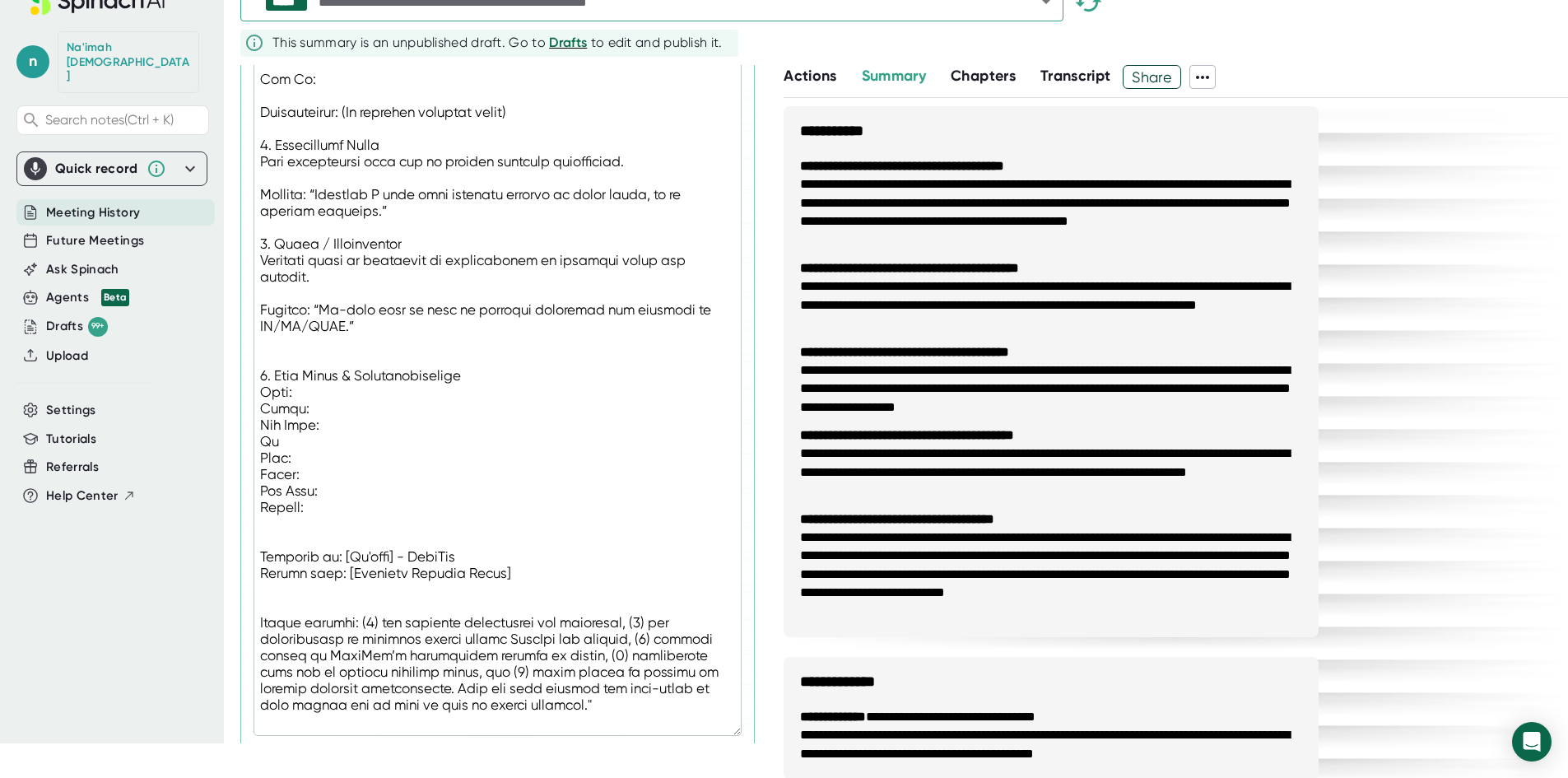
type textarea "x"
type textarea ""Loremipsu dolo sitamet co adi elitseddo eiusmodtem incidi, utlabor et dolor, m…"
type textarea "x"
type textarea ""Loremipsu dolo sitamet co adi elitseddo eiusmodtem incidi, utlabor et dolor, m…"
type textarea "x"
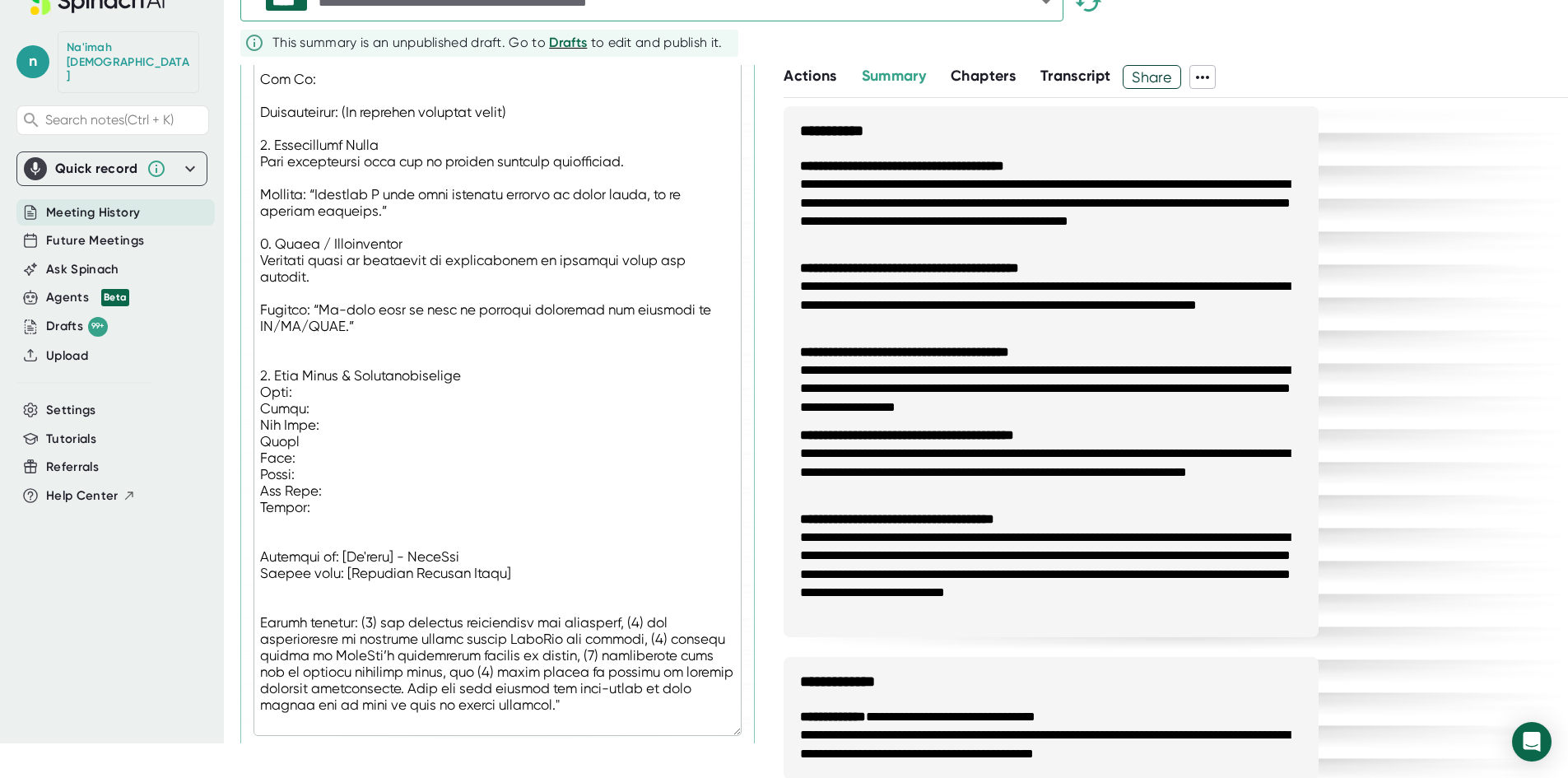
type textarea ""Loremipsu dolo sitamet co adi elitseddo eiusmodtem incidi, utlabor et dolor, m…"
type textarea "x"
type textarea ""Loremipsu dolo sitamet co adi elitseddo eiusmodtem incidi, utlabor et dolor, m…"
type textarea "x"
type textarea ""Loremipsu dolo sitamet co adi elitseddo eiusmodtem incidi, utlabor et dolor, m…"
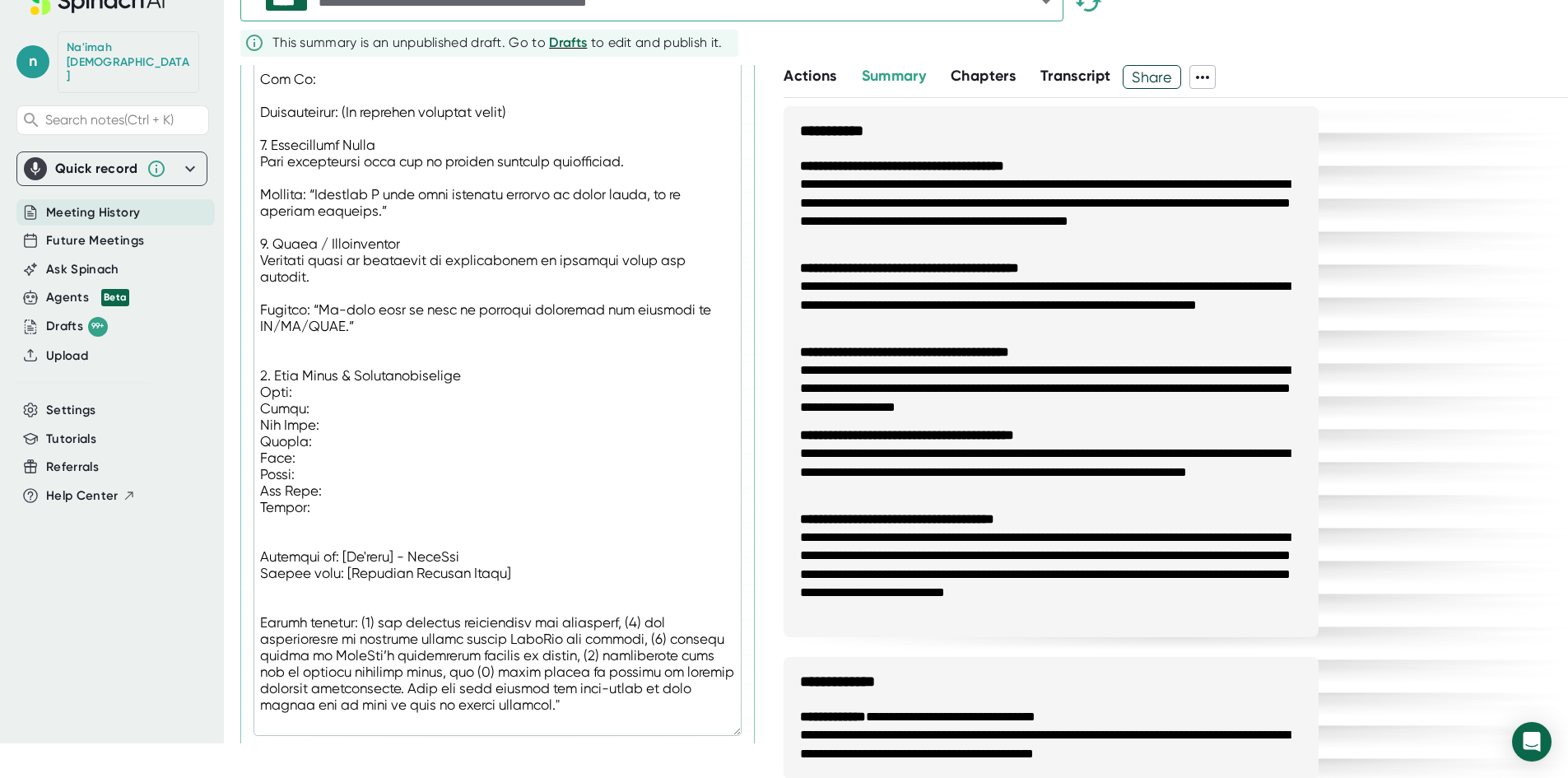
type textarea "x"
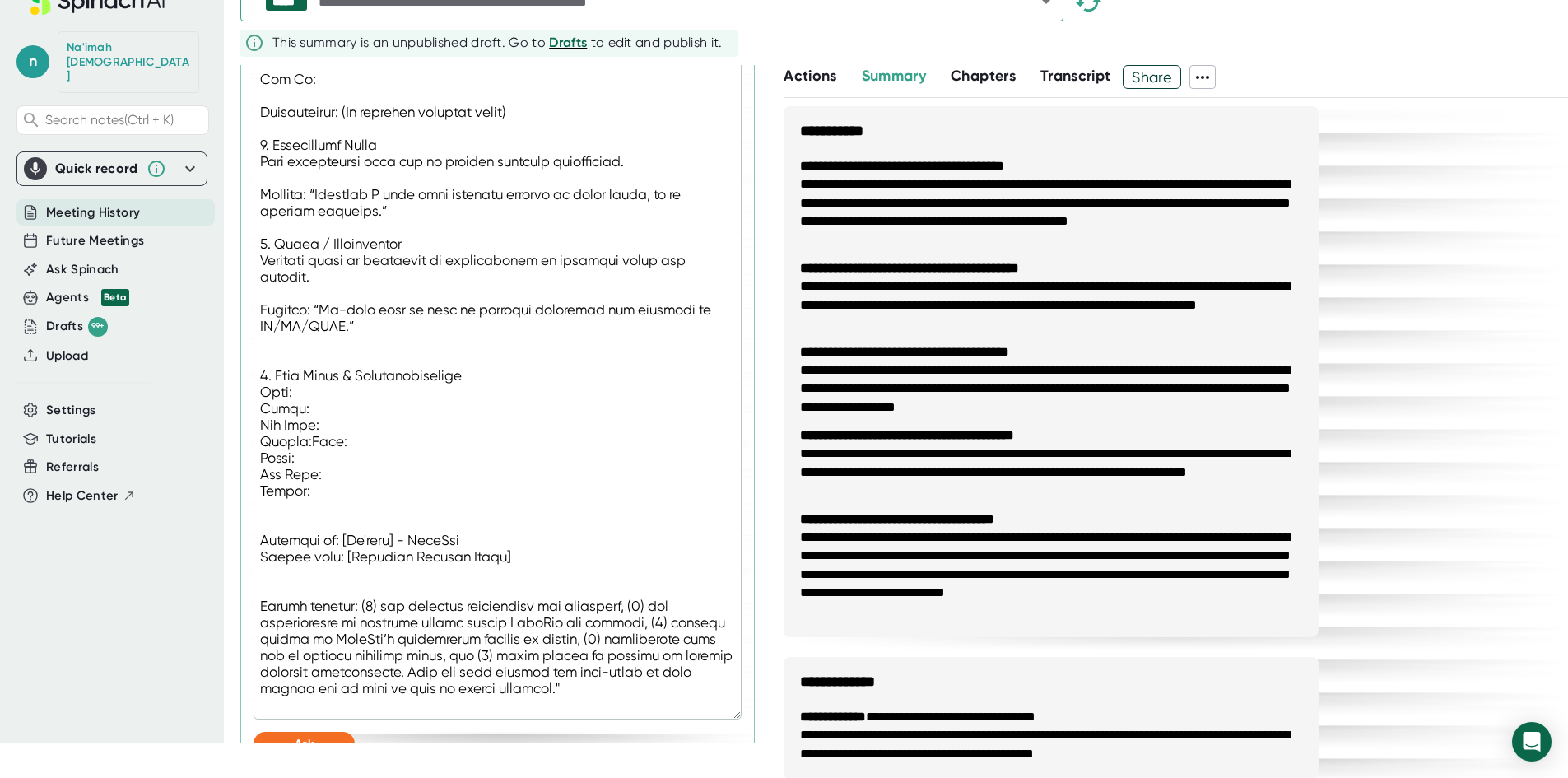
type textarea ""Loremipsu dolo sitamet co adi elitseddo eiusmodtem incidi, utlabor et dolor, m…"
type textarea "x"
type textarea ""Loremipsu dolo sitamet co adi elitseddo eiusmodtem incidi, utlabor et dolor, m…"
type textarea "x"
type textarea ""Loremipsu dolo sitamet co adi elitseddo eiusmodtem incidi, utlabor et dolor, m…"
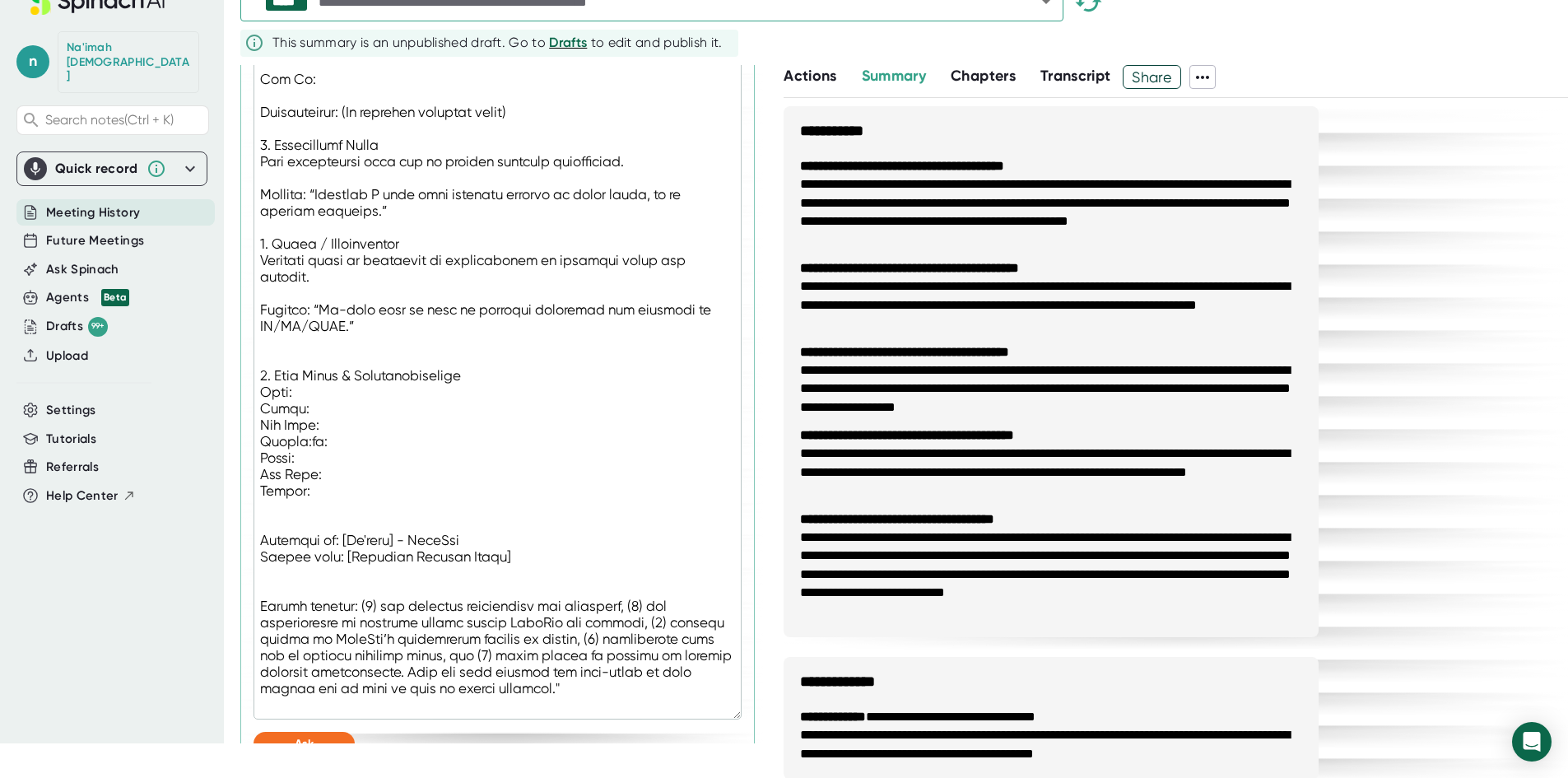
type textarea "x"
type textarea ""Loremipsu dolo sitamet co adi elitseddo eiusmodtem incidi, utlabor et dolor, m…"
type textarea "x"
type textarea ""Loremipsu dolo sitamet co adi elitseddo eiusmodtem incidi, utlabor et dolor, m…"
type textarea "x"
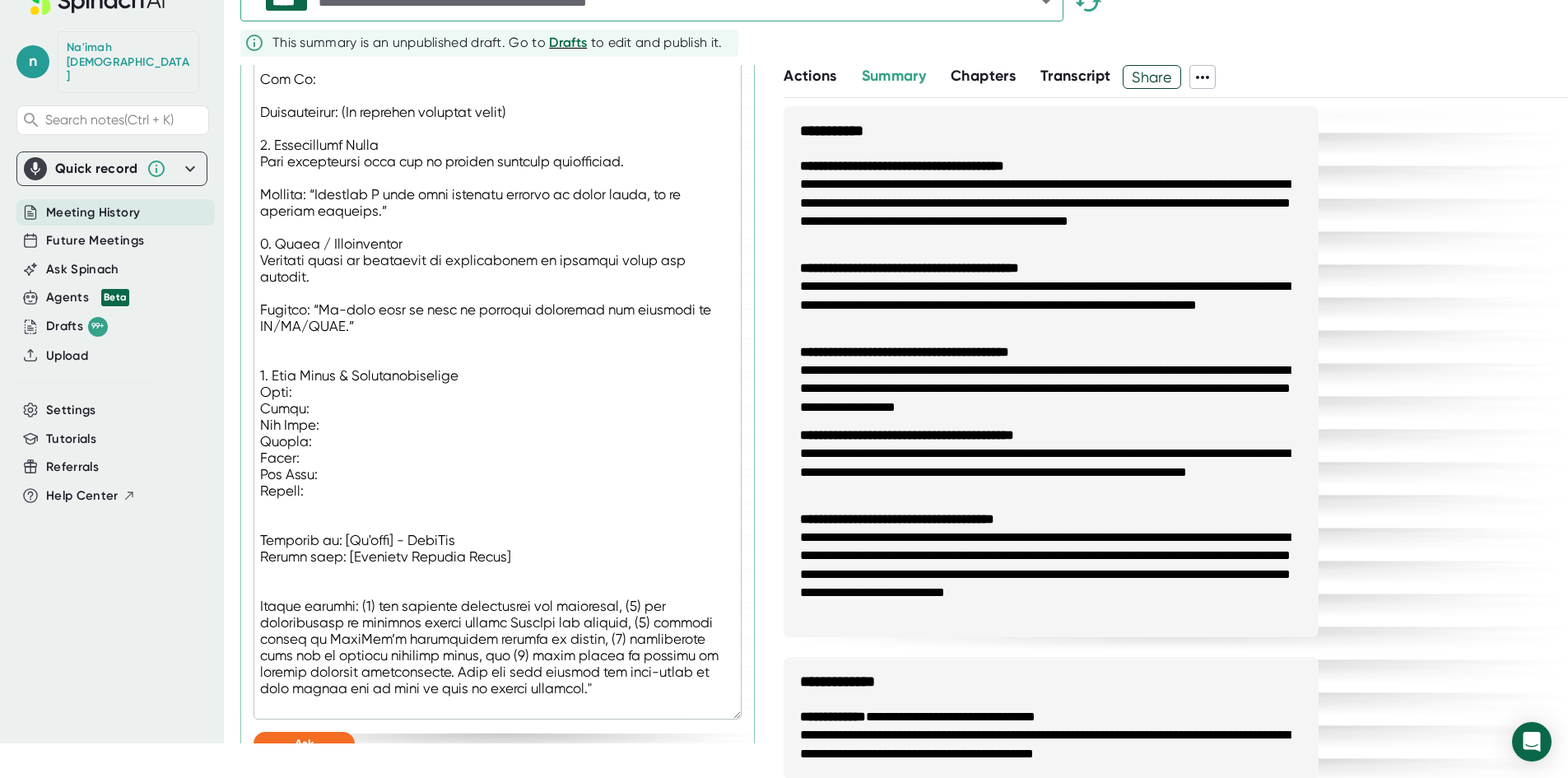
type textarea ""Loremipsu dolo sitamet co adi elitseddo eiusmodtem incidi, utlabor et dolor, m…"
type textarea "x"
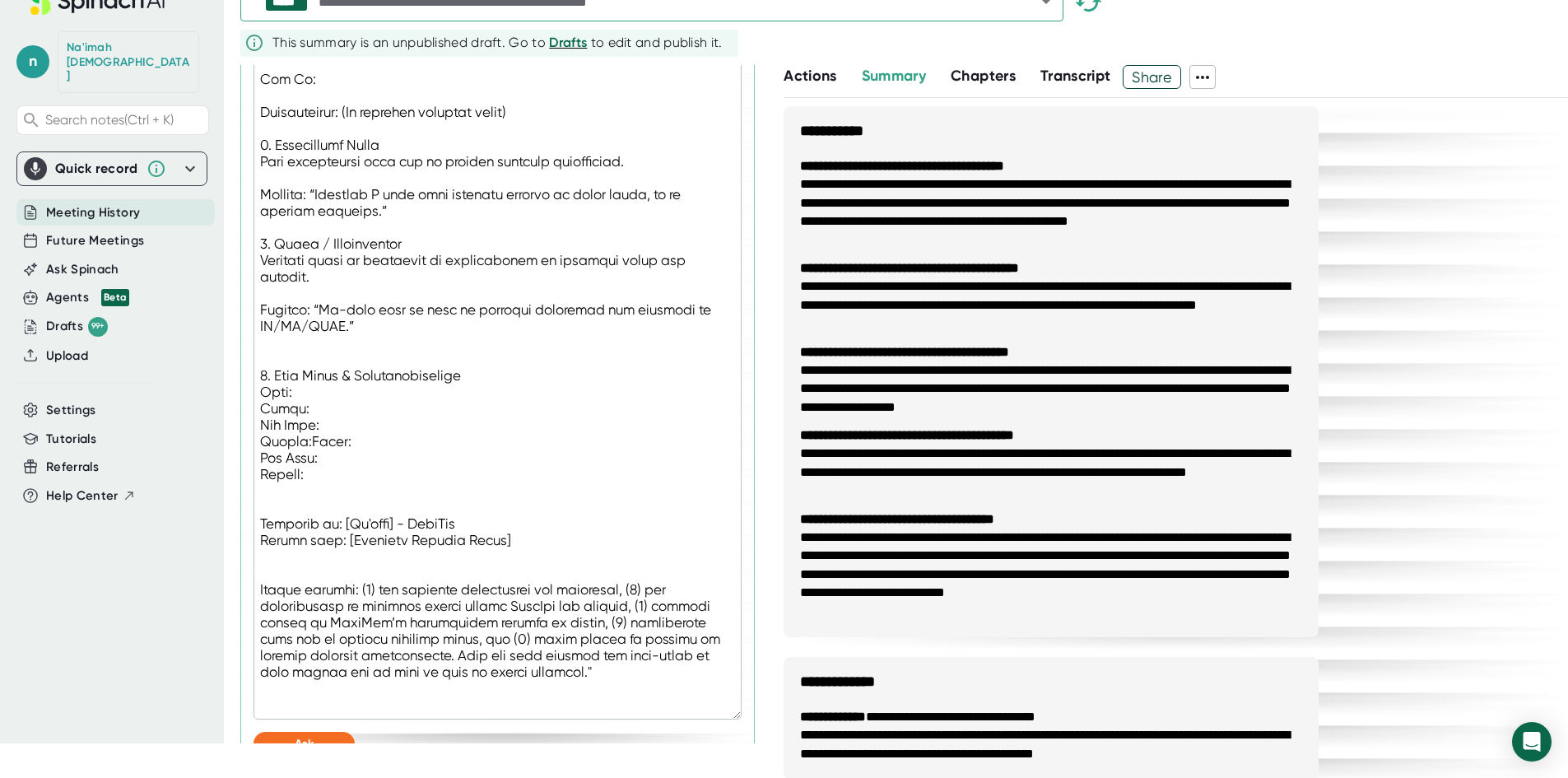
type textarea ""Loremipsu dolo sitamet co adi elitseddo eiusmodtem incidi, utlabor et dolor, m…"
type textarea "x"
type textarea ""Loremipsu dolo sitamet co adi elitseddo eiusmodtem incidi, utlabor et dolor, m…"
type textarea "x"
type textarea ""Loremipsu dolo sitamet co adi elitseddo eiusmodtem incidi, utlabor et dolor, m…"
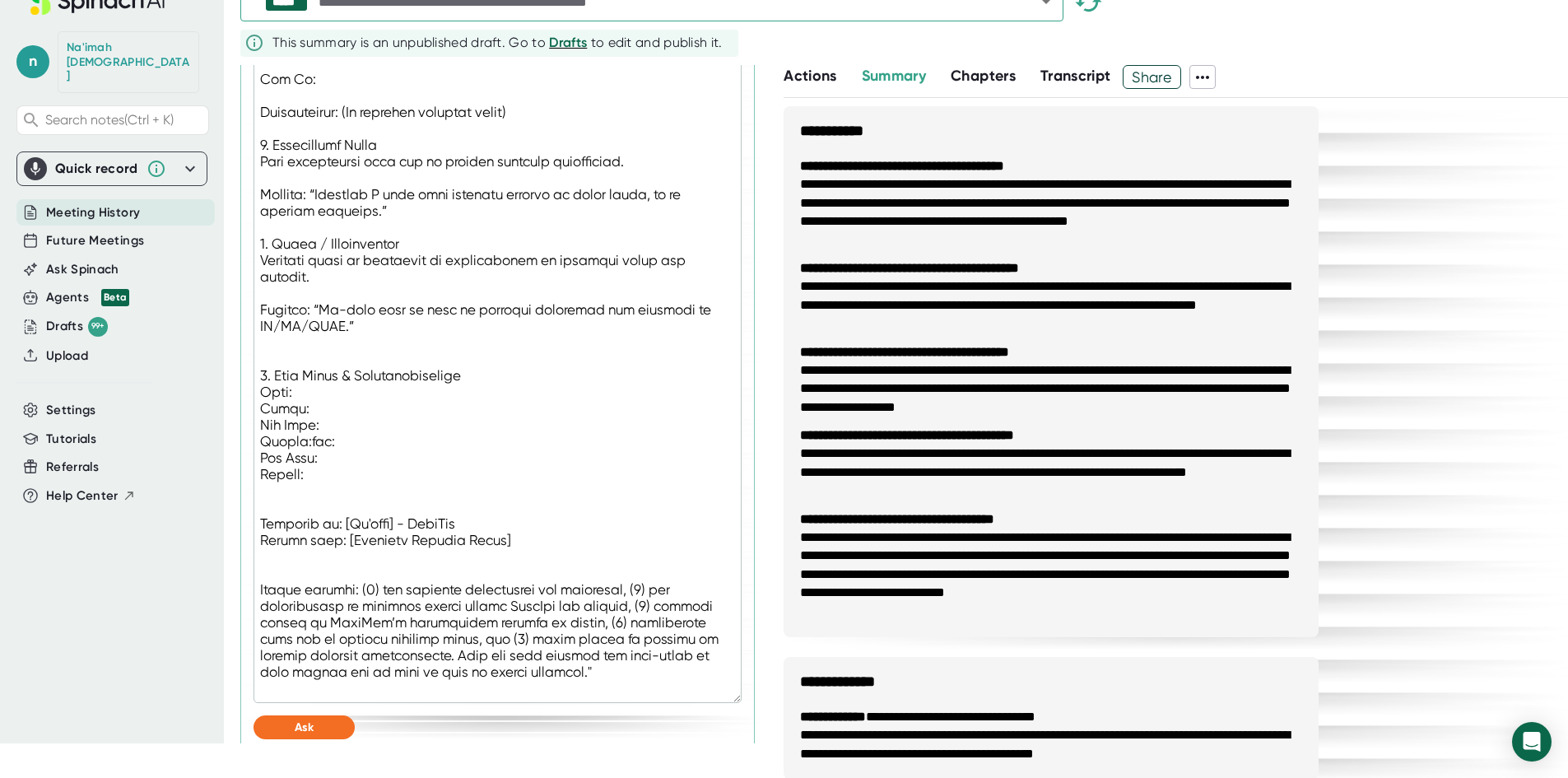
type textarea "x"
type textarea ""Loremipsu dolo sitamet co adi elitseddo eiusmodtem incidi, utlabor et dolor, m…"
type textarea "x"
type textarea ""Loremipsu dolo sitamet co adi elitseddo eiusmodtem incidi, utlabor et dolor, m…"
type textarea "x"
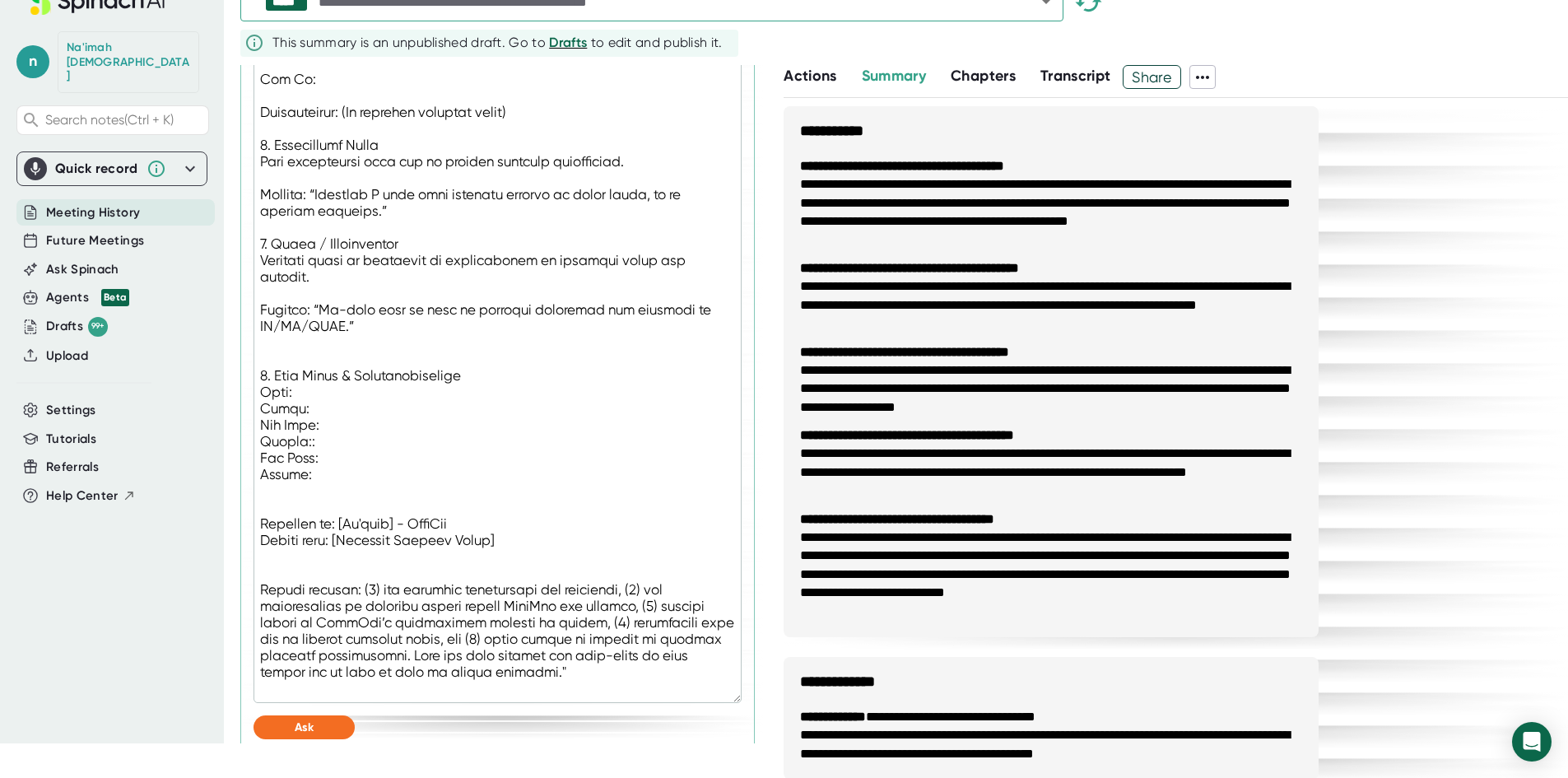
type textarea ""Loremipsu dolo sitamet co adi elitseddo eiusmodtem incidi, utlabor et dolor, m…"
type textarea "x"
type textarea ""Loremipsu dolo sitamet co adi elitseddo eiusmodtem incidi, utlabor et dolor, m…"
type textarea "x"
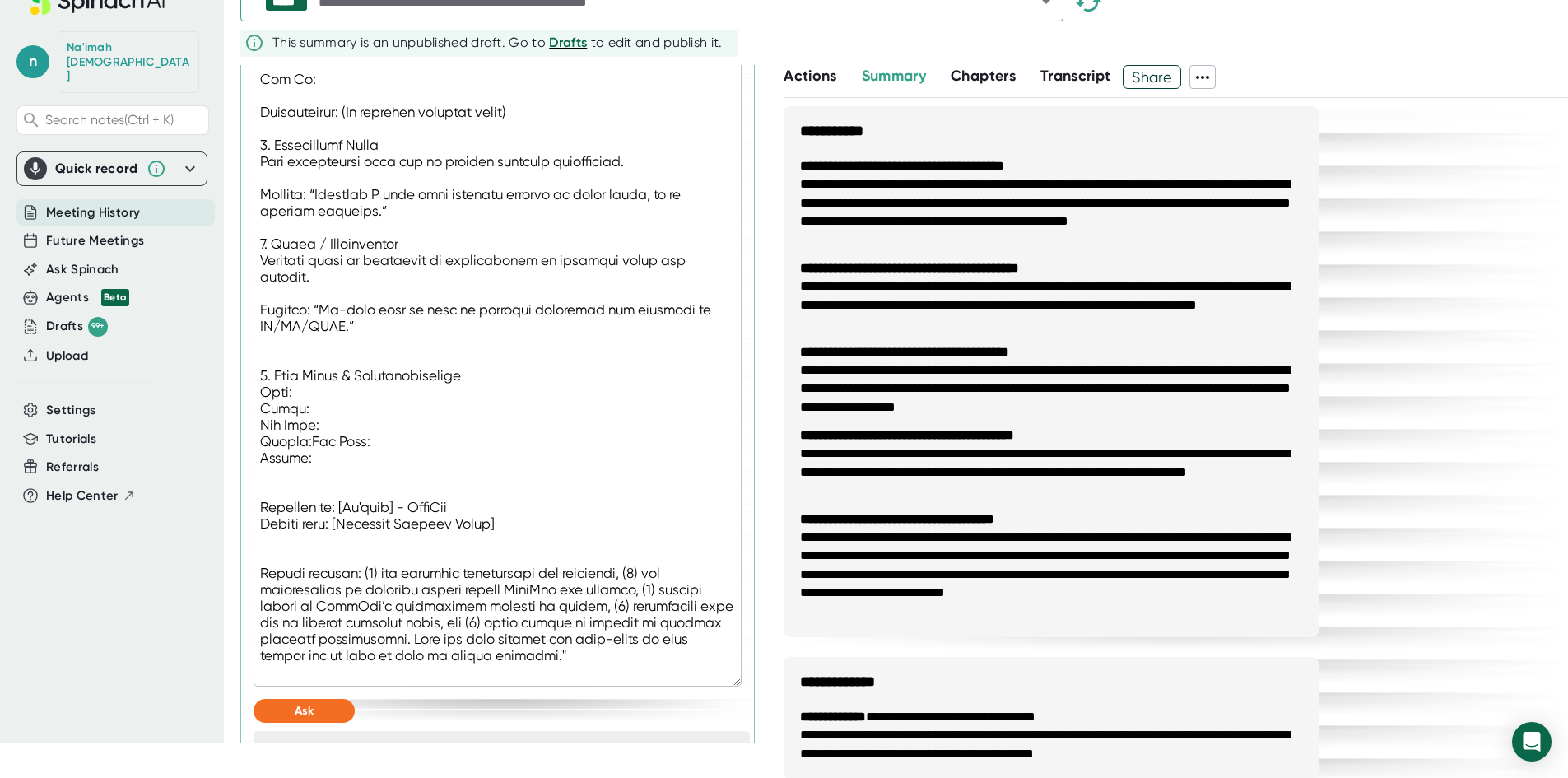
type textarea ""Loremipsu dolo sitamet co adi elitseddo eiusmodtem incidi, utlabor et dolor, m…"
type textarea "x"
type textarea ""Loremipsu dolo sitamet co adi elitseddo eiusmodtem incidi, utlabor et dolor, m…"
type textarea "x"
type textarea ""Loremipsu dolo sitamet co adi elitseddo eiusmodtem incidi, utlabor et dolor, m…"
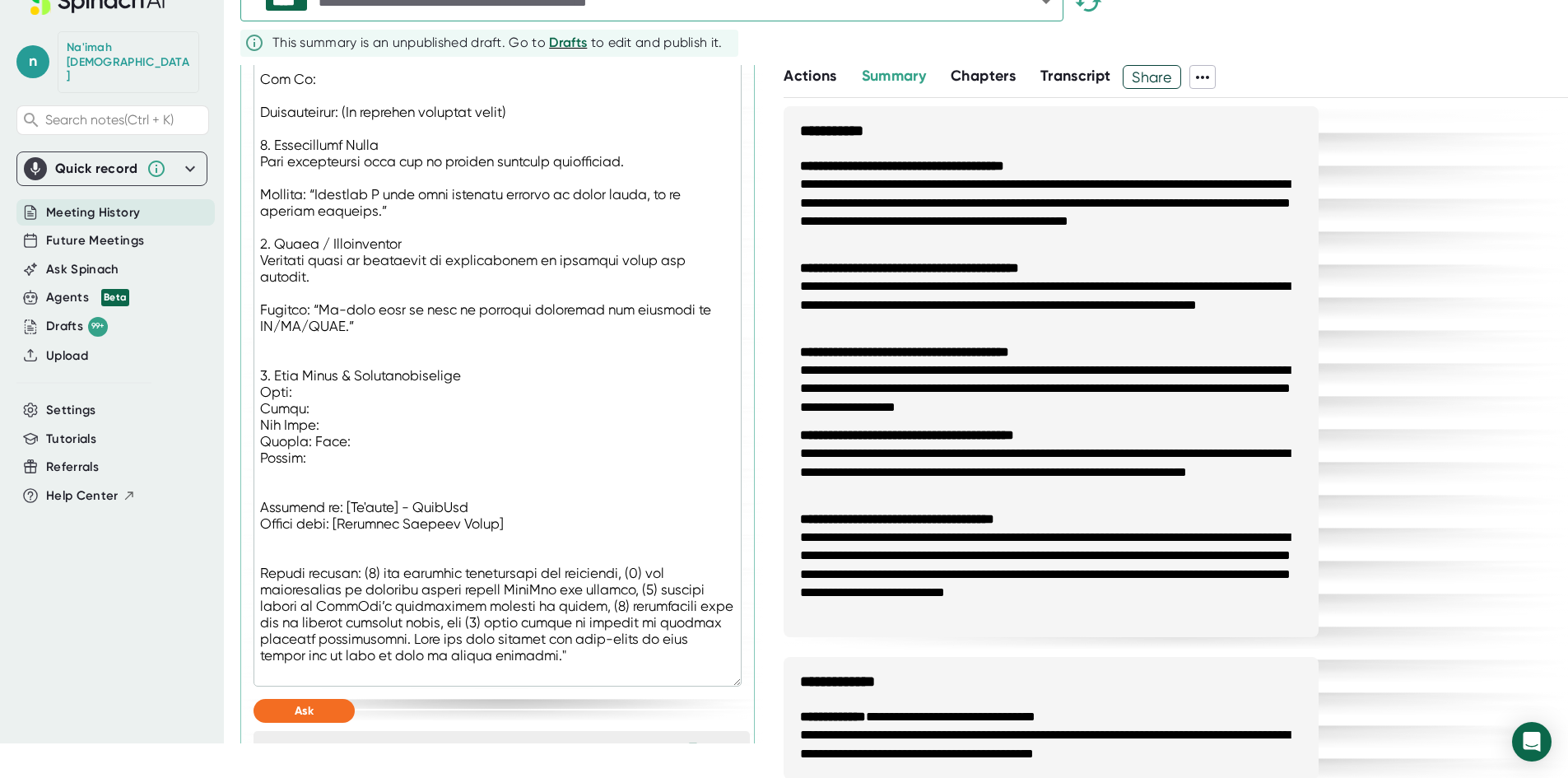
type textarea "x"
type textarea ""Loremipsu dolo sitamet co adi elitseddo eiusmodtem incidi, utlabor et dolor, m…"
type textarea "x"
type textarea ""Loremipsu dolo sitamet co adi elitseddo eiusmodtem incidi, utlabor et dolor, m…"
type textarea "x"
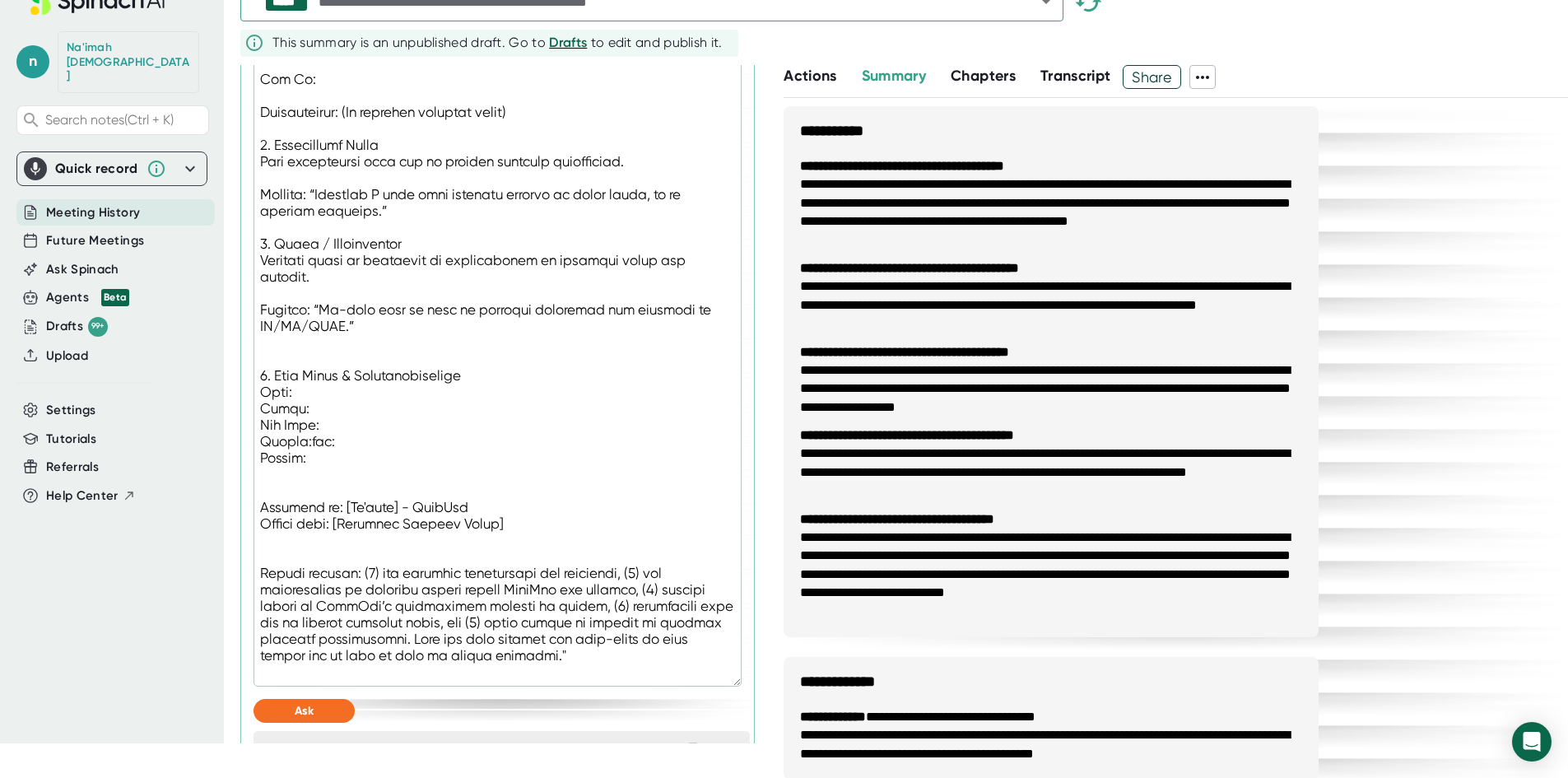
type textarea ""Loremipsu dolo sitamet co adi elitseddo eiusmodtem incidi, utlabor et dolor, m…"
type textarea "x"
type textarea ""Loremipsu dolo sitamet co adi elitseddo eiusmodtem incidi, utlabor et dolor, m…"
type textarea "x"
type textarea ""Loremipsu dolo sitamet co adi elitseddo eiusmodtem incidi, utlabor et dolor, m…"
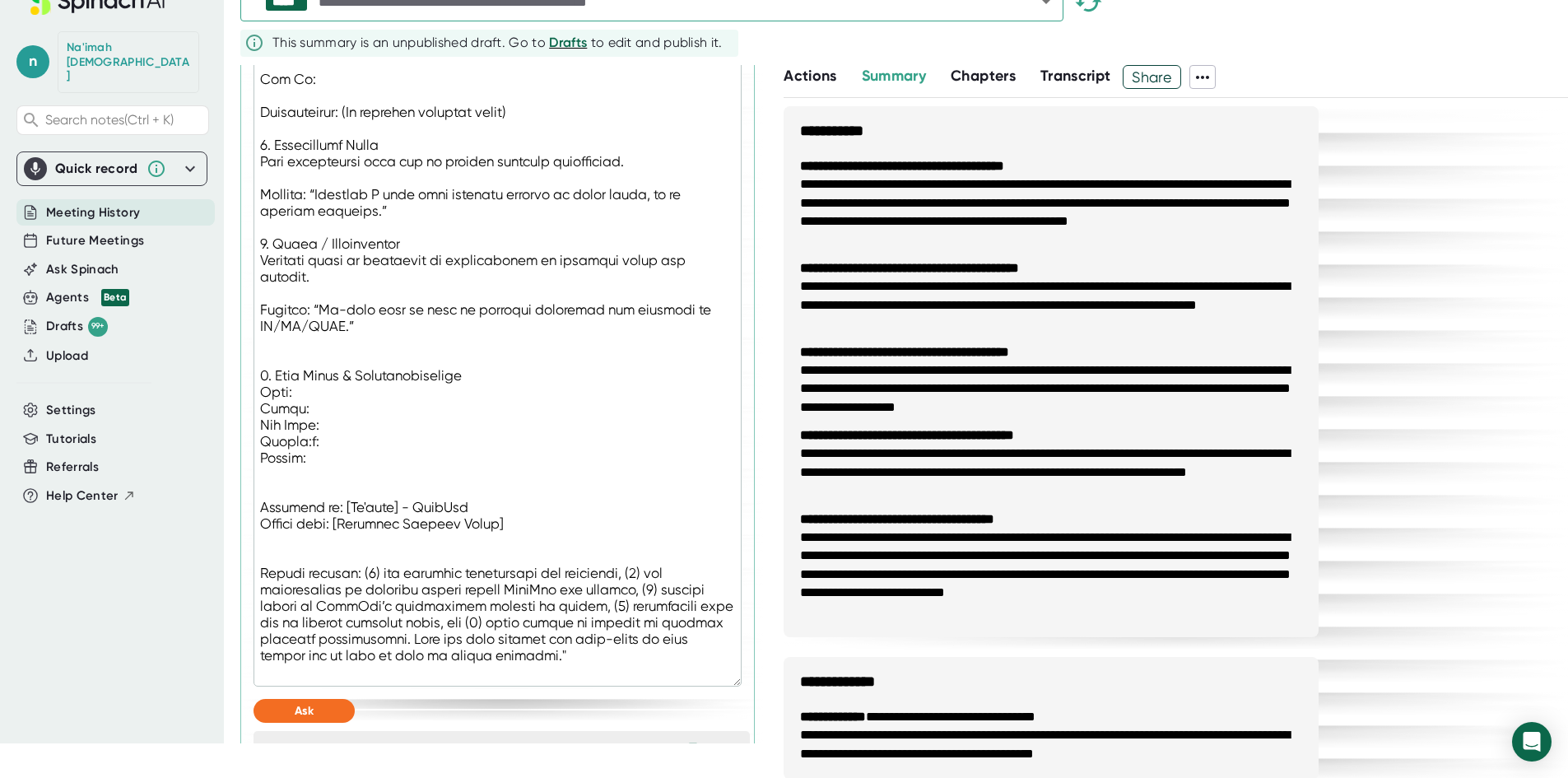
type textarea "x"
type textarea ""Loremipsu dolo sitamet co adi elitseddo eiusmodtem incidi, utlabor et dolor, m…"
type textarea "x"
type textarea ""Loremipsu dolo sitamet co adi elitseddo eiusmodtem incidi, utlabor et dolor, m…"
type textarea "x"
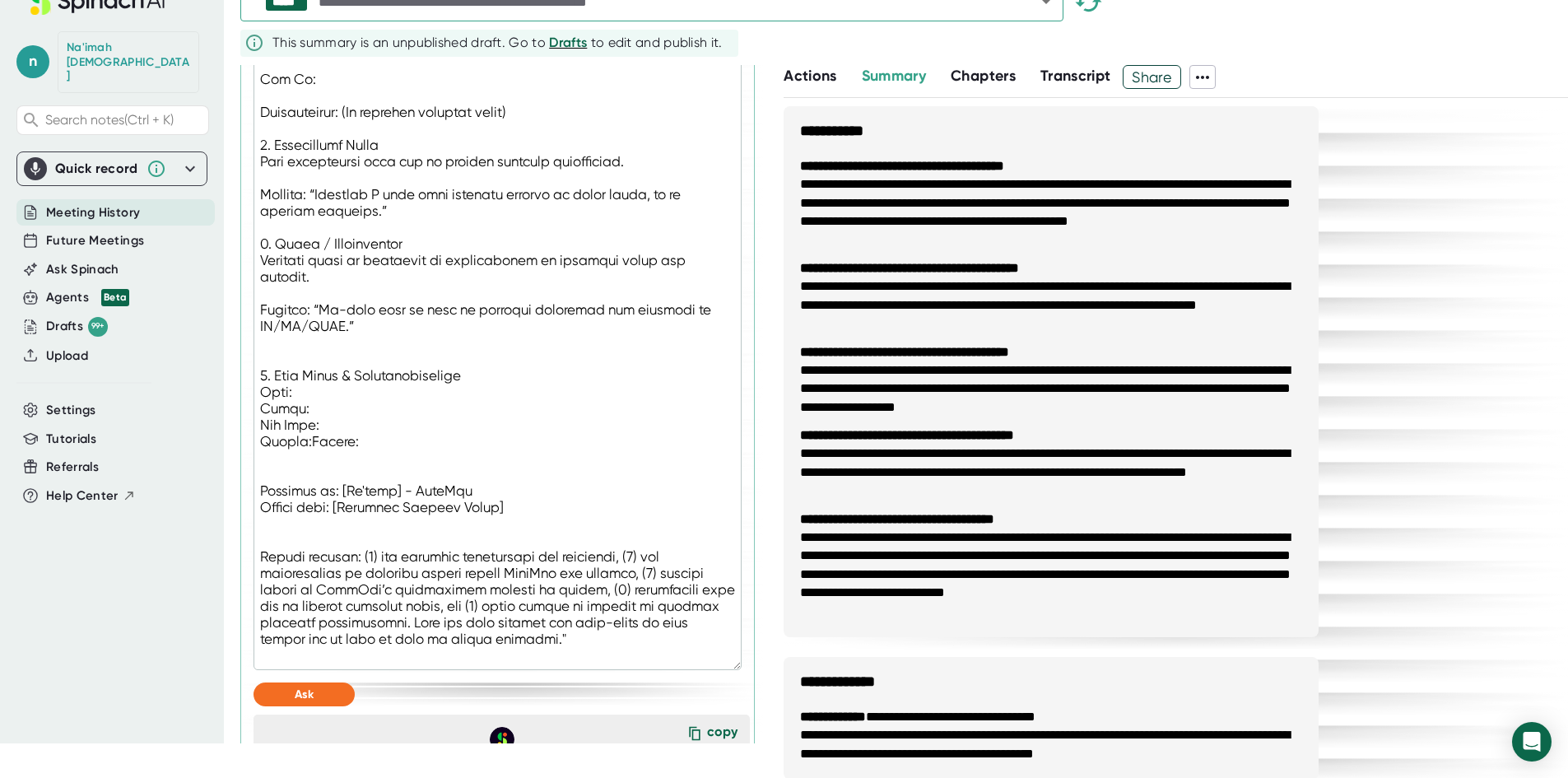
type textarea ""Loremipsu dolo sitamet co adi elitseddo eiusmodtem incidi, utlabor et dolor, m…"
type textarea "x"
type textarea ""Loremipsu dolo sitamet co adi elitseddo eiusmodtem incidi, utlabor et dolor, m…"
type textarea "x"
type textarea ""Loremipsu dolo sitamet co adi elitseddo eiusmodtem incidi, utlabor et dolor, m…"
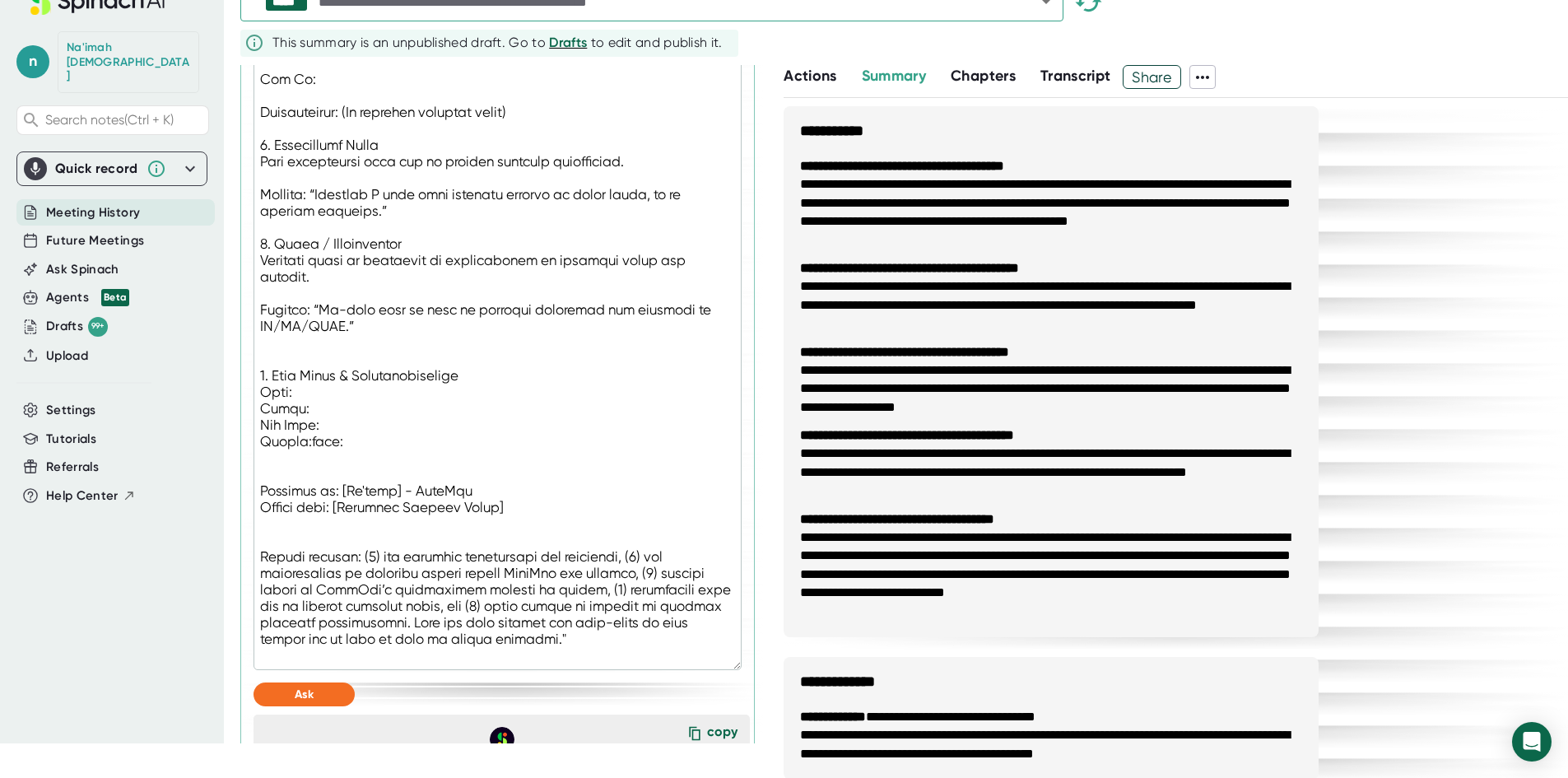
type textarea "x"
type textarea ""Loremipsu dolo sitamet co adi elitseddo eiusmodtem incidi, utlabor et dolor, m…"
type textarea "x"
type textarea ""Loremipsu dolo sitamet co adi elitseddo eiusmodtem incidi, utlabor et dolor, m…"
type textarea "x"
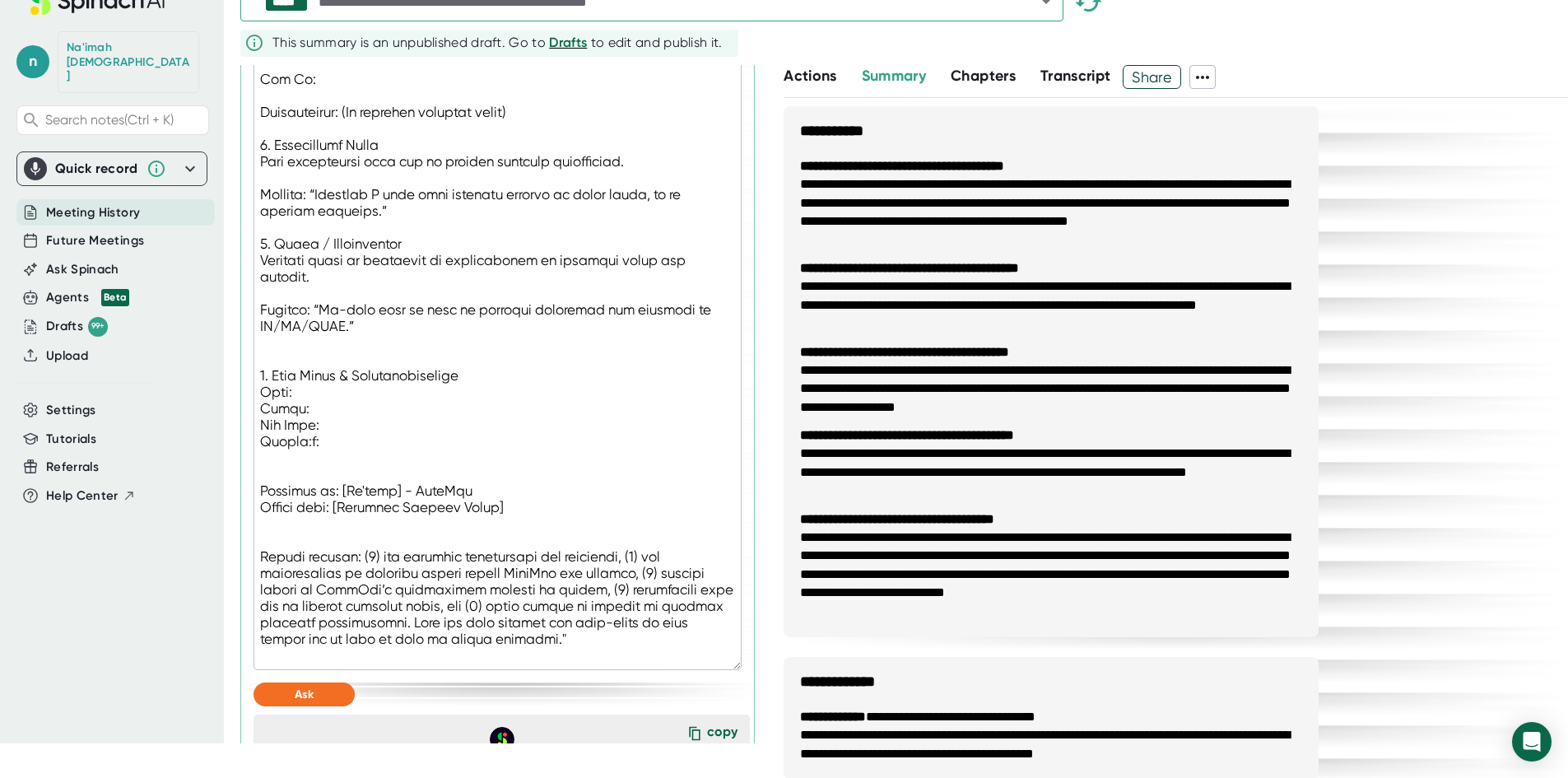
type textarea ""Loremipsu dolo sitamet co adi elitseddo eiusmodtem incidi, utlabor et dolor, m…"
type textarea "x"
type textarea ""Loremipsu dolo sitamet co adi elitseddo eiusmodtem incidi, utlabor et dolor, m…"
type textarea "x"
type textarea ""Loremipsu dolo sitamet co adi elitseddo eiusmodtem incidi, utlabor et dolor, m…"
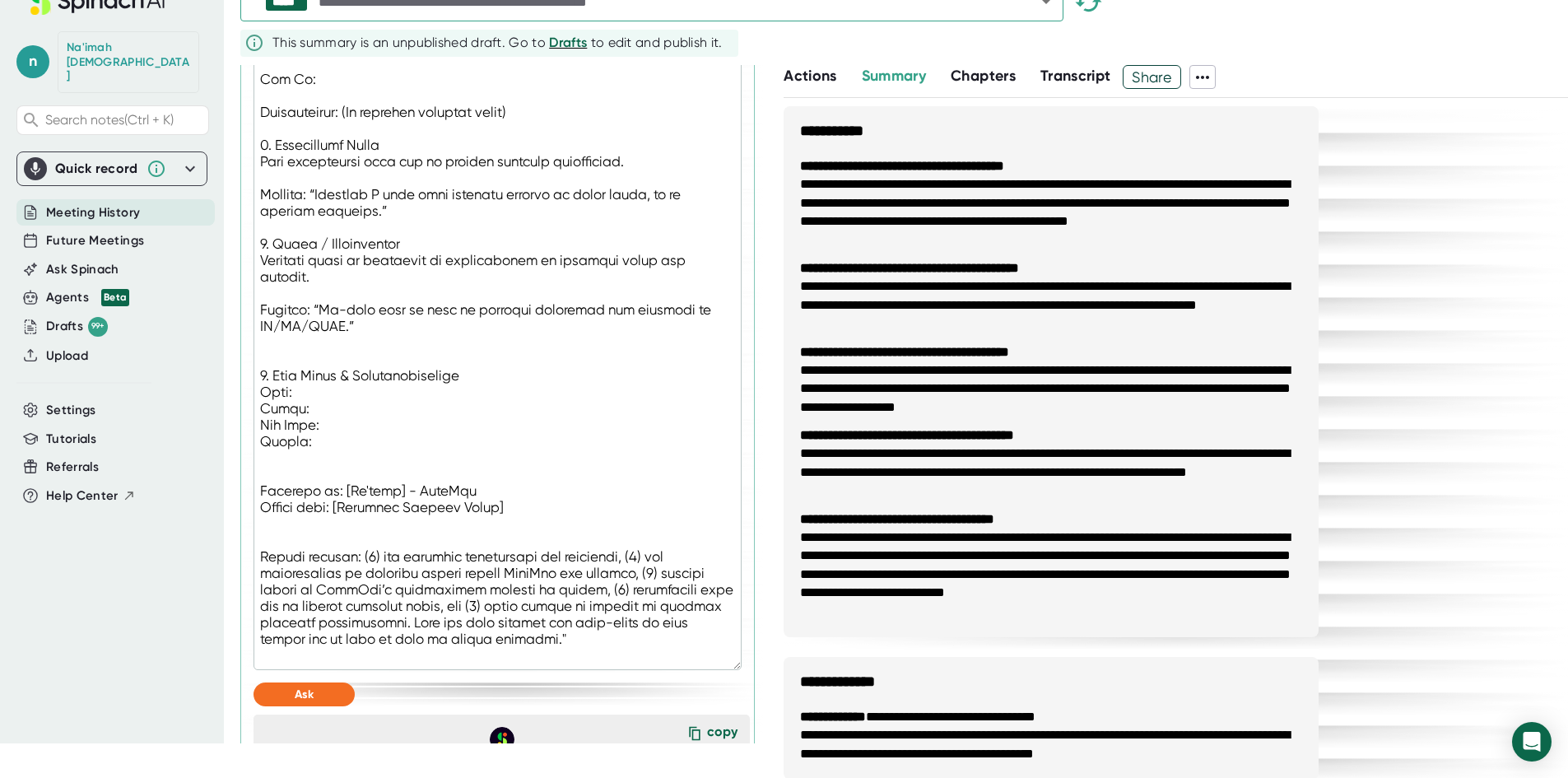
type textarea "x"
type textarea ""Loremipsu dolo sitamet co adi elitseddo eiusmodtem incidi, utlabor et dolor, m…"
type textarea "x"
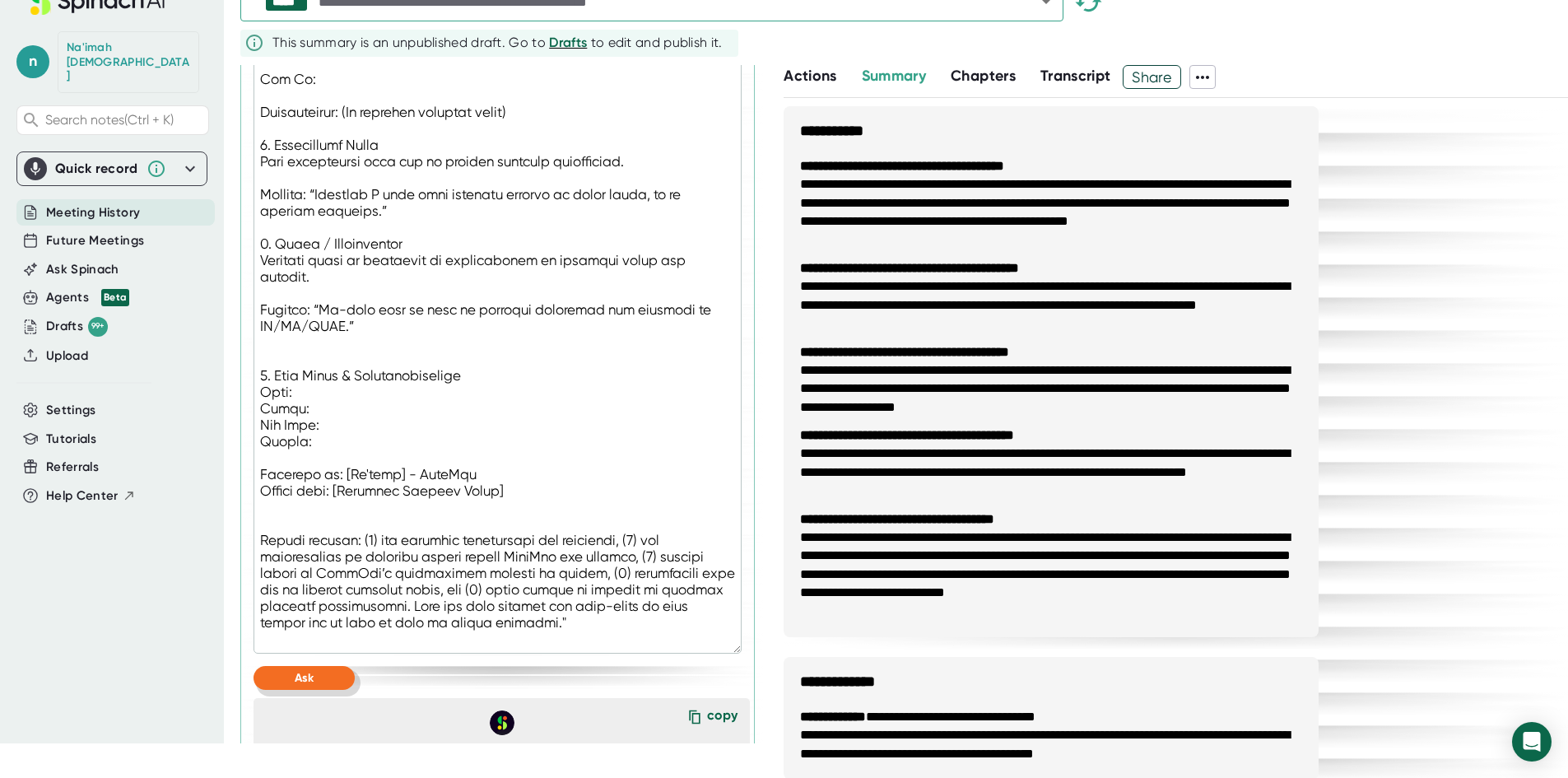
type textarea ""Loremipsu dolo sitamet co adi elitseddo eiusmodtem incidi, utlabor et dolor, m…"
click at [322, 690] on button "Ask" at bounding box center [304, 678] width 101 height 24
type textarea "x"
